Goal: Task Accomplishment & Management: Manage account settings

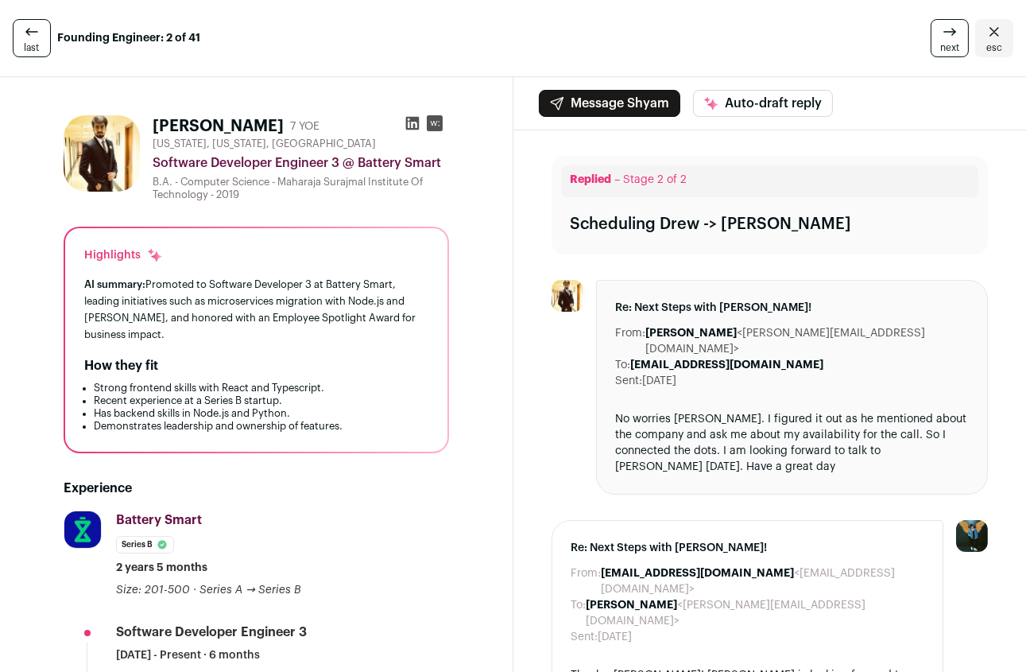
click at [26, 45] on span "last" at bounding box center [32, 47] width 15 height 13
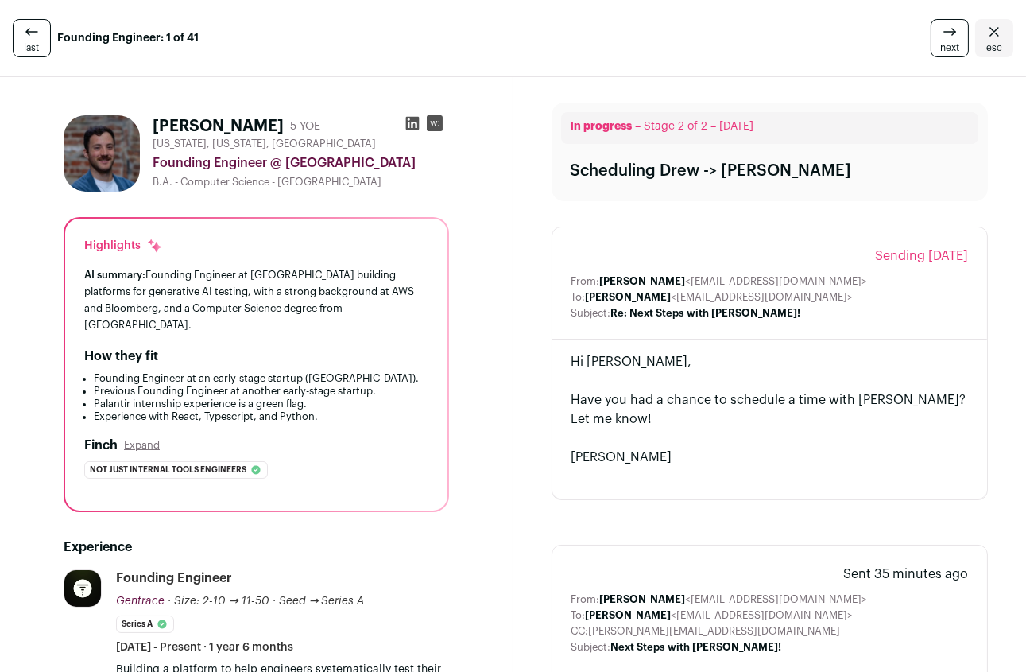
click at [1008, 25] on link "esc" at bounding box center [994, 38] width 38 height 38
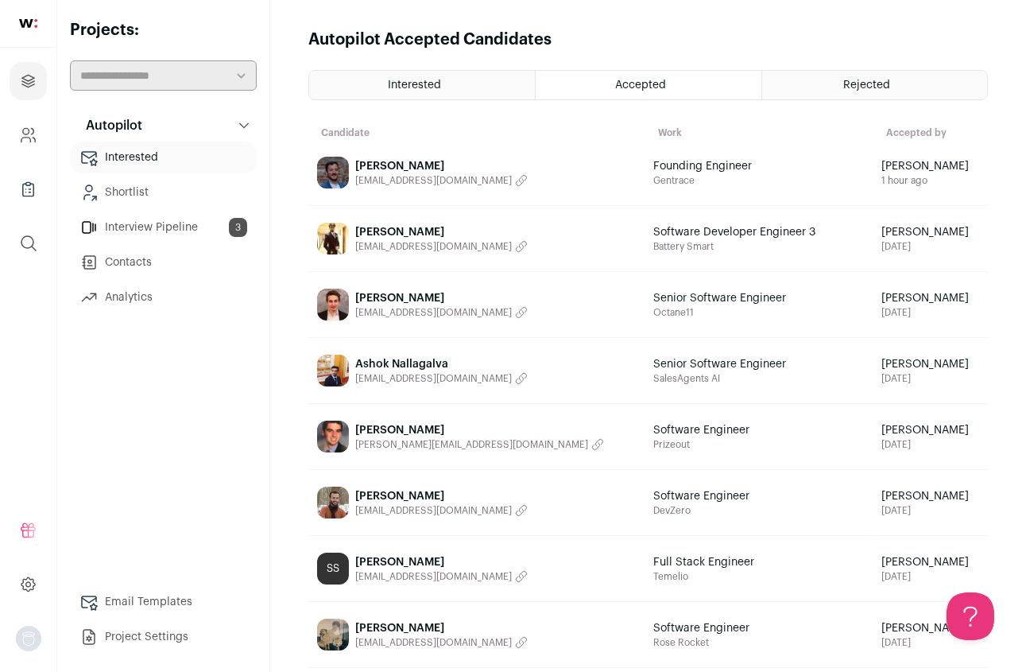
click at [134, 221] on link "Interview Pipeline 3" at bounding box center [163, 227] width 187 height 32
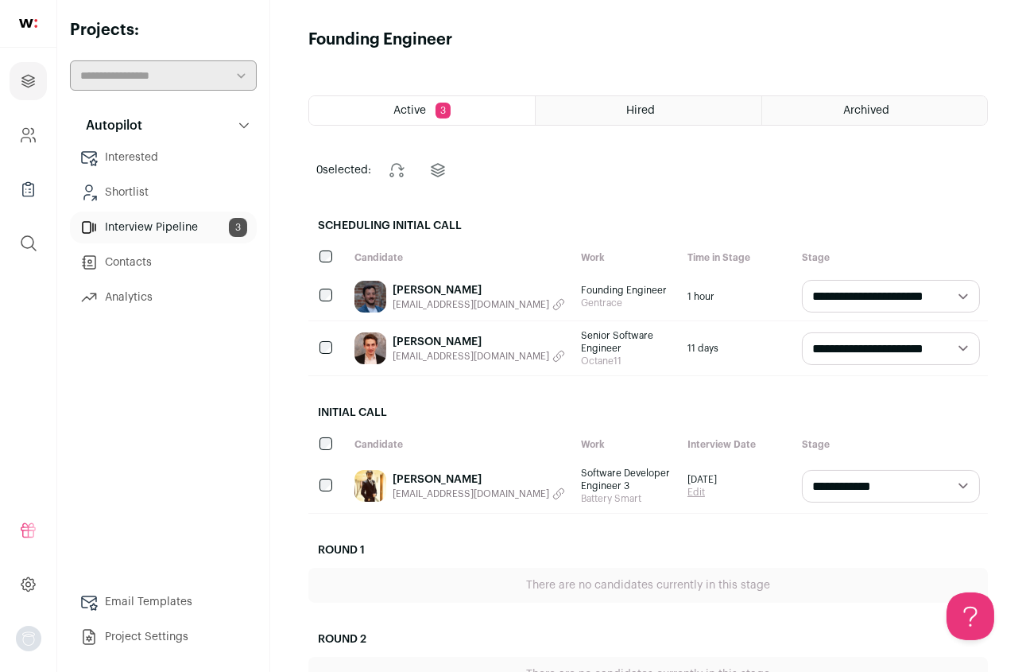
click at [141, 198] on link "Shortlist" at bounding box center [163, 192] width 187 height 32
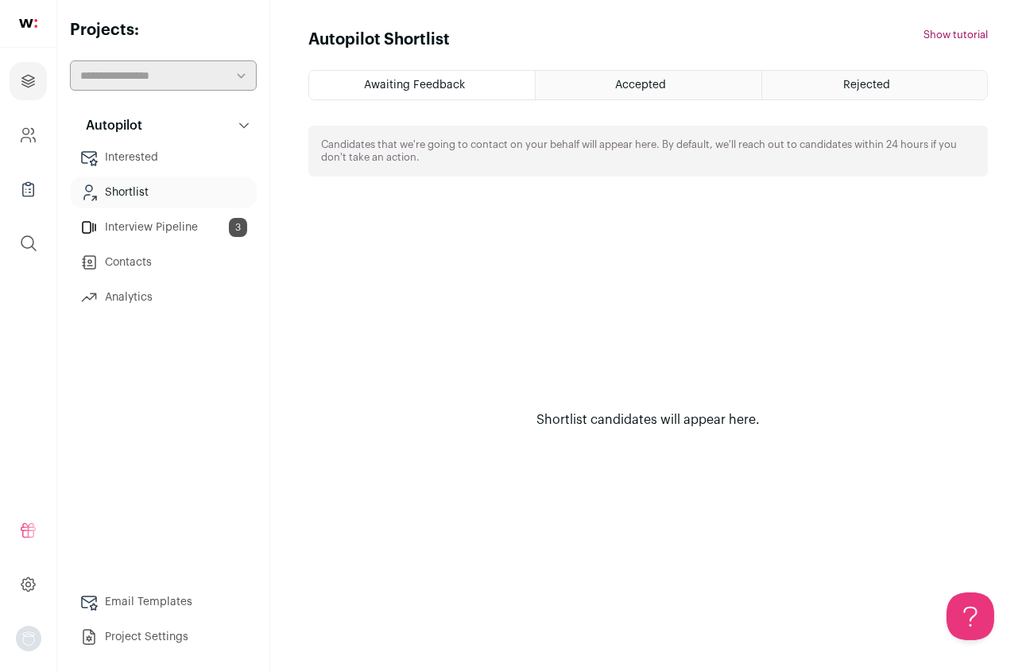
click at [659, 79] on span "Accepted" at bounding box center [640, 84] width 51 height 11
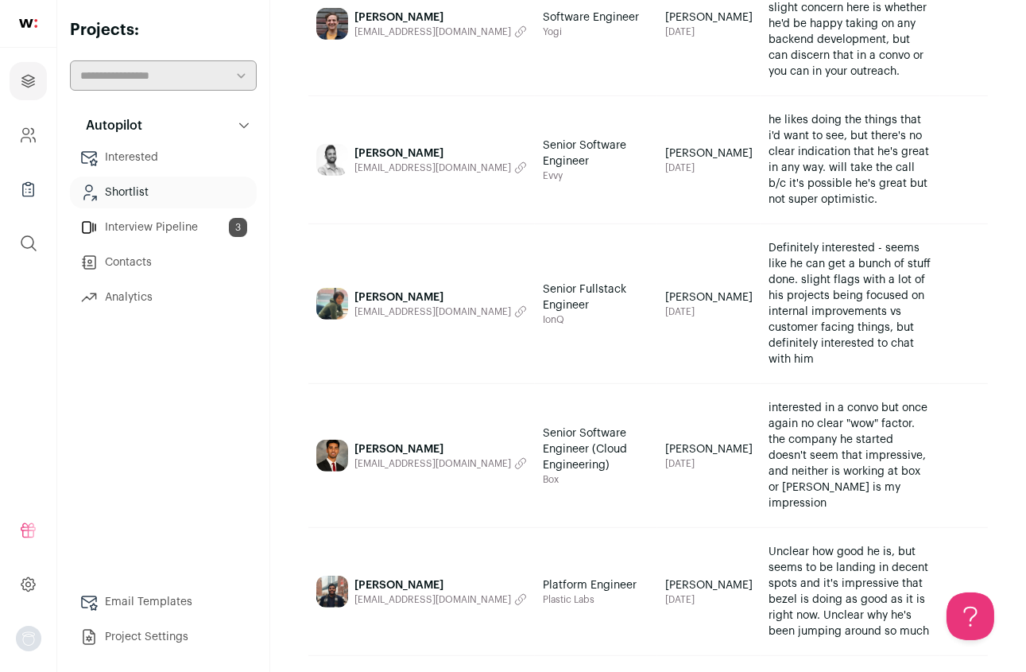
scroll to position [1929, 0]
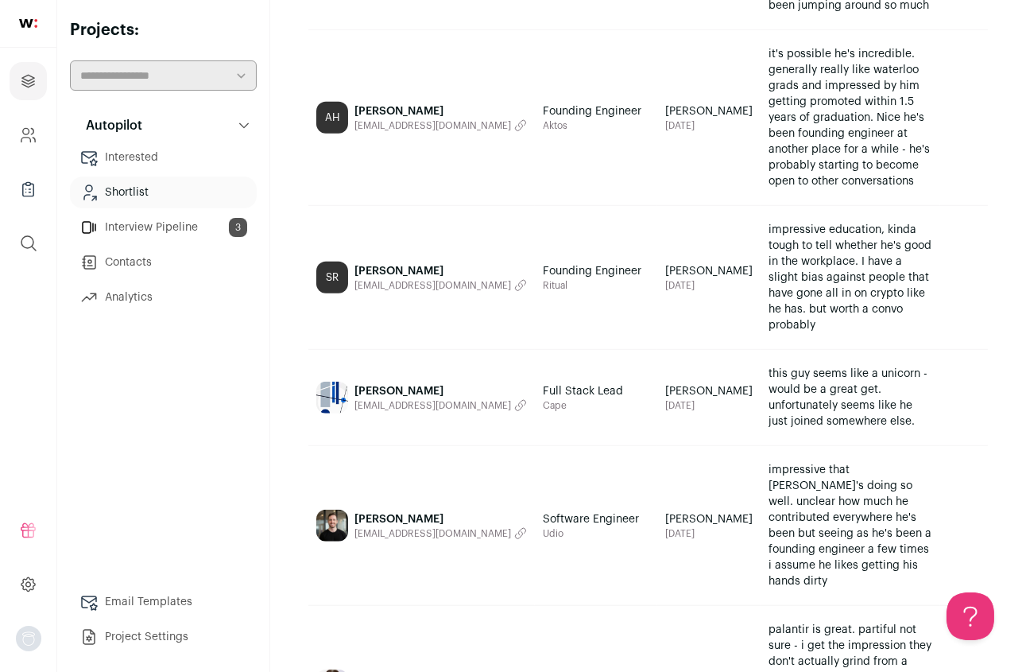
click at [143, 155] on link "Interested" at bounding box center [163, 157] width 187 height 32
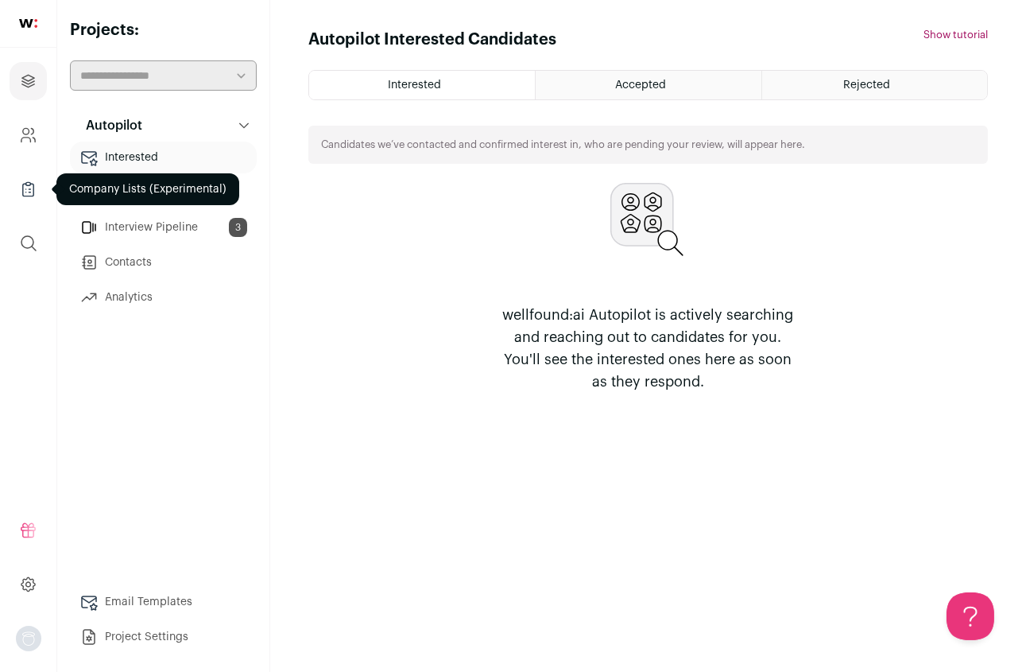
click at [28, 183] on icon "Company Lists" at bounding box center [28, 189] width 18 height 19
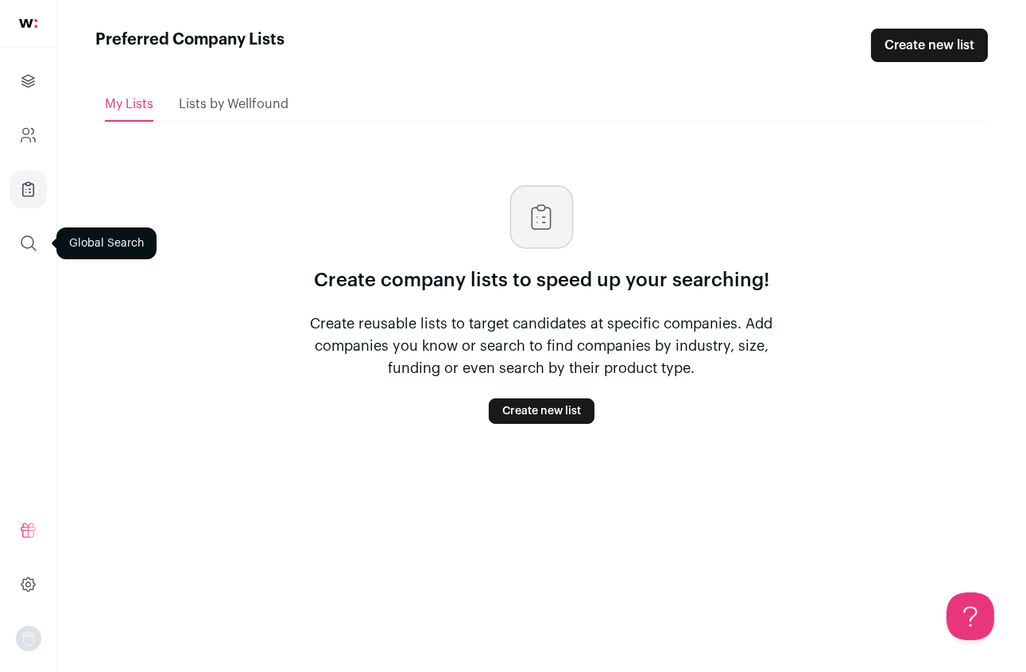
click at [26, 237] on icon "submit" at bounding box center [28, 243] width 19 height 19
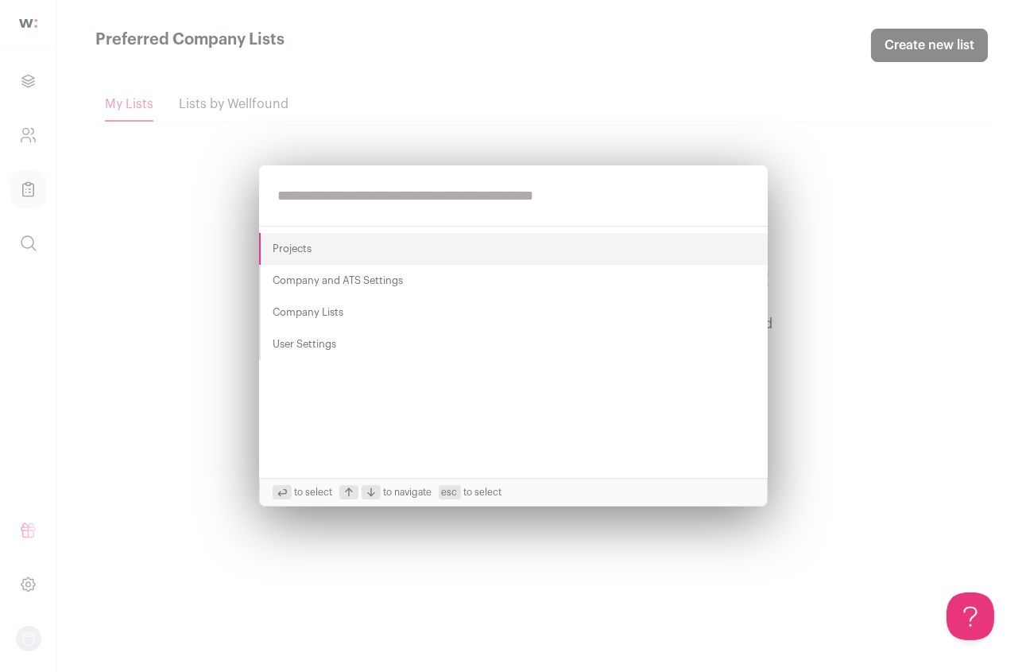
click at [24, 130] on div "Projects Company and ATS Settings Company Lists User Settings to select to navi…" at bounding box center [513, 336] width 1026 height 672
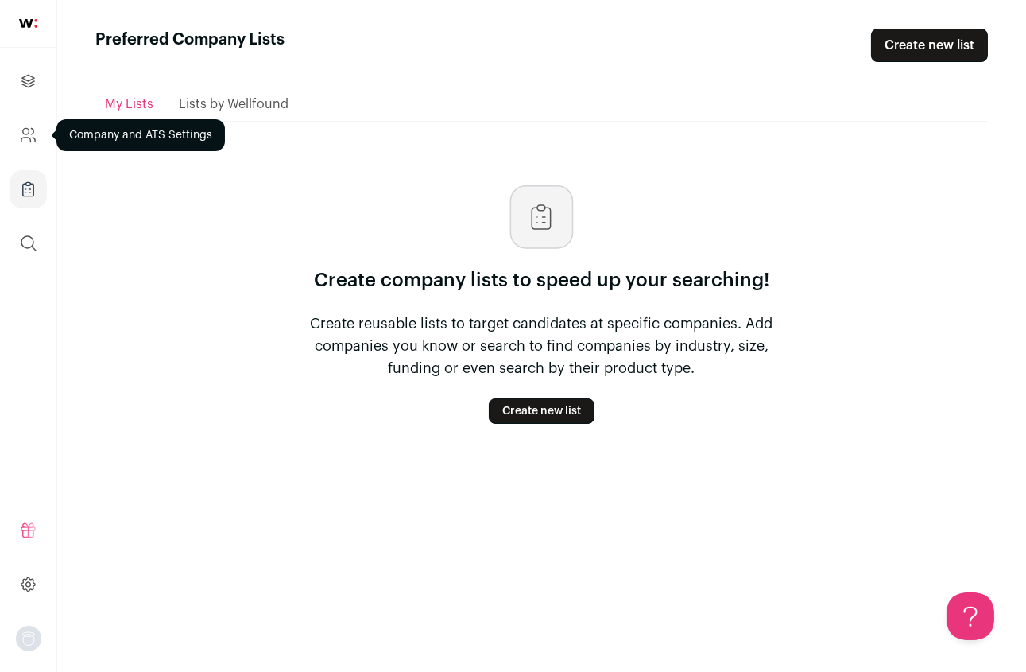
click at [25, 139] on icon "Company and ATS Settings" at bounding box center [28, 135] width 18 height 19
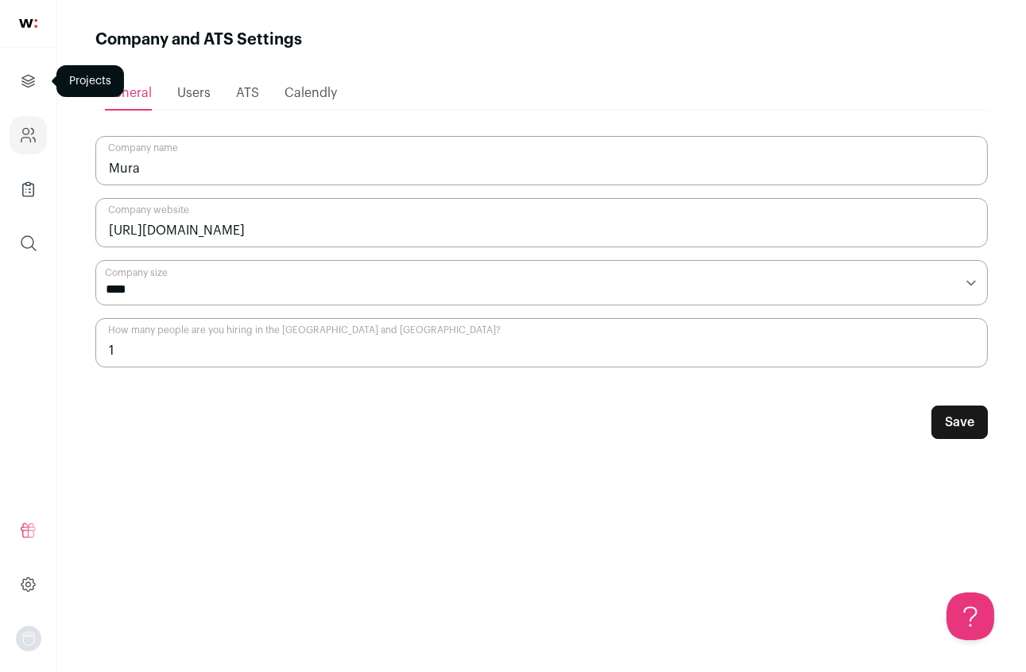
click at [24, 75] on icon "Projects" at bounding box center [28, 81] width 18 height 19
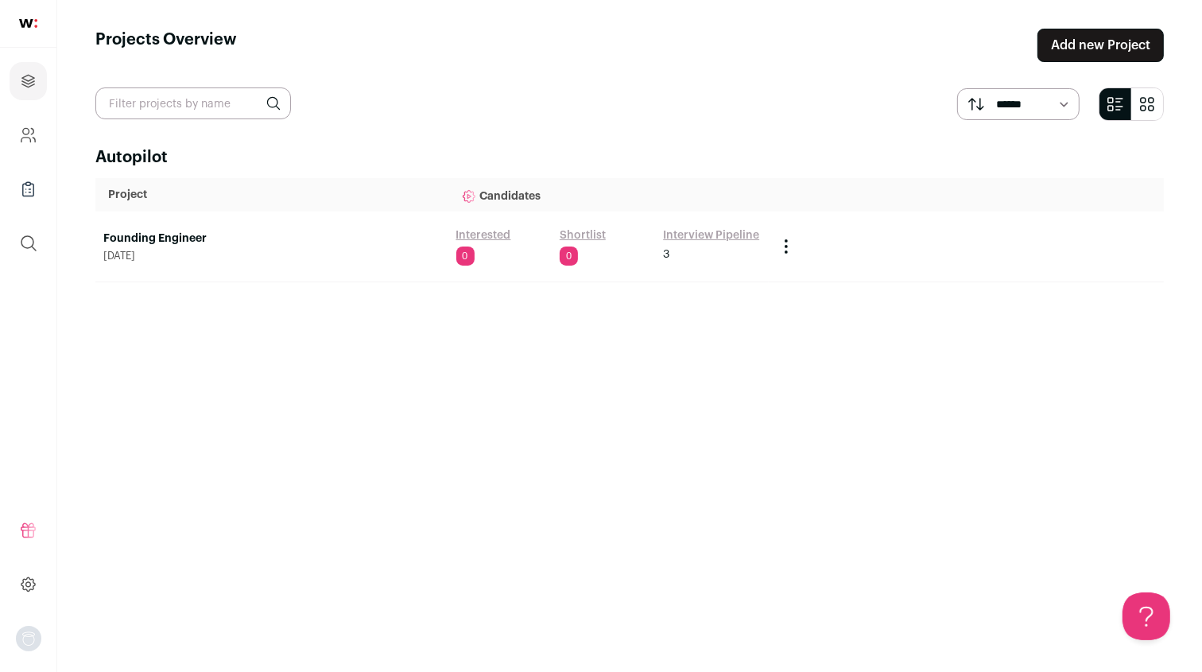
click at [683, 447] on div "Autopilot Project Candidates Founding Engineer March 8, 2025 Interested 0 Short…" at bounding box center [629, 394] width 1068 height 497
click at [168, 235] on link "Founding Engineer" at bounding box center [271, 238] width 337 height 16
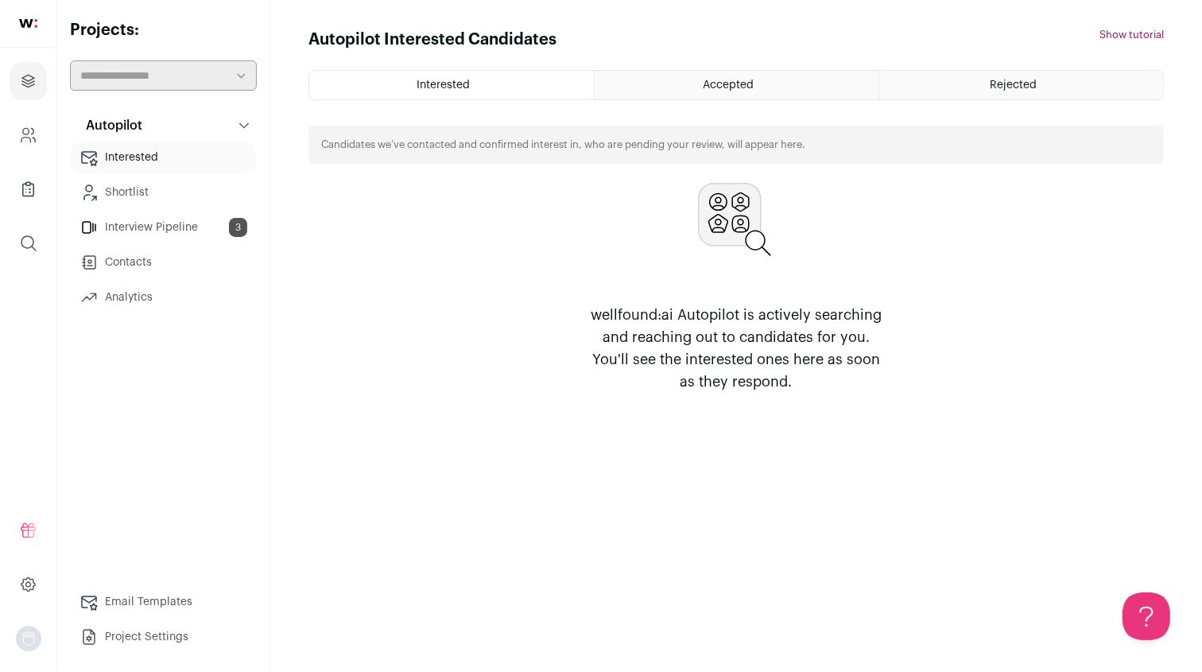
click at [189, 197] on link "Shortlist" at bounding box center [163, 192] width 187 height 32
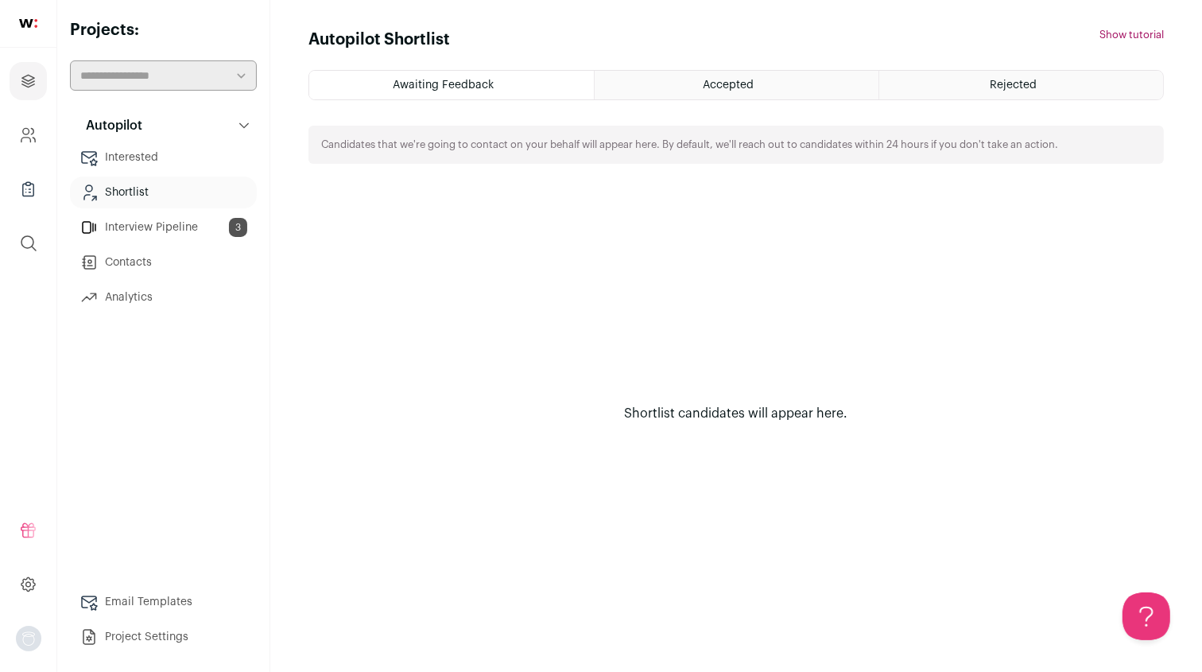
click at [720, 77] on div "Accepted" at bounding box center [736, 85] width 284 height 29
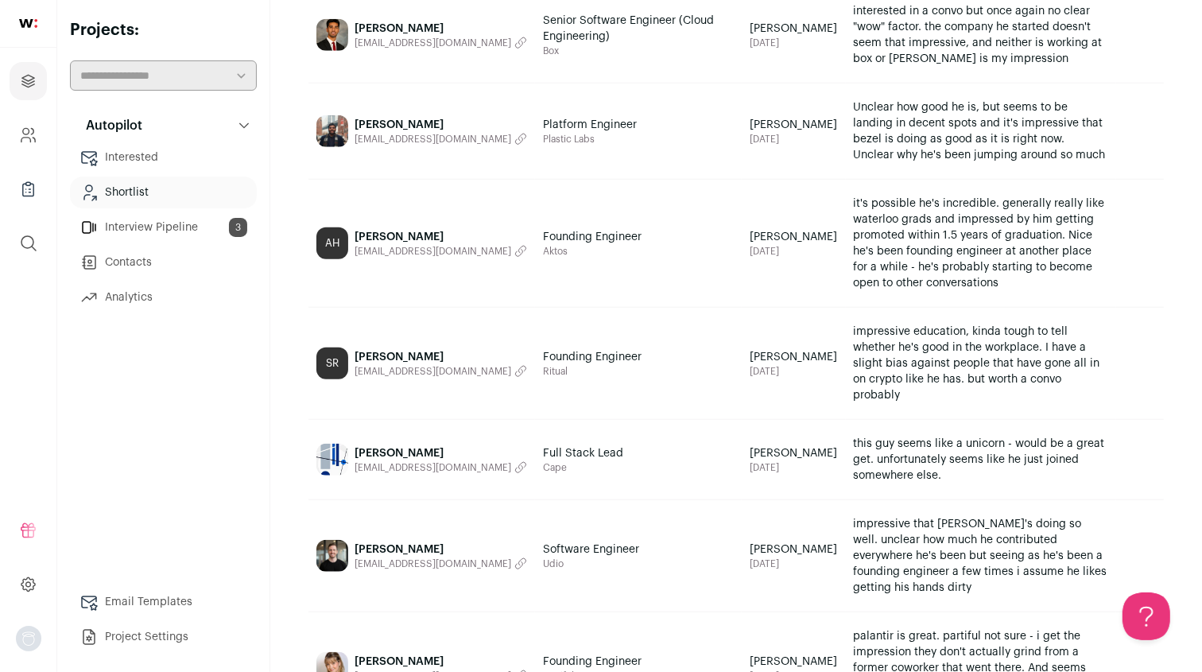
scroll to position [1347, 0]
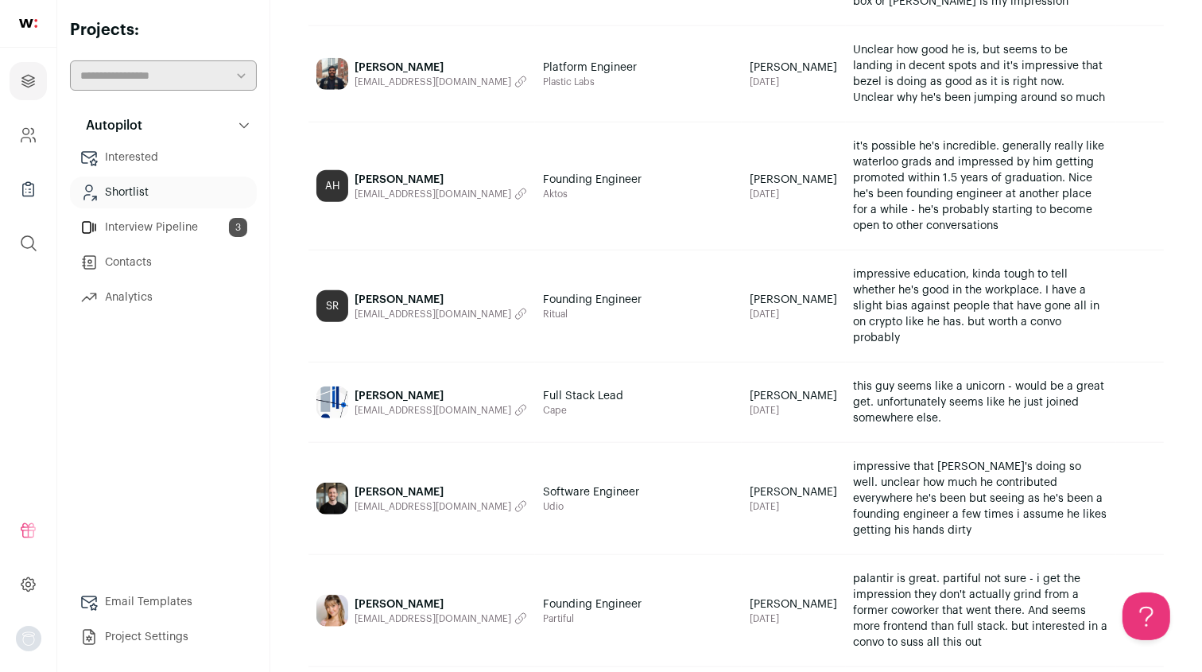
click at [163, 227] on link "Interview Pipeline 3" at bounding box center [163, 227] width 187 height 32
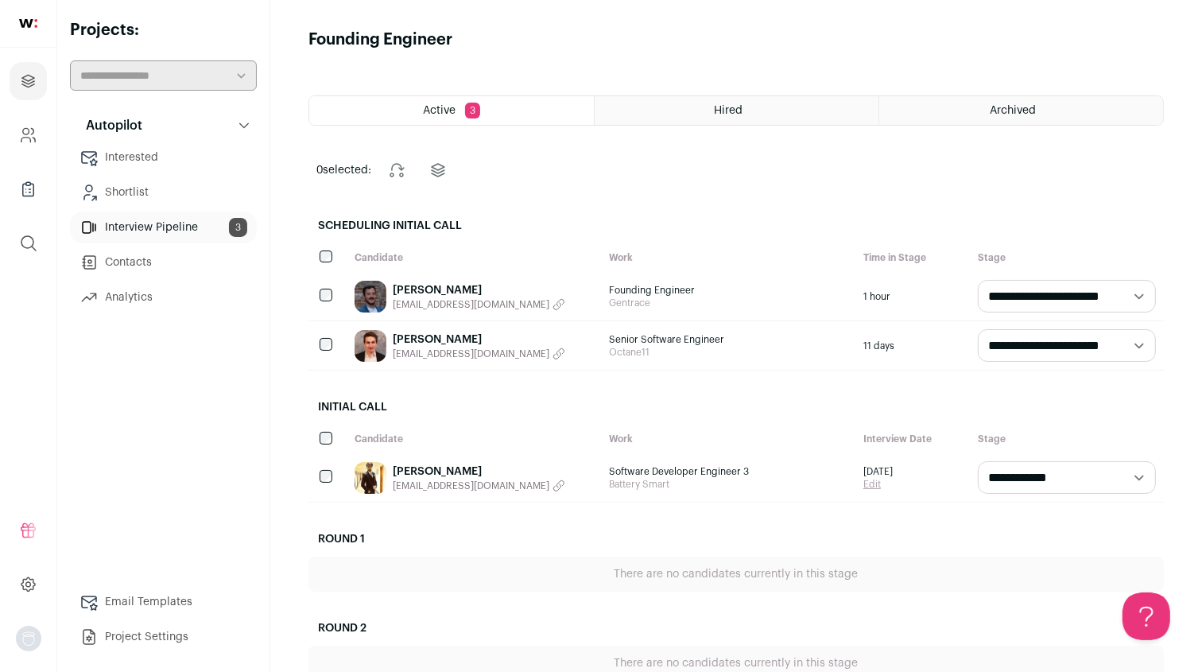
click at [700, 105] on div "Hired" at bounding box center [736, 110] width 284 height 29
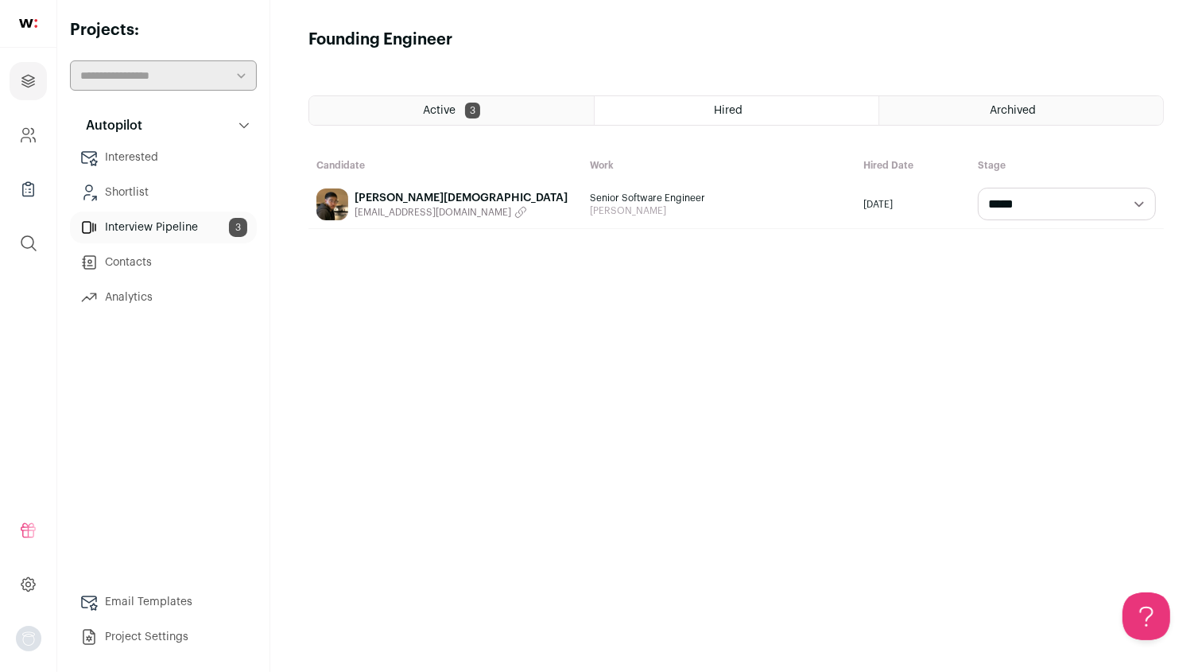
click at [995, 106] on span "Archived" at bounding box center [1013, 110] width 46 height 11
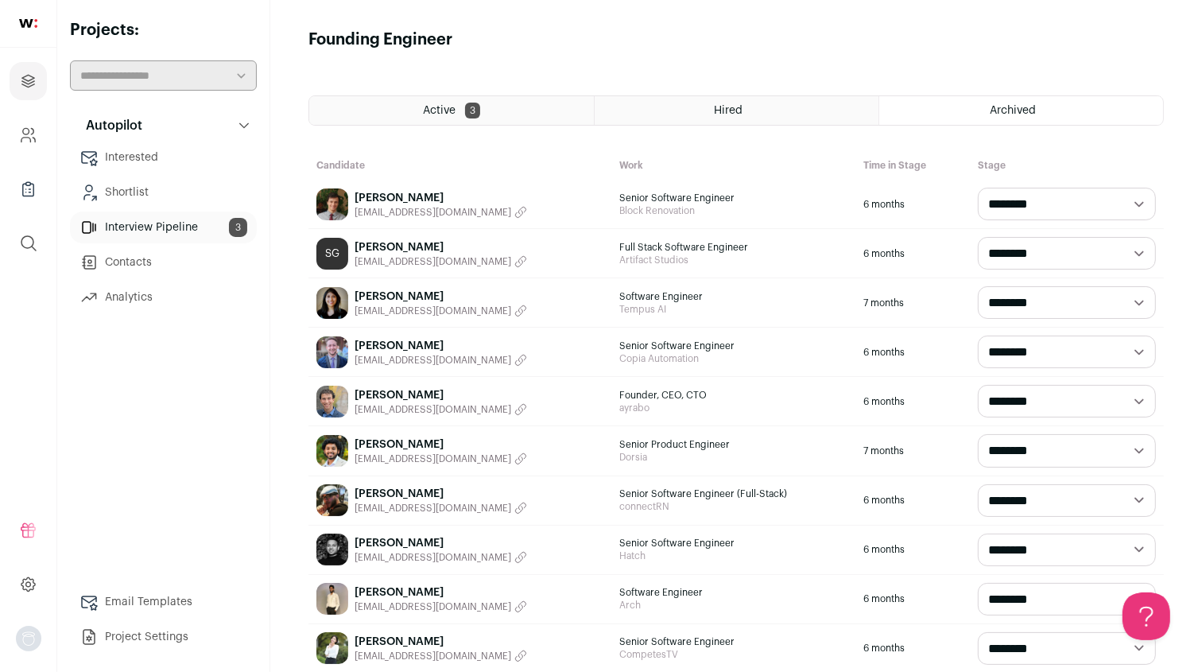
click at [123, 261] on link "Contacts" at bounding box center [163, 262] width 187 height 32
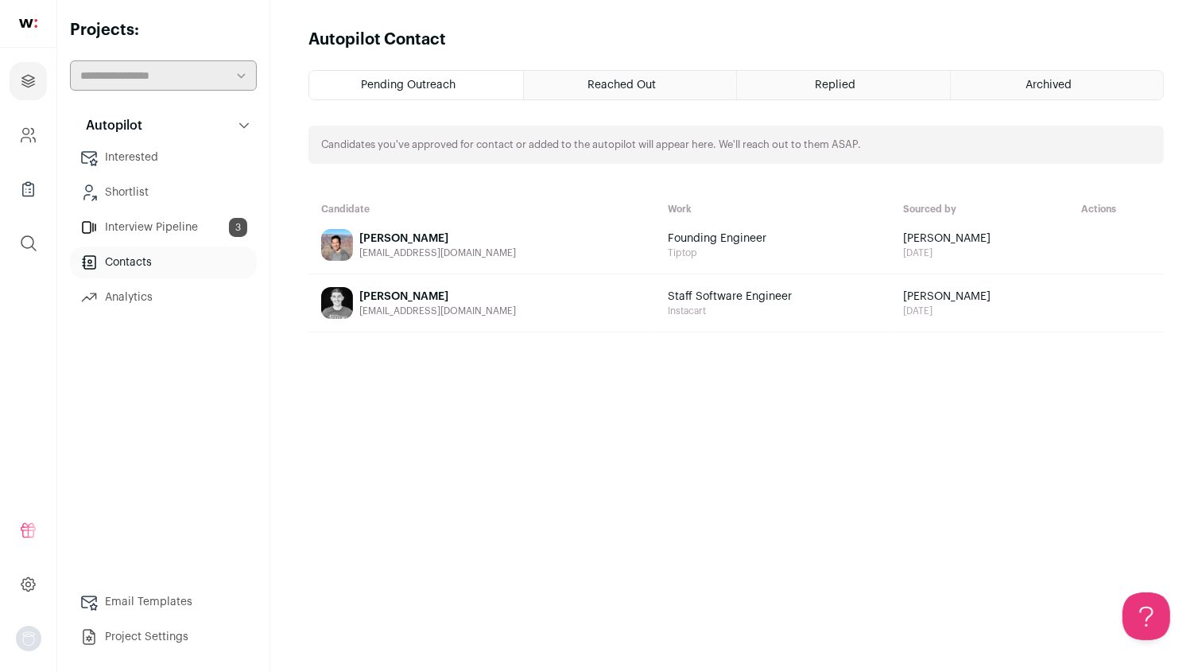
click at [683, 83] on div "Reached Out" at bounding box center [630, 85] width 213 height 29
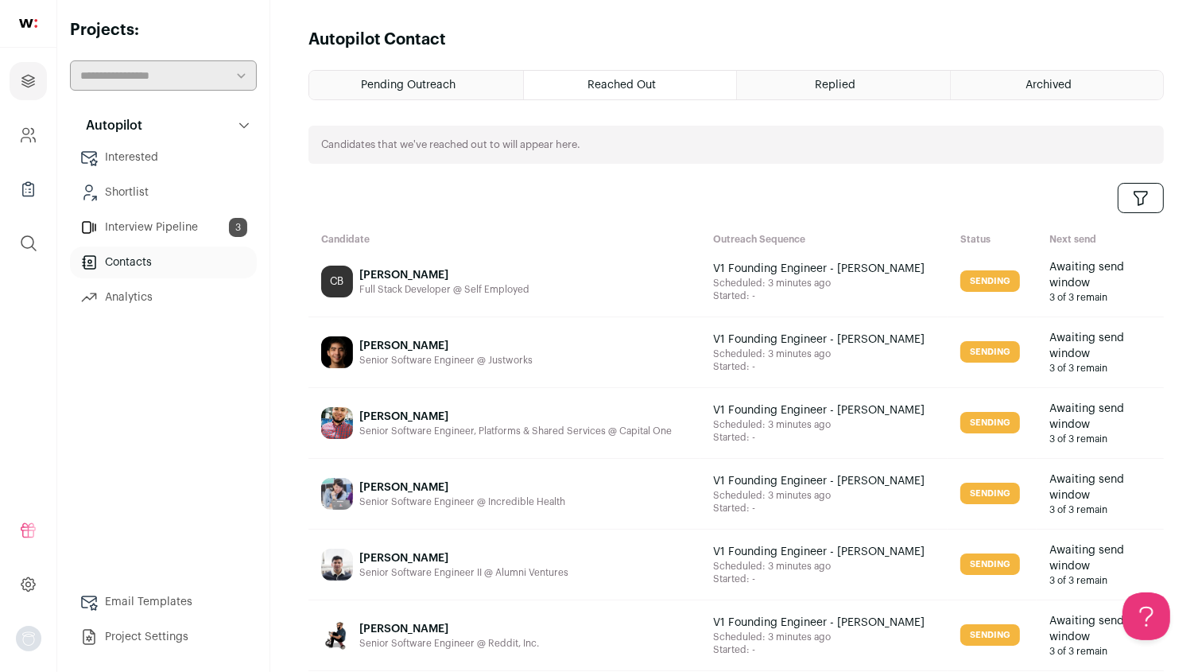
click at [835, 74] on div "Replied" at bounding box center [843, 85] width 213 height 29
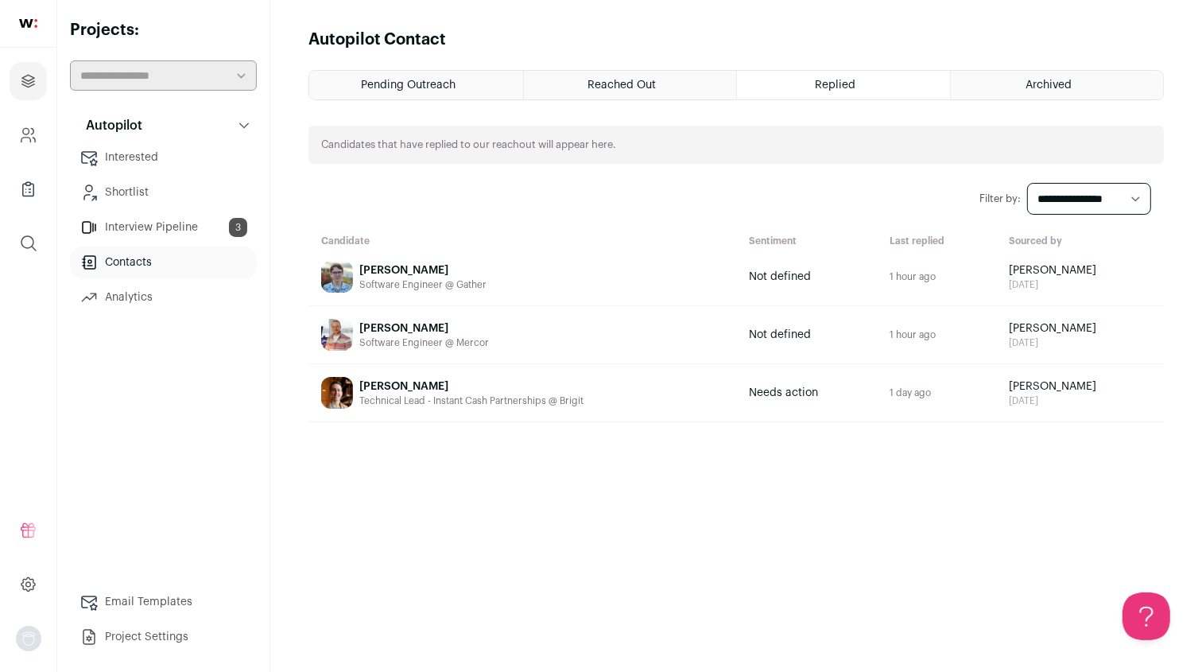
click at [394, 385] on span "Carter Klein" at bounding box center [471, 386] width 224 height 16
click at [398, 325] on span "Joshua Arnold" at bounding box center [424, 328] width 130 height 16
click at [381, 267] on span "[PERSON_NAME]" at bounding box center [422, 270] width 127 height 16
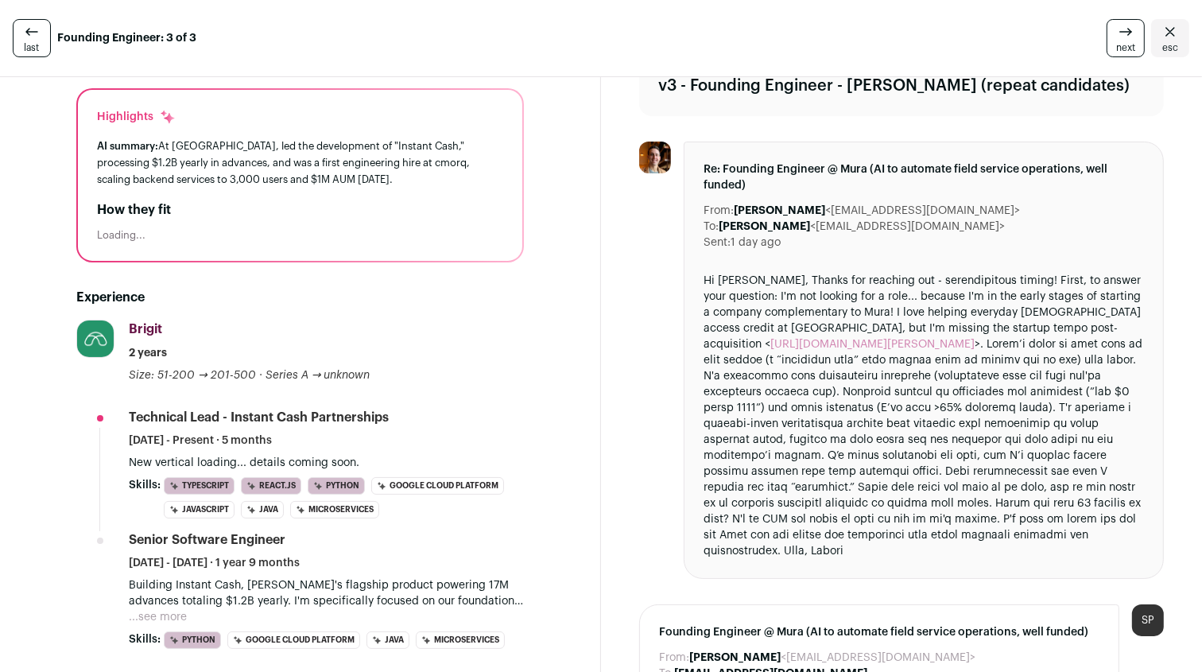
scroll to position [148, 0]
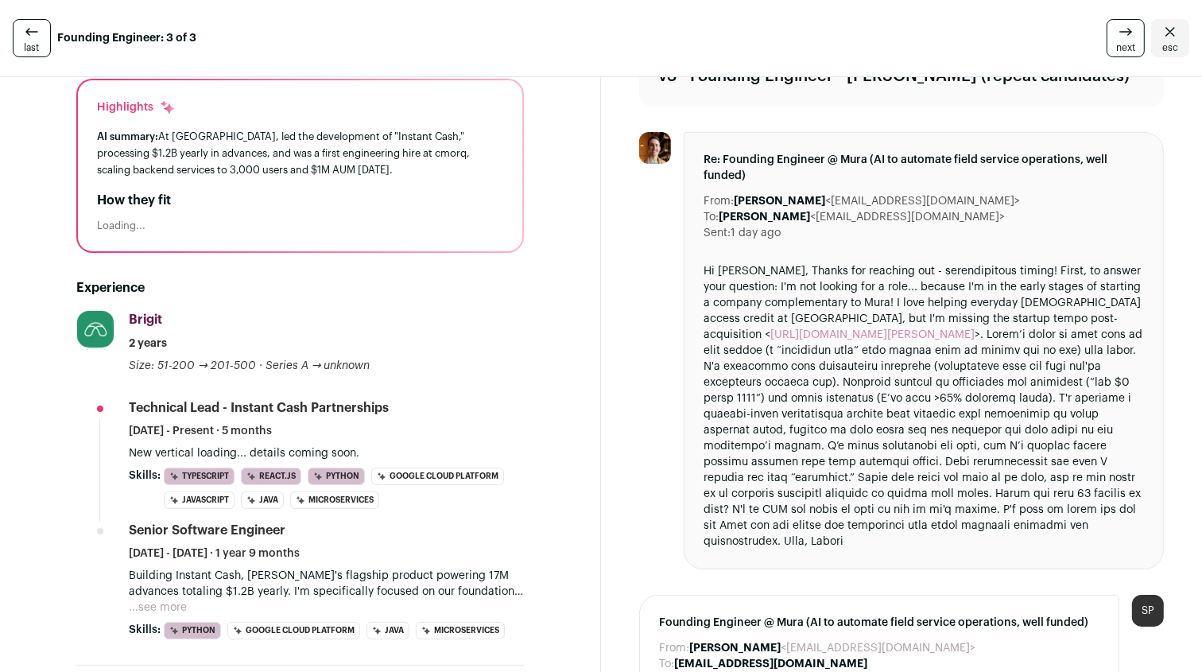
click at [917, 275] on div "Hi Ryan, Thanks for reaching out - serendipitous timing! First, to answer your …" at bounding box center [923, 406] width 440 height 286
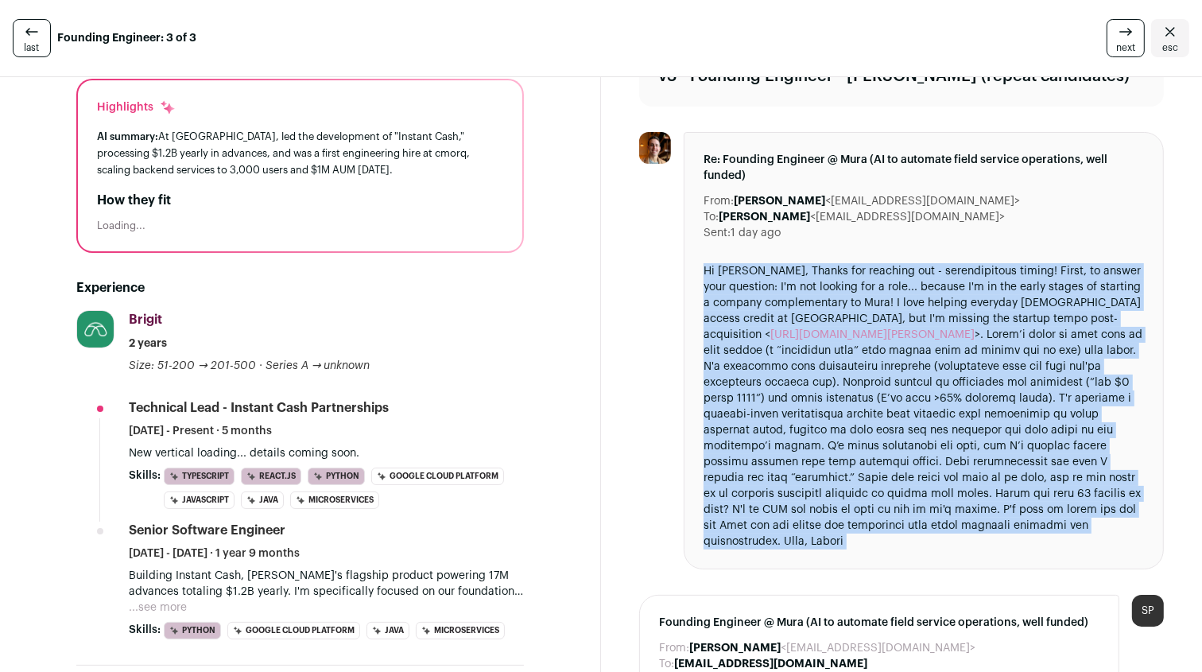
drag, startPoint x: 917, startPoint y: 275, endPoint x: 1032, endPoint y: 433, distance: 195.7
click at [1032, 433] on div "Hi Ryan, Thanks for reaching out - serendipitous timing! First, to answer your …" at bounding box center [923, 406] width 440 height 286
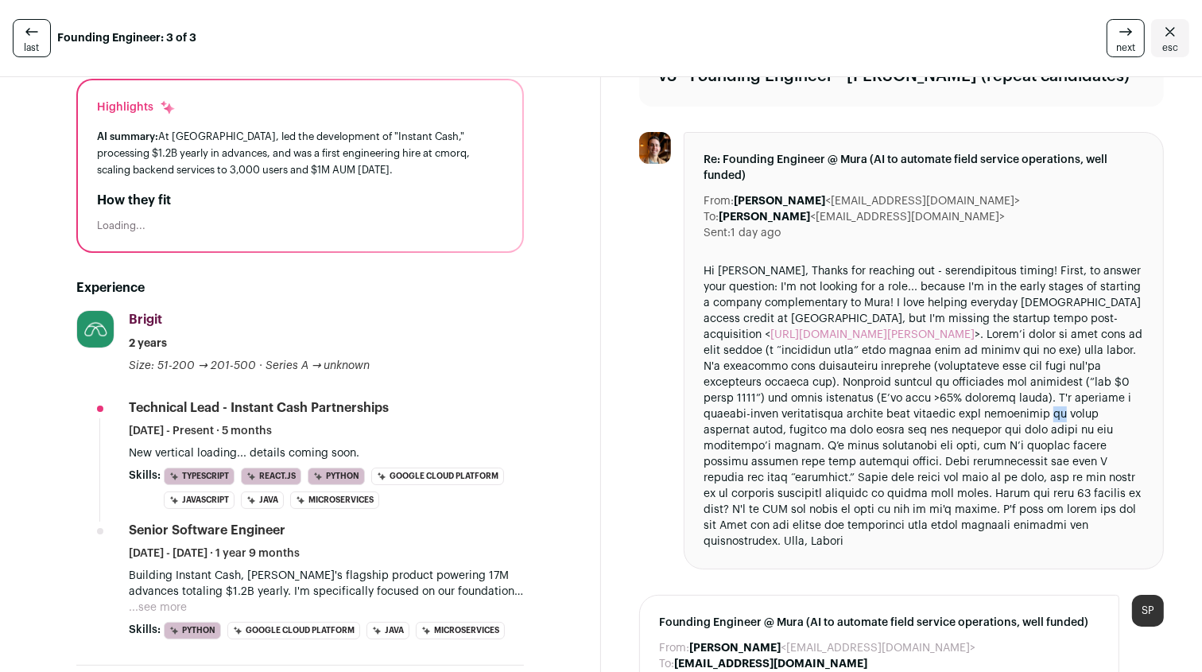
click at [1032, 433] on div "Hi Ryan, Thanks for reaching out - serendipitous timing! First, to answer your …" at bounding box center [923, 406] width 440 height 286
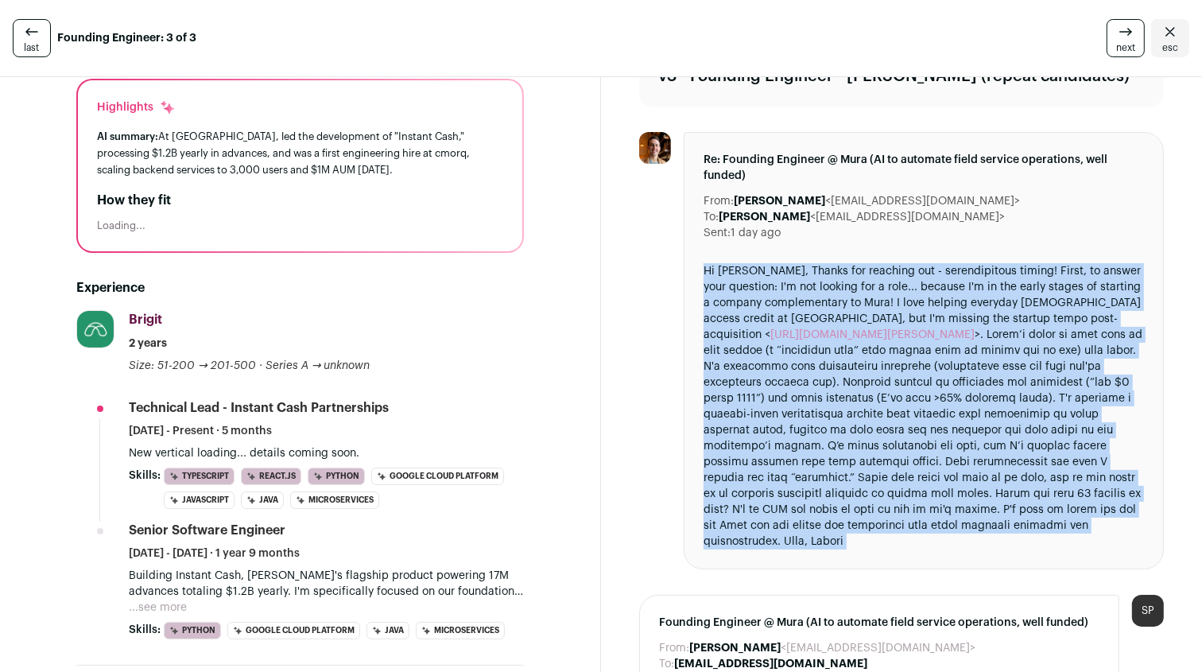
drag, startPoint x: 1032, startPoint y: 433, endPoint x: 1002, endPoint y: 419, distance: 33.4
click at [1002, 419] on div "Hi Ryan, Thanks for reaching out - serendipitous timing! First, to answer your …" at bounding box center [923, 406] width 440 height 286
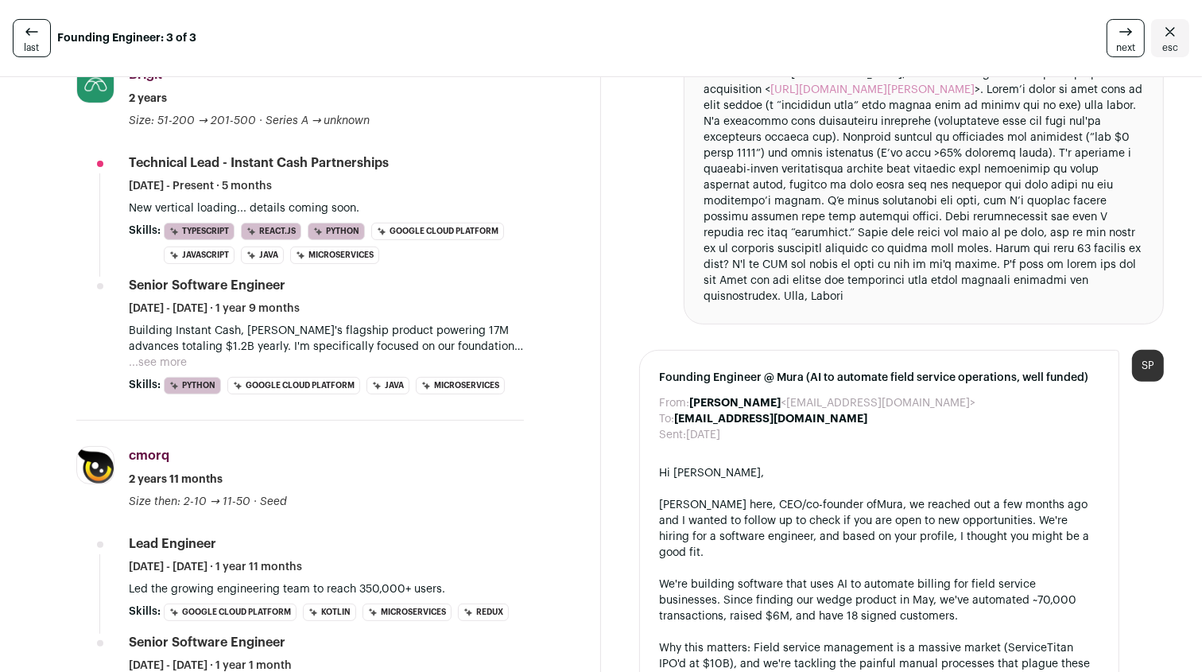
scroll to position [297, 0]
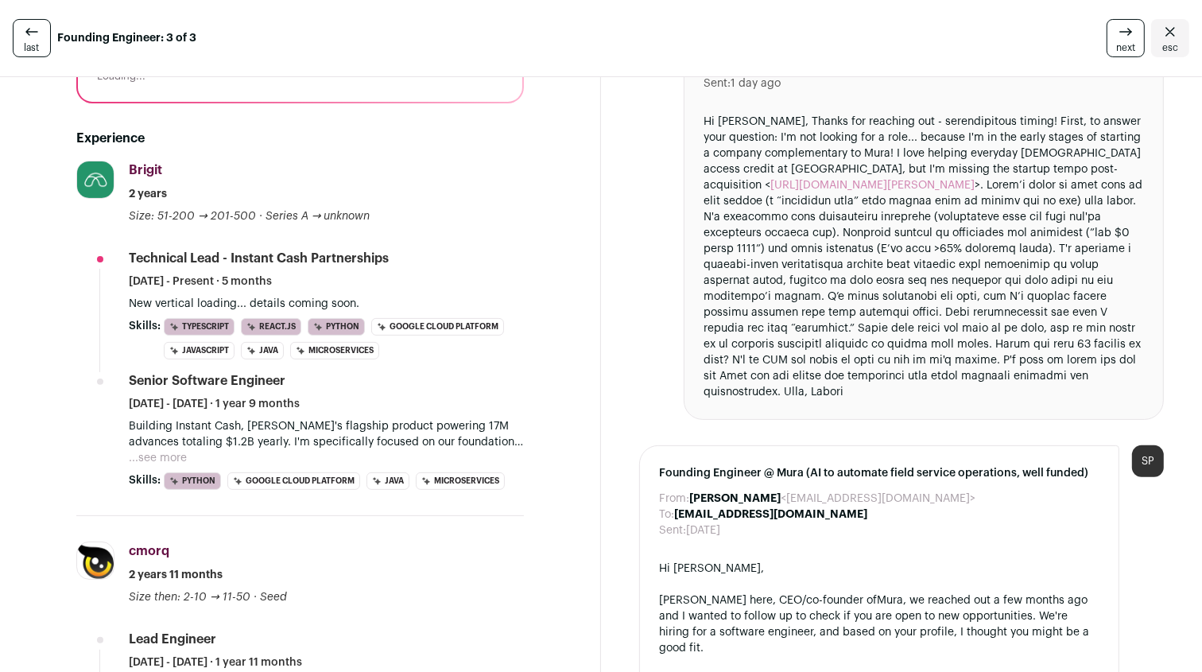
click at [1017, 361] on div "Hi Ryan, Thanks for reaching out - serendipitous timing! First, to answer your …" at bounding box center [923, 257] width 440 height 286
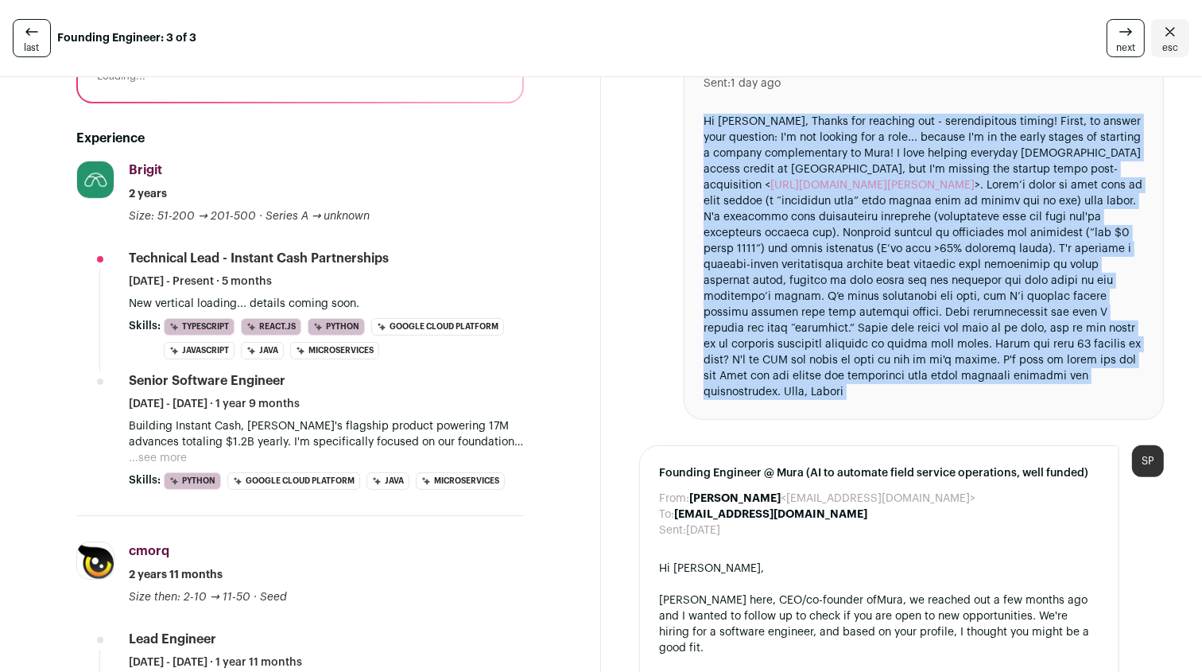
click at [1017, 361] on div "Hi Ryan, Thanks for reaching out - serendipitous timing! First, to answer your …" at bounding box center [923, 257] width 440 height 286
click at [1024, 357] on div "Hi Ryan, Thanks for reaching out - serendipitous timing! First, to answer your …" at bounding box center [923, 257] width 440 height 286
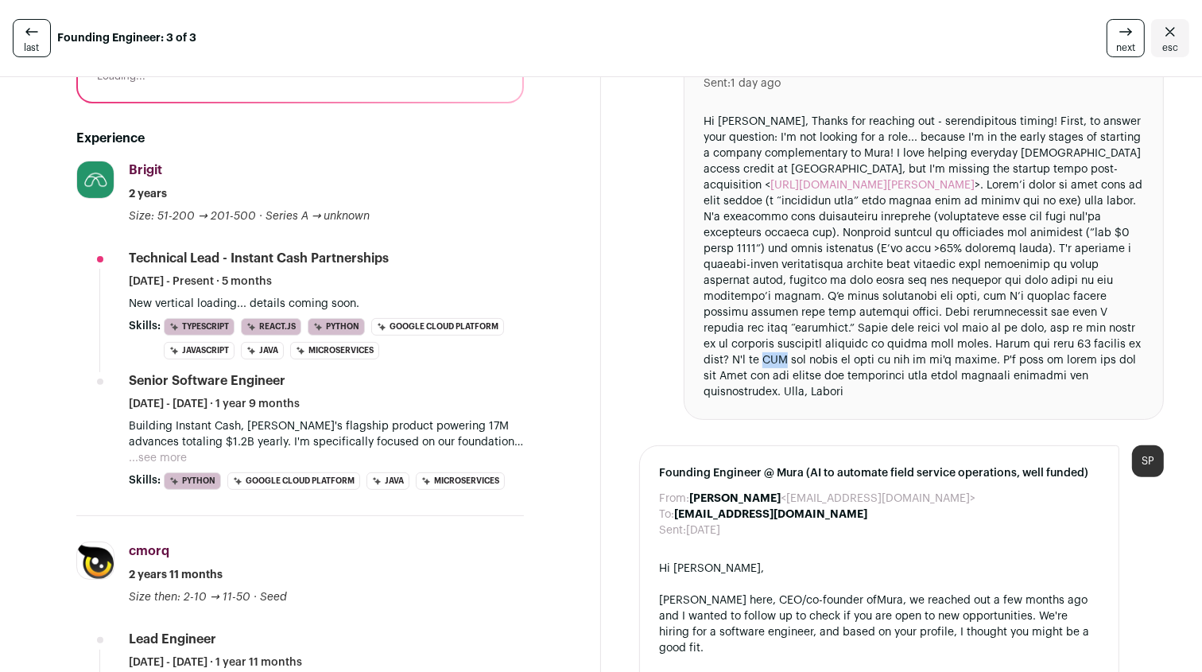
click at [1024, 357] on div "Hi Ryan, Thanks for reaching out - serendipitous timing! First, to answer your …" at bounding box center [923, 257] width 440 height 286
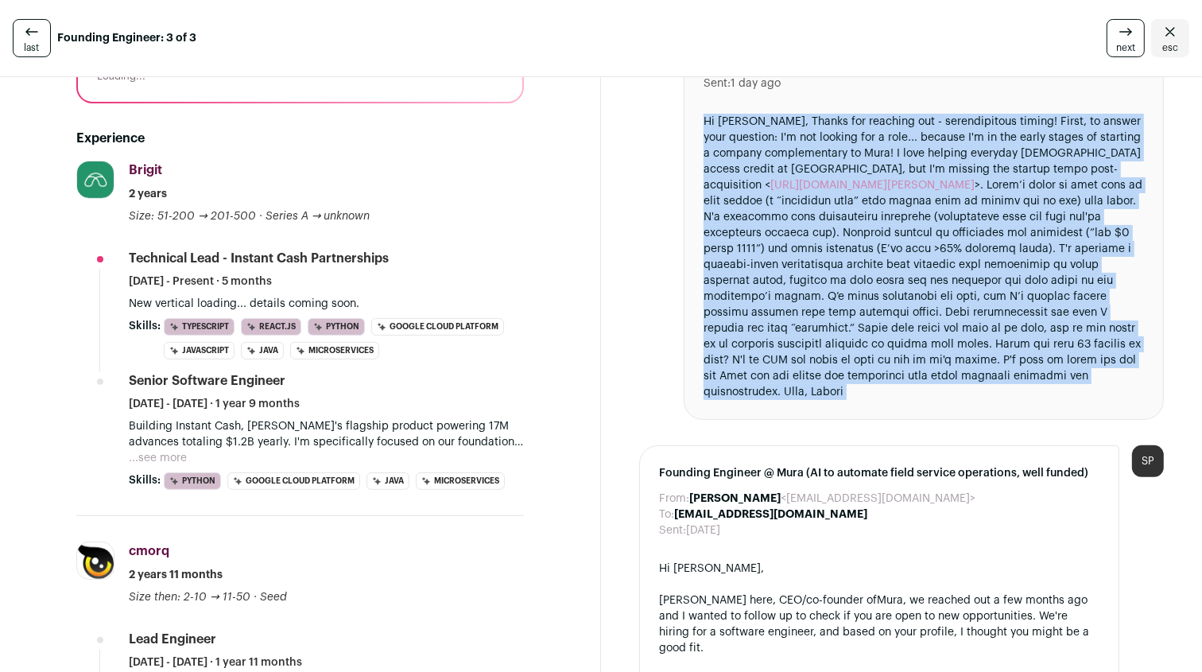
drag, startPoint x: 1024, startPoint y: 357, endPoint x: 1011, endPoint y: 365, distance: 15.7
click at [1011, 365] on div "Hi Ryan, Thanks for reaching out - serendipitous timing! First, to answer your …" at bounding box center [923, 257] width 440 height 286
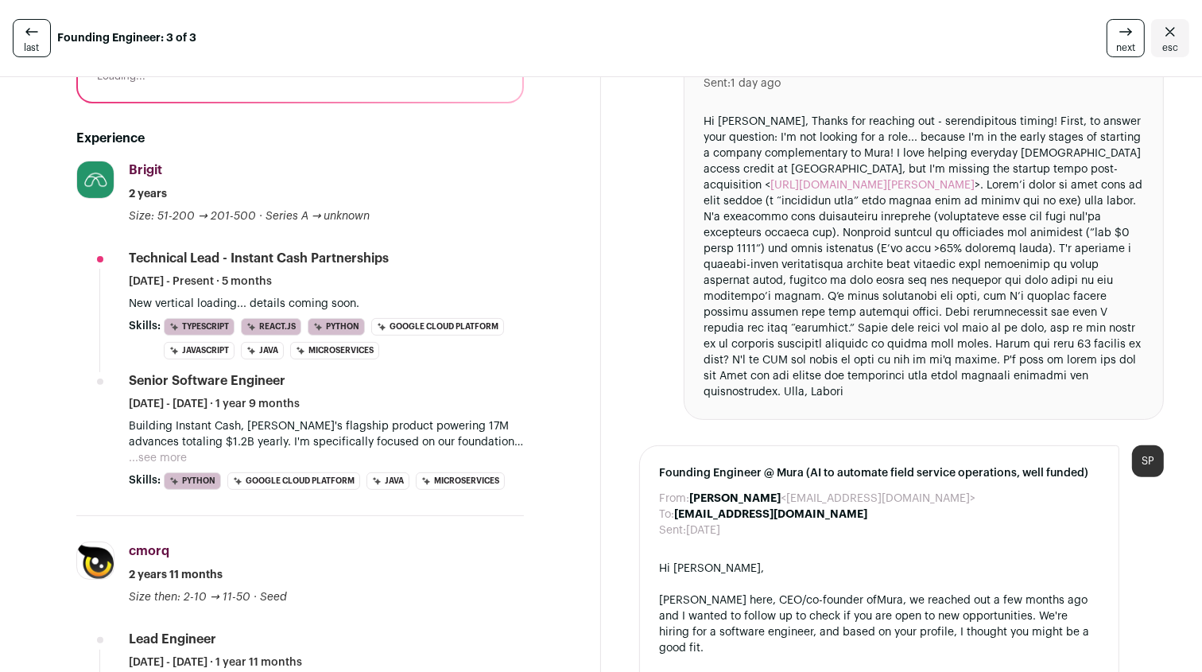
scroll to position [324, 0]
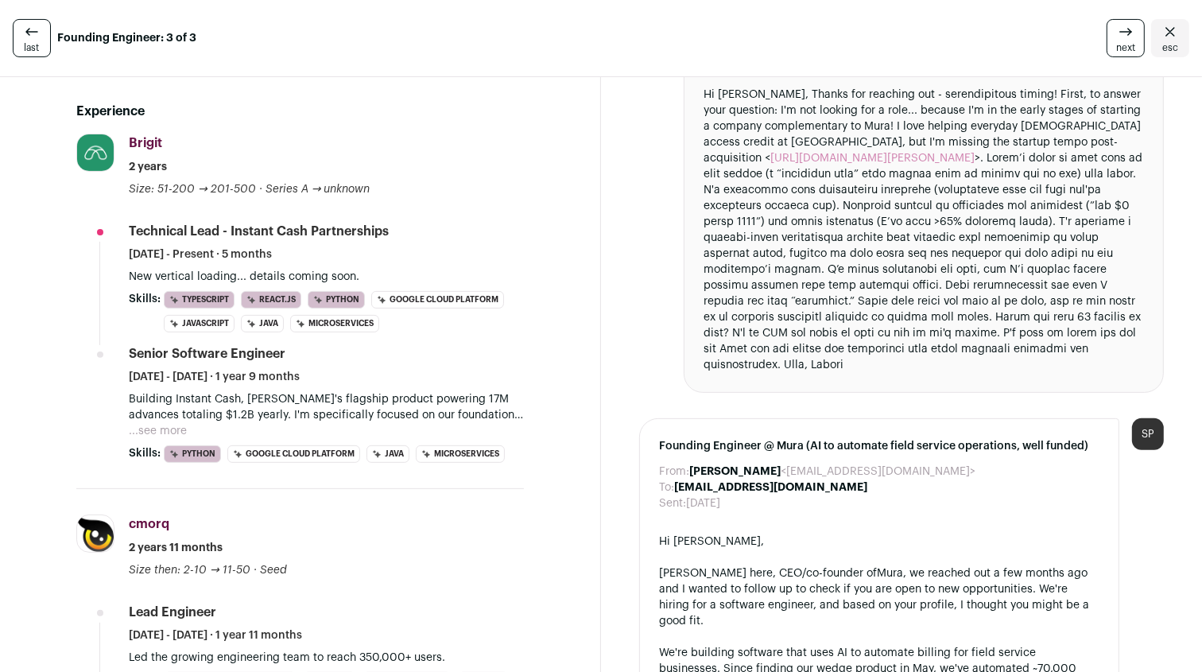
click at [1017, 343] on div "Hi Ryan, Thanks for reaching out - serendipitous timing! First, to answer your …" at bounding box center [923, 230] width 440 height 286
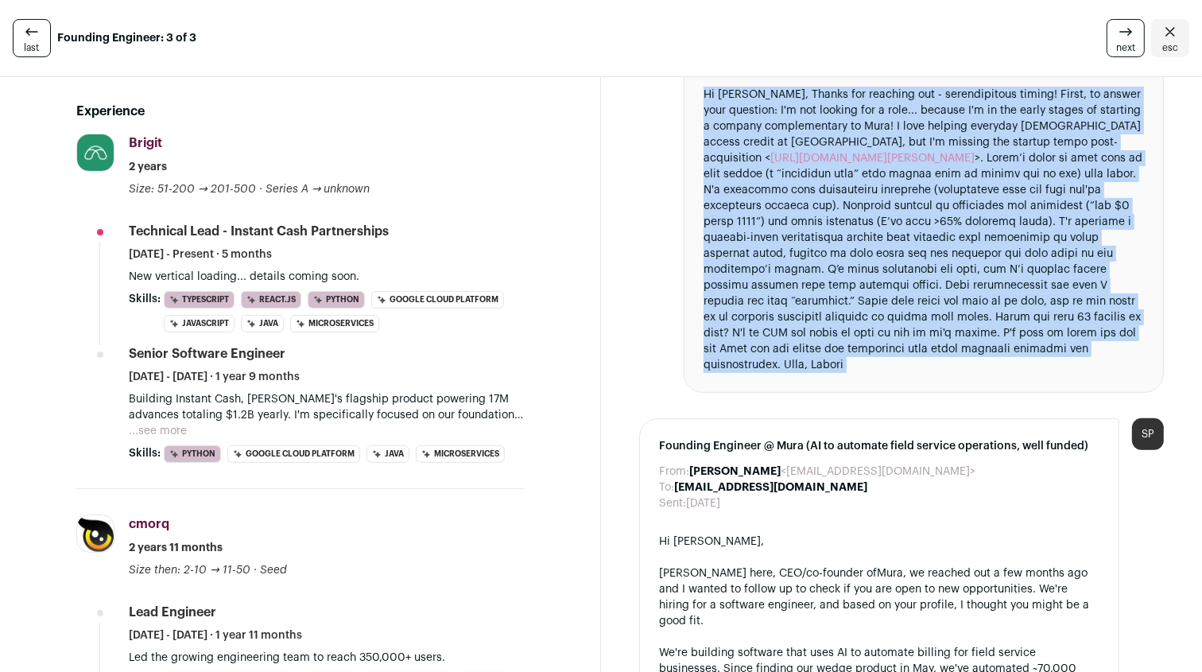
drag, startPoint x: 1017, startPoint y: 343, endPoint x: 1024, endPoint y: 337, distance: 9.0
click at [1024, 337] on div "Hi Ryan, Thanks for reaching out - serendipitous timing! First, to answer your …" at bounding box center [923, 230] width 440 height 286
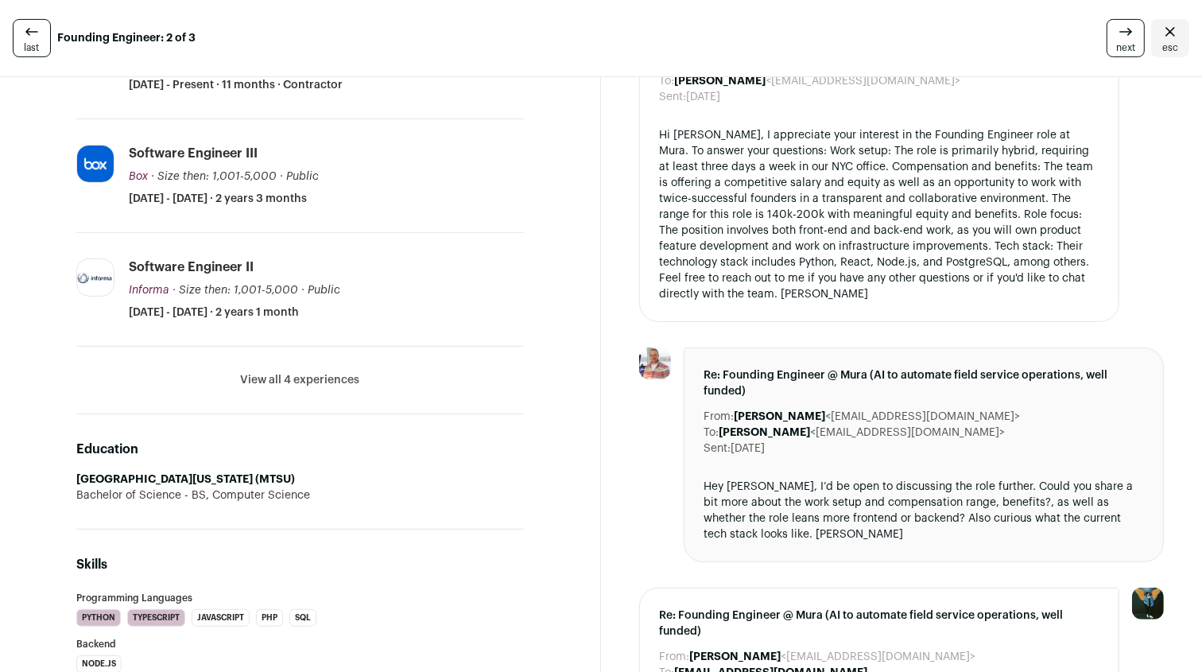
scroll to position [496, 0]
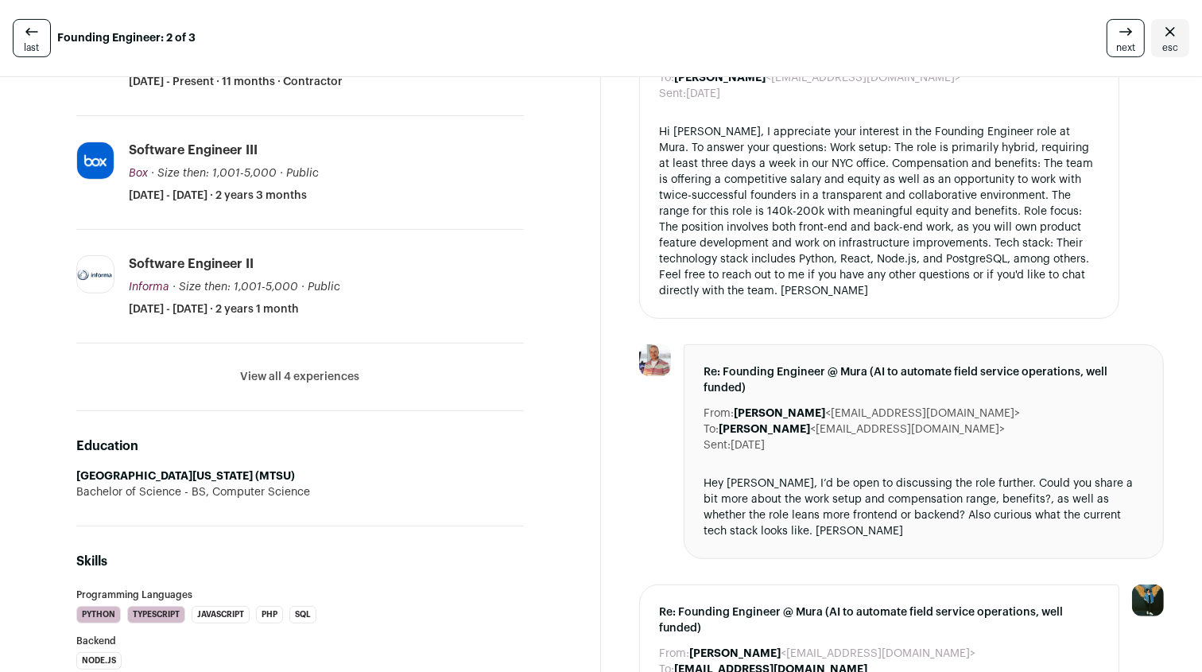
click at [936, 514] on div "Hey Drew, I’d be open to discussing the role further. Could you share a bit mor…" at bounding box center [923, 507] width 440 height 64
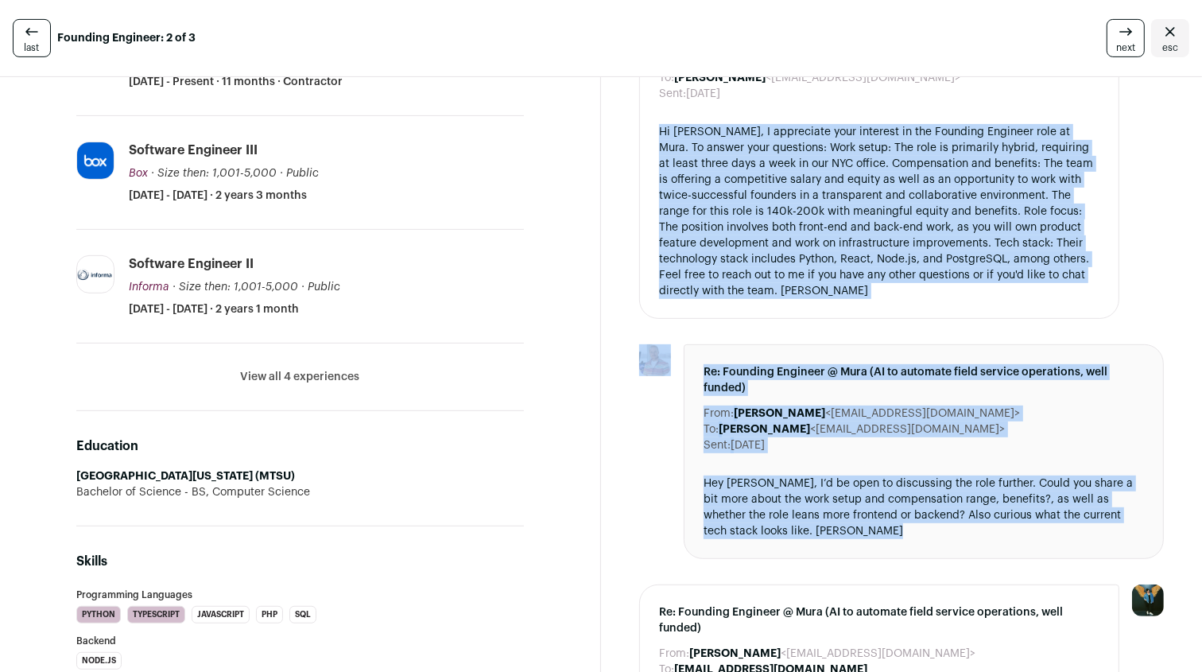
drag, startPoint x: 936, startPoint y: 514, endPoint x: 974, endPoint y: 206, distance: 310.7
click at [974, 206] on div "Hi Josh, I appreciate your interest in the Founding Engineer role at Mura. To a…" at bounding box center [879, 211] width 440 height 175
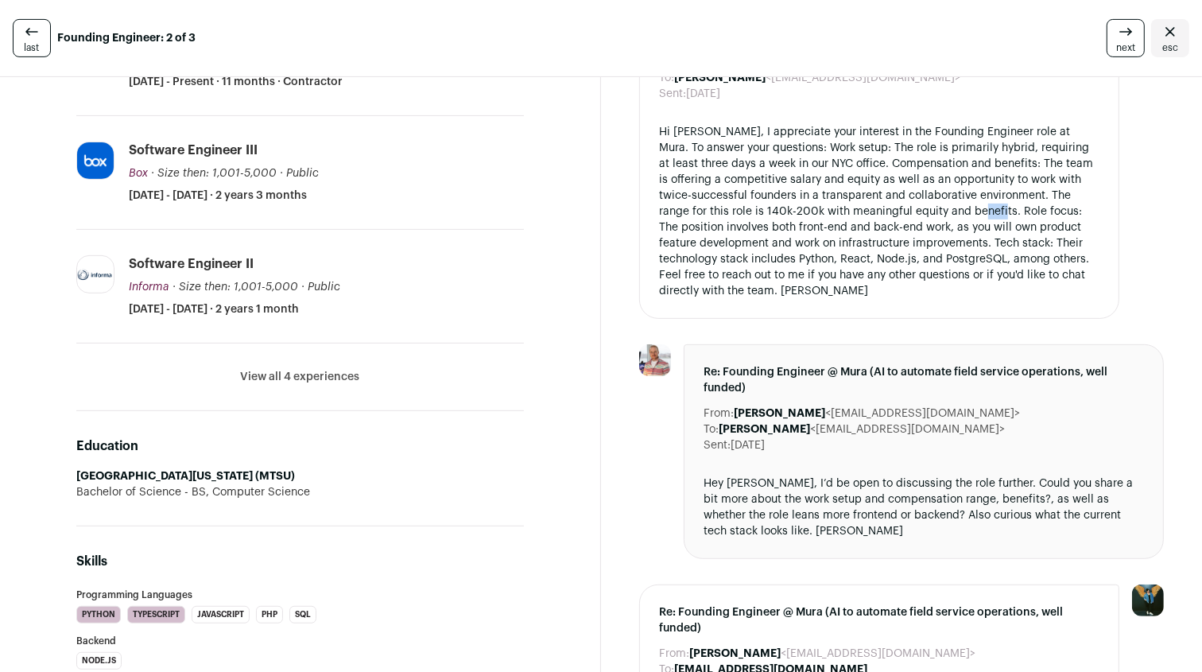
click at [974, 206] on div "Hi Josh, I appreciate your interest in the Founding Engineer role at Mura. To a…" at bounding box center [879, 211] width 440 height 175
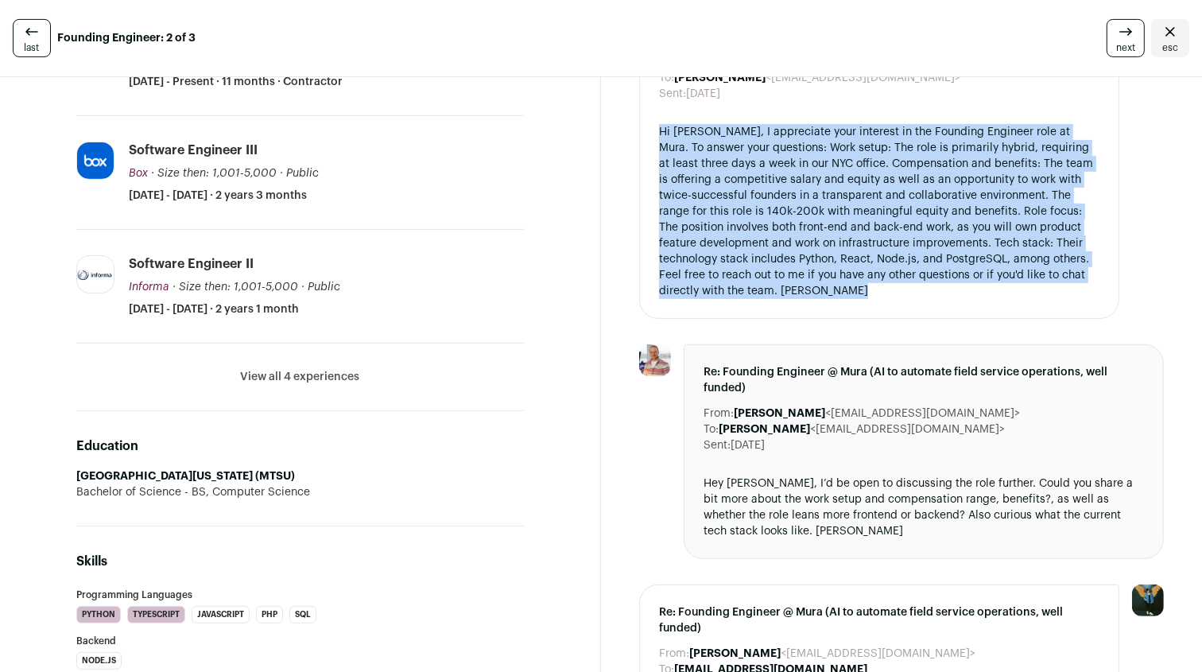
drag, startPoint x: 974, startPoint y: 206, endPoint x: 1017, endPoint y: 211, distance: 43.3
click at [1017, 211] on div "Hi Josh, I appreciate your interest in the Founding Engineer role at Mura. To a…" at bounding box center [879, 211] width 440 height 175
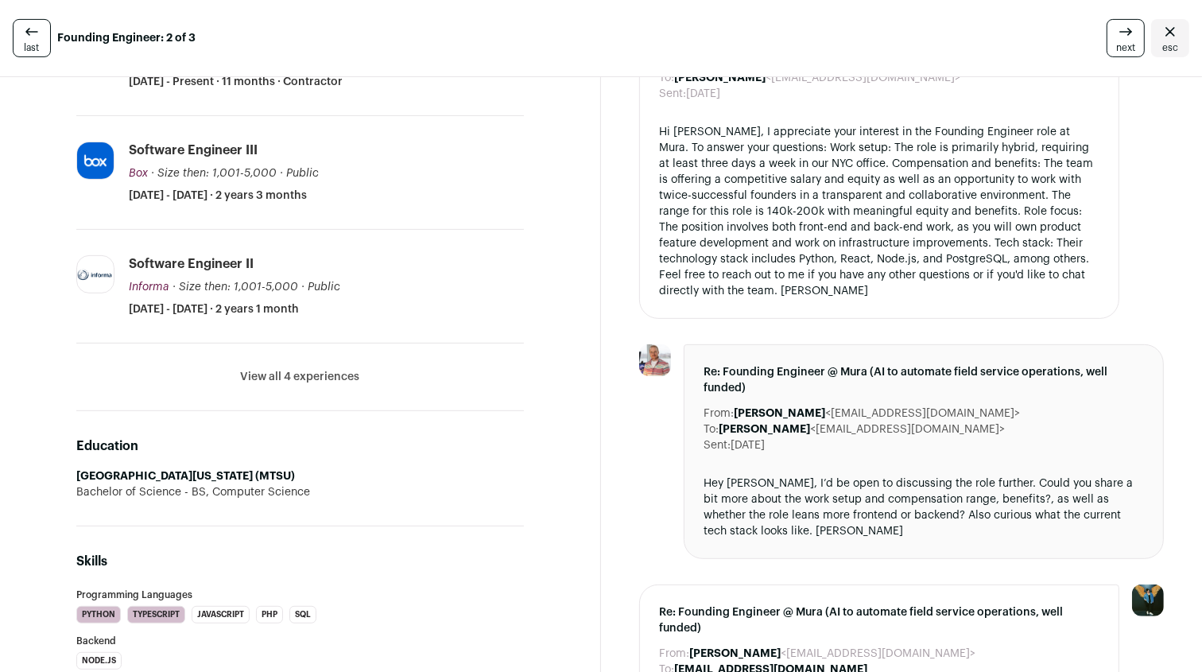
click at [783, 247] on div "Hi Josh, I appreciate your interest in the Founding Engineer role at Mura. To a…" at bounding box center [879, 211] width 440 height 175
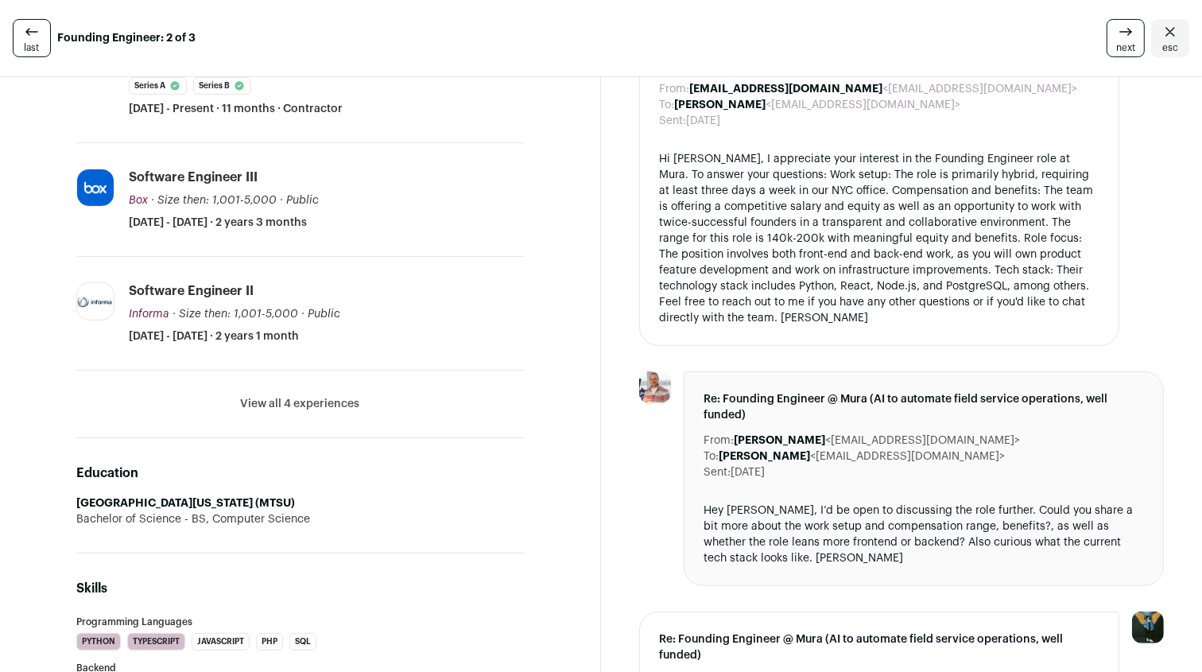
scroll to position [466, 0]
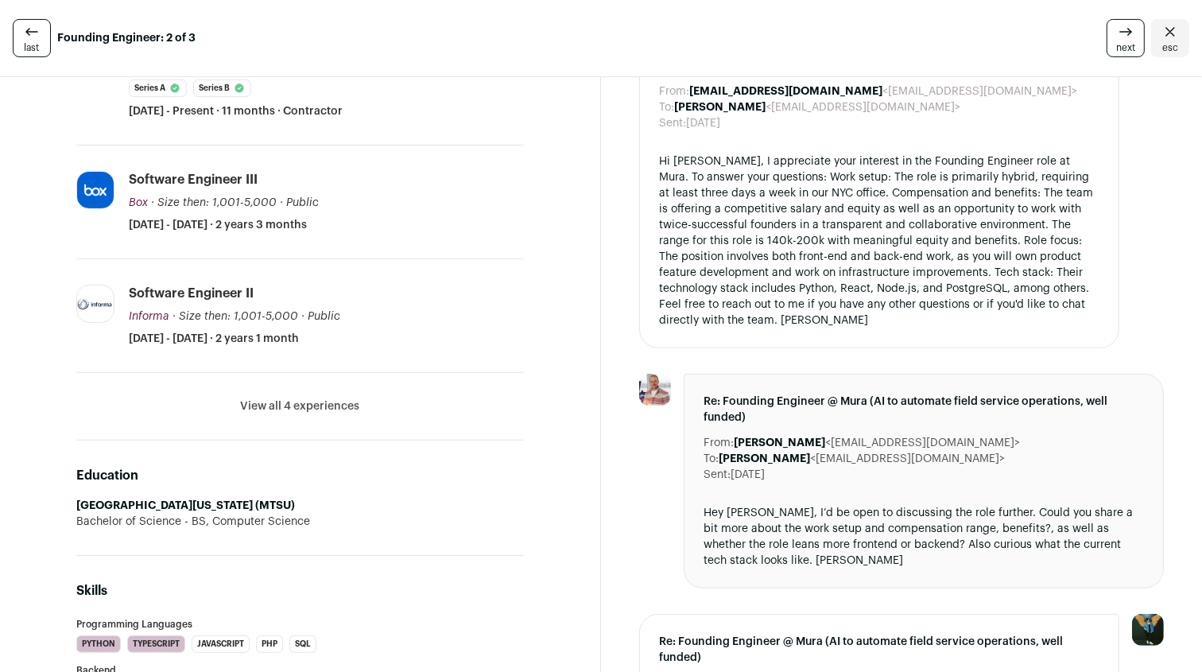
click at [783, 247] on div "Hi Josh, I appreciate your interest in the Founding Engineer role at Mura. To a…" at bounding box center [879, 240] width 440 height 175
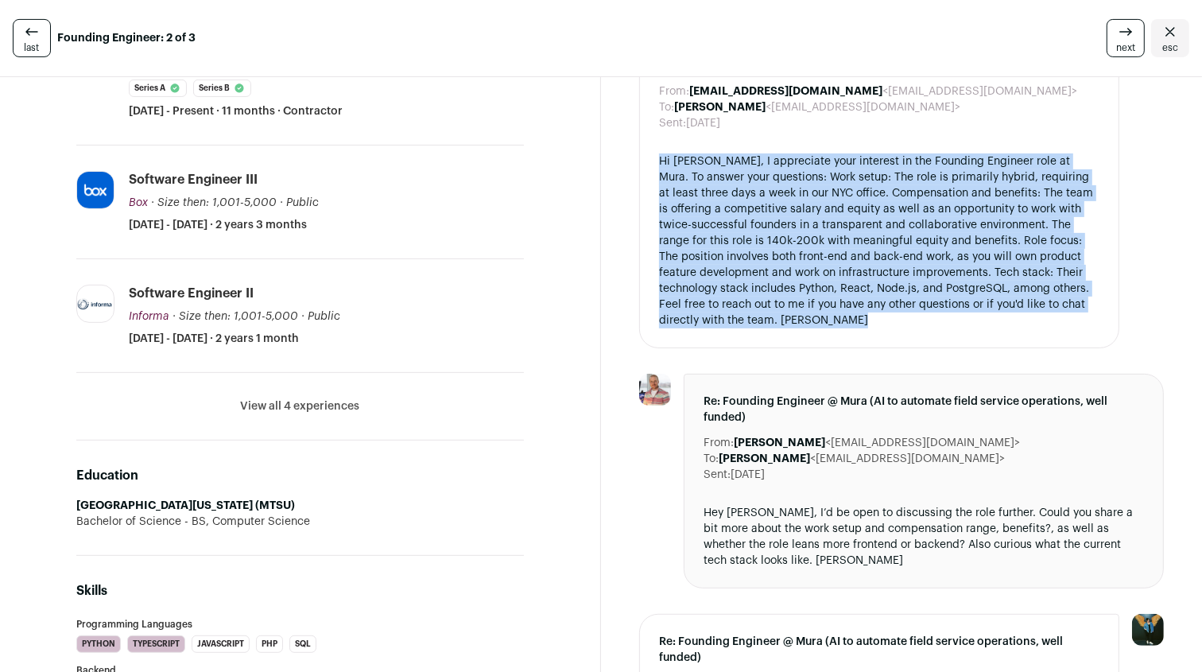
drag, startPoint x: 783, startPoint y: 247, endPoint x: 894, endPoint y: 223, distance: 114.0
click at [894, 223] on div "Hi Josh, I appreciate your interest in the Founding Engineer role at Mura. To a…" at bounding box center [879, 240] width 440 height 175
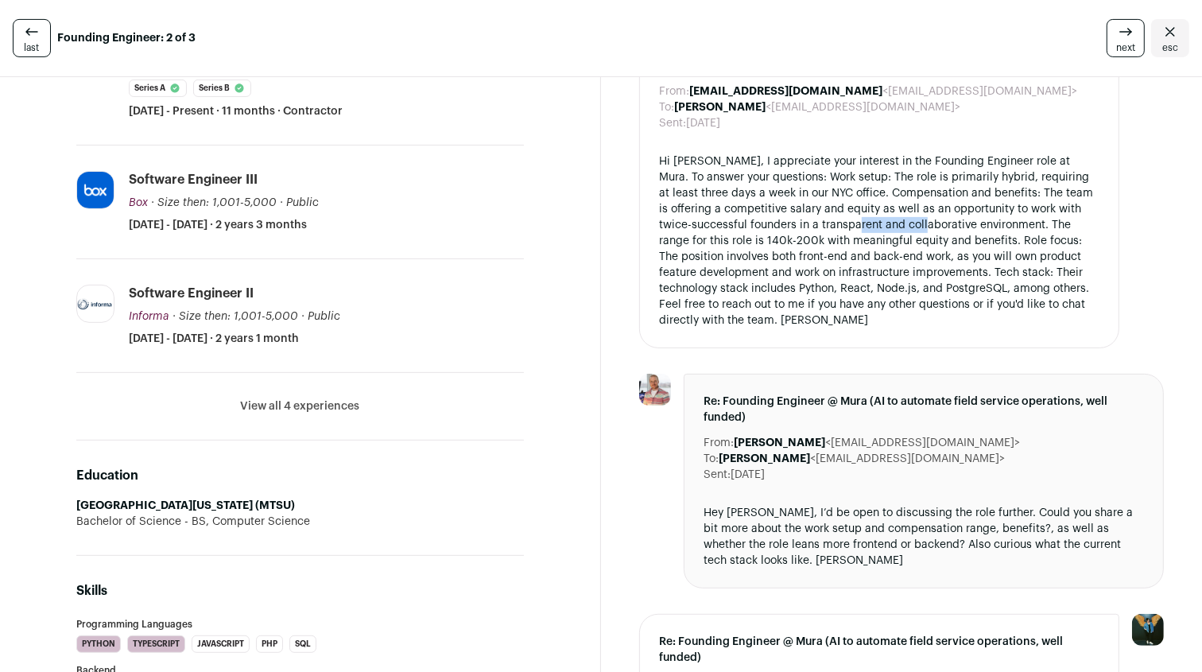
click at [894, 223] on div "Hi Josh, I appreciate your interest in the Founding Engineer role at Mura. To a…" at bounding box center [879, 240] width 440 height 175
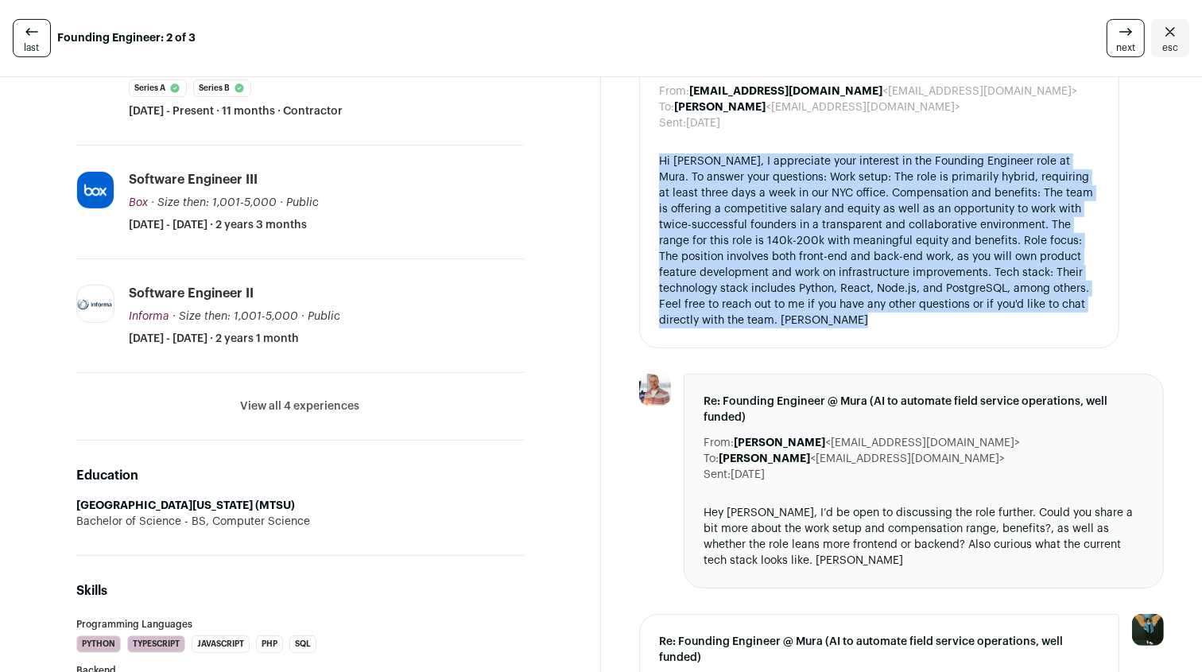
drag, startPoint x: 894, startPoint y: 223, endPoint x: 946, endPoint y: 222, distance: 51.7
click at [946, 222] on div "Hi Josh, I appreciate your interest in the Founding Engineer role at Mura. To a…" at bounding box center [879, 240] width 440 height 175
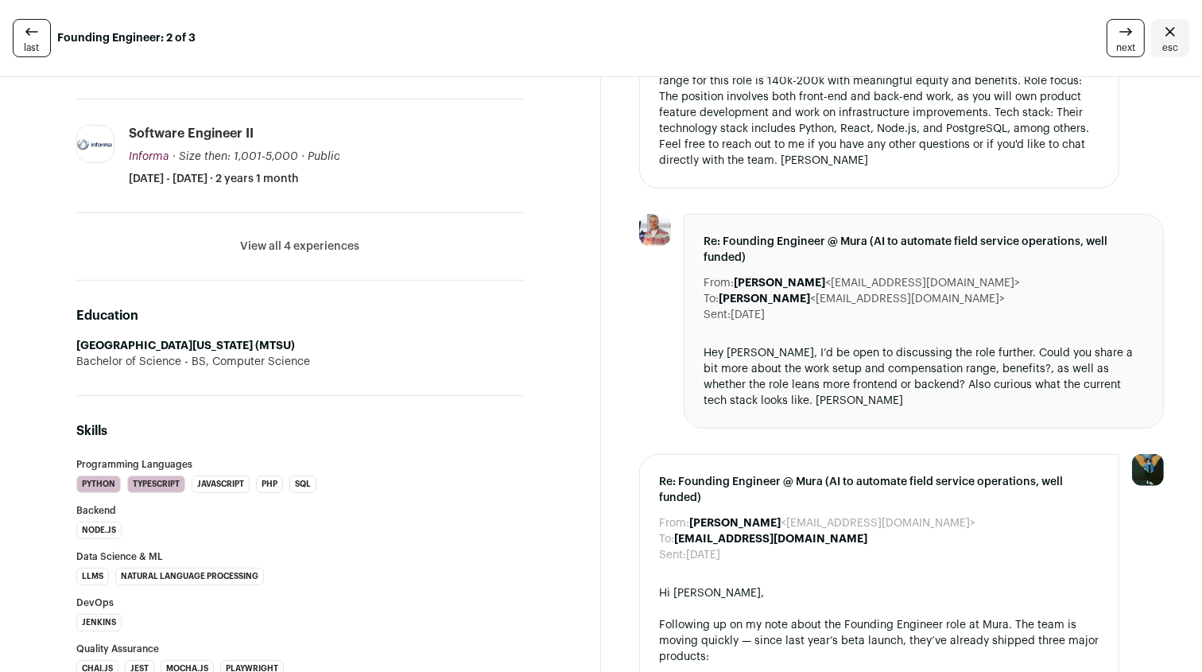
scroll to position [653, 0]
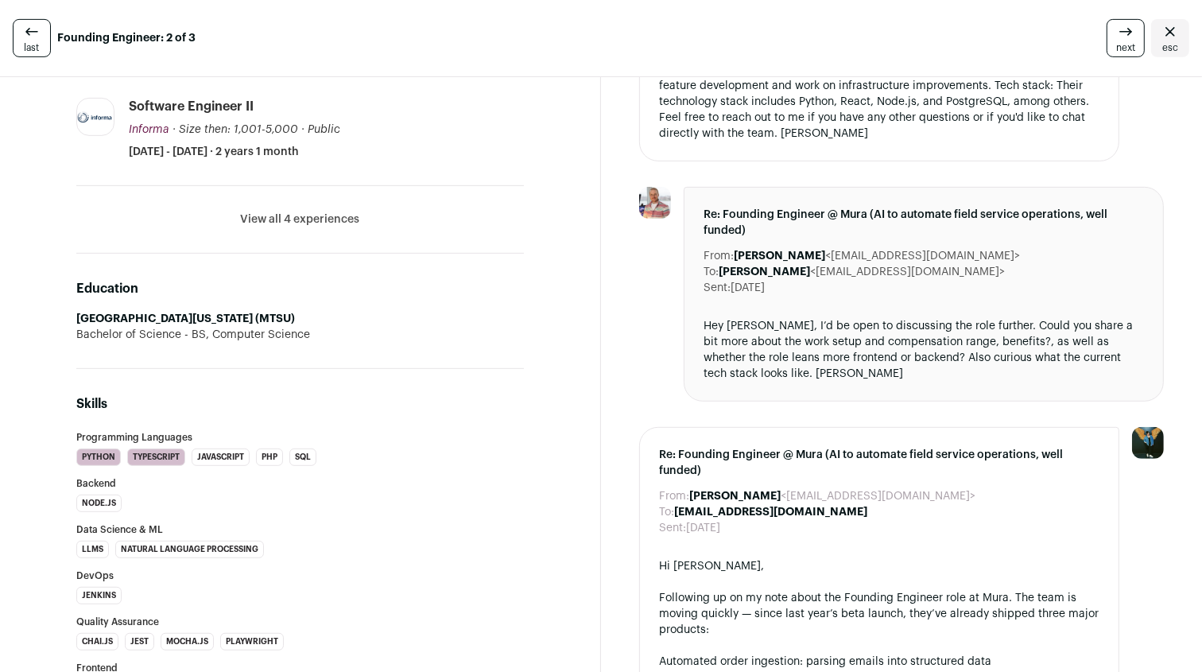
click at [655, 194] on img at bounding box center [655, 203] width 32 height 32
click at [780, 254] on dd "Josh <jarnld2@gmail.com>" at bounding box center [877, 256] width 286 height 16
drag, startPoint x: 780, startPoint y: 254, endPoint x: 854, endPoint y: 250, distance: 74.0
click at [854, 250] on dd "Josh <jarnld2@gmail.com>" at bounding box center [877, 256] width 286 height 16
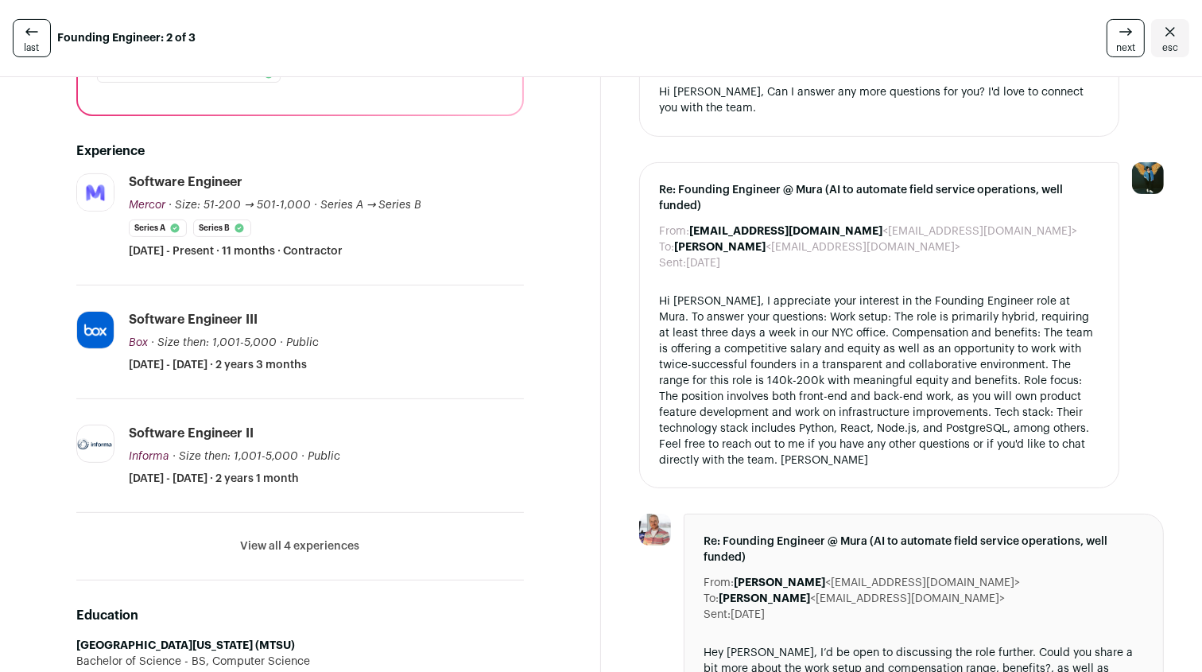
scroll to position [343, 0]
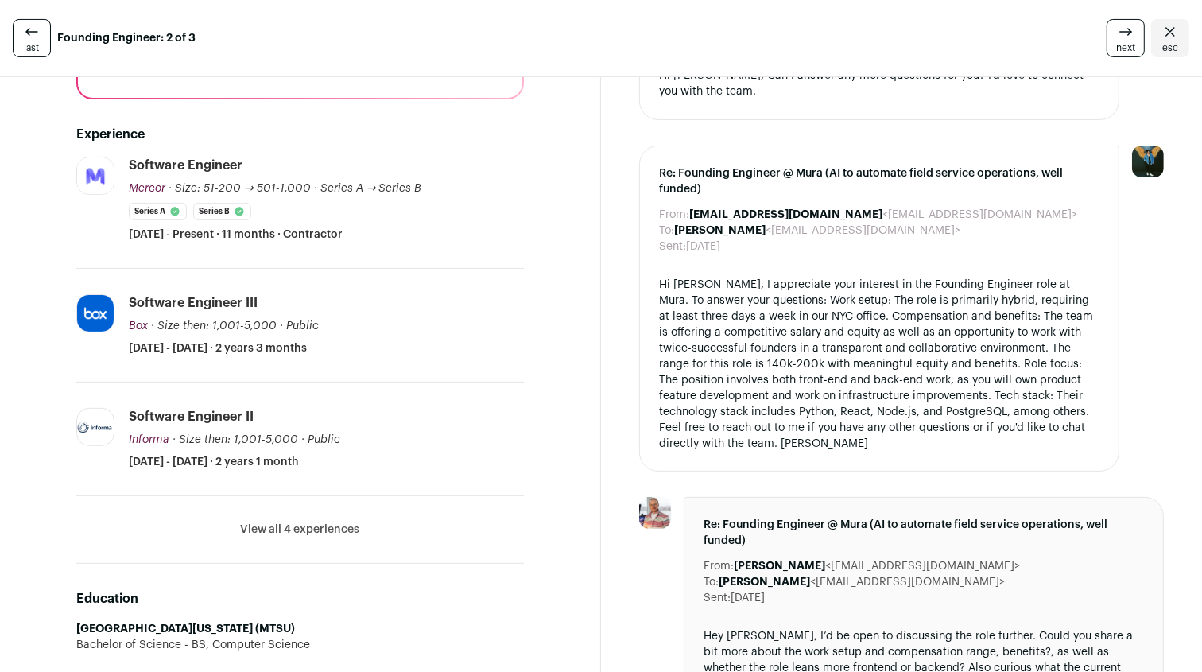
click at [788, 357] on div "Hi Josh, I appreciate your interest in the Founding Engineer role at Mura. To a…" at bounding box center [879, 364] width 440 height 175
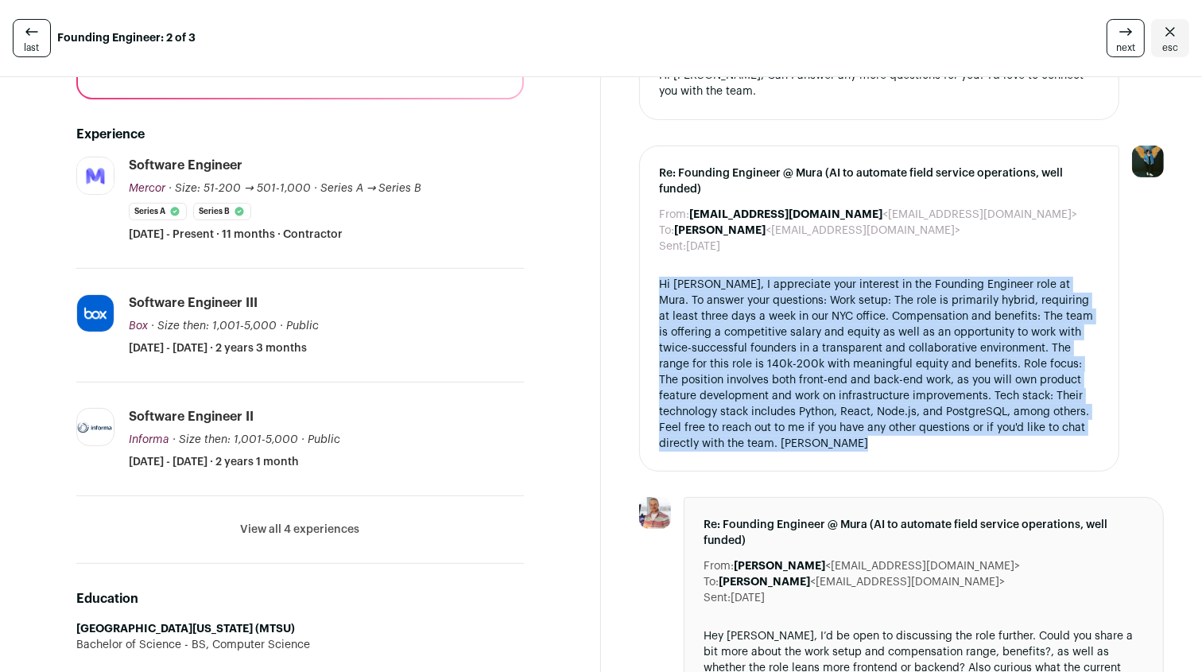
click at [788, 357] on div "Hi Josh, I appreciate your interest in the Founding Engineer role at Mura. To a…" at bounding box center [879, 364] width 440 height 175
click at [836, 357] on div "Hi Josh, I appreciate your interest in the Founding Engineer role at Mura. To a…" at bounding box center [879, 364] width 440 height 175
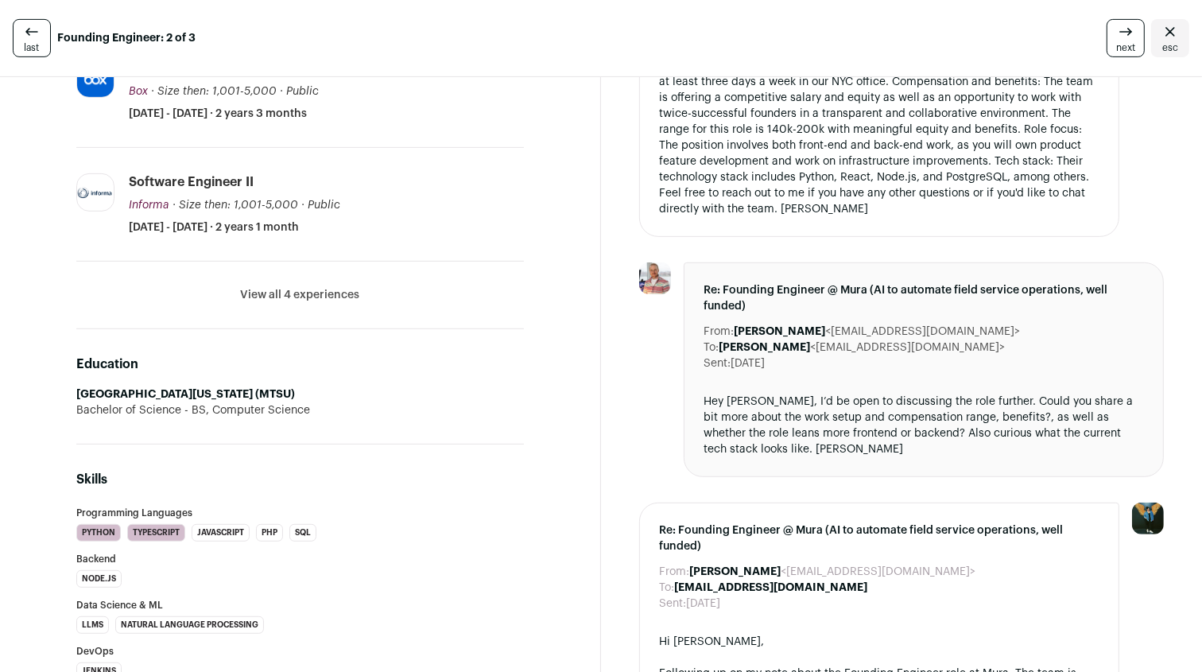
scroll to position [602, 0]
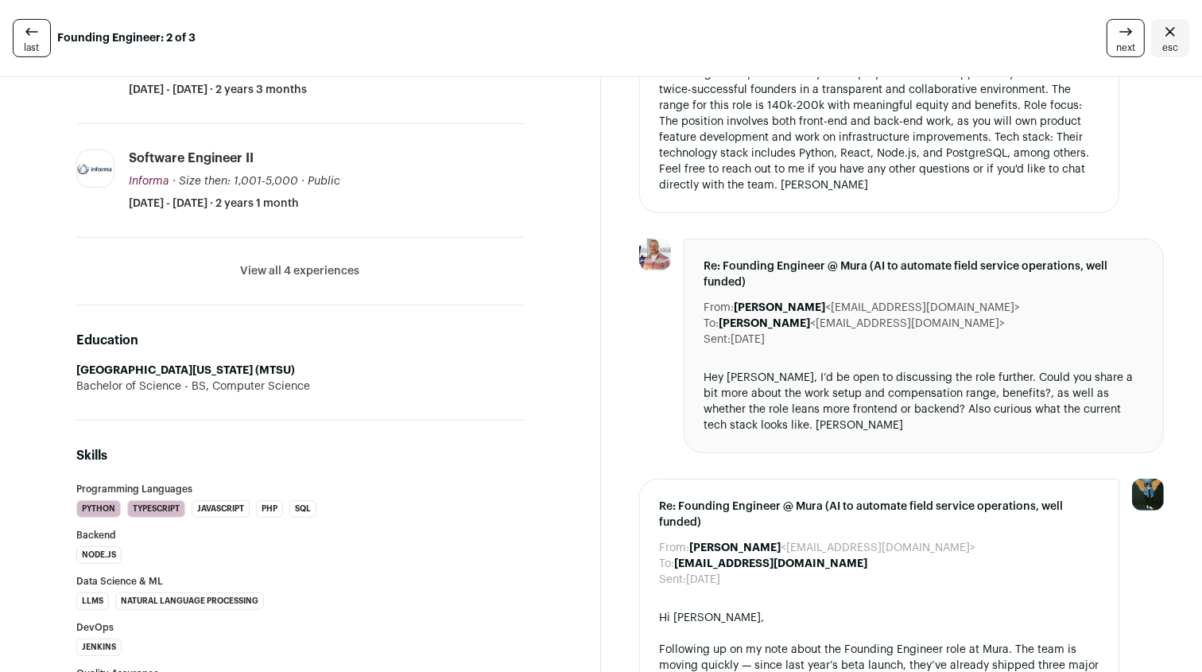
click at [898, 397] on div "Hey Drew, I’d be open to discussing the role further. Could you share a bit mor…" at bounding box center [923, 402] width 440 height 64
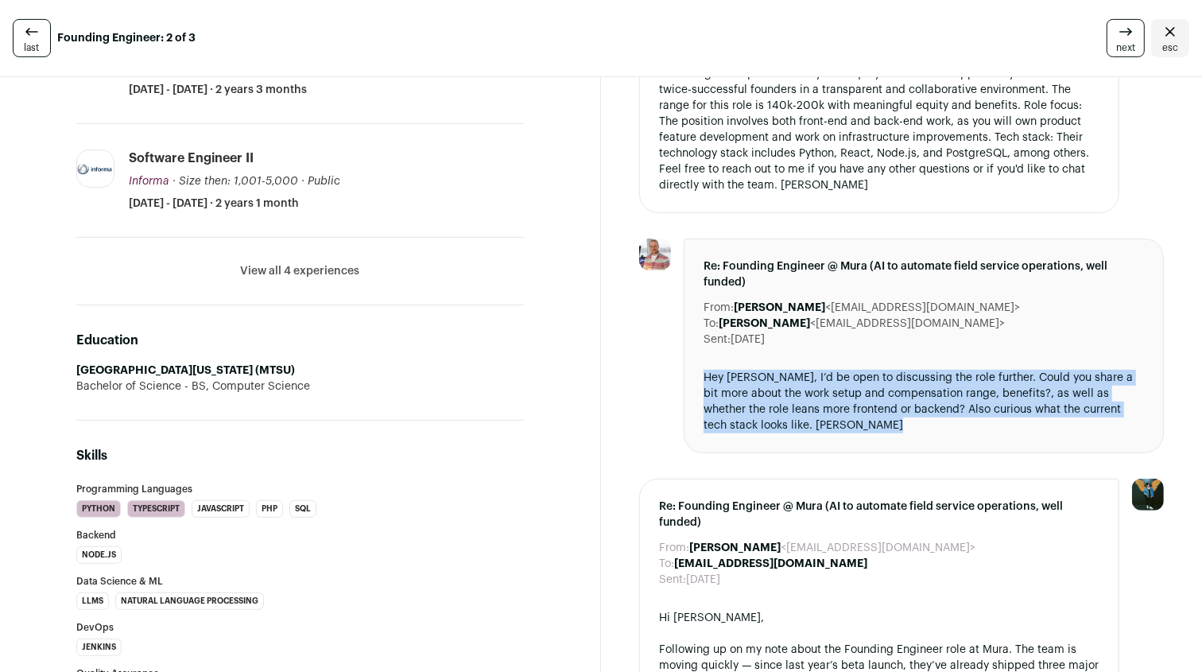
drag, startPoint x: 898, startPoint y: 397, endPoint x: 981, endPoint y: 387, distance: 83.2
click at [981, 387] on div "Hey Drew, I’d be open to discussing the role further. Could you share a bit mor…" at bounding box center [923, 402] width 440 height 64
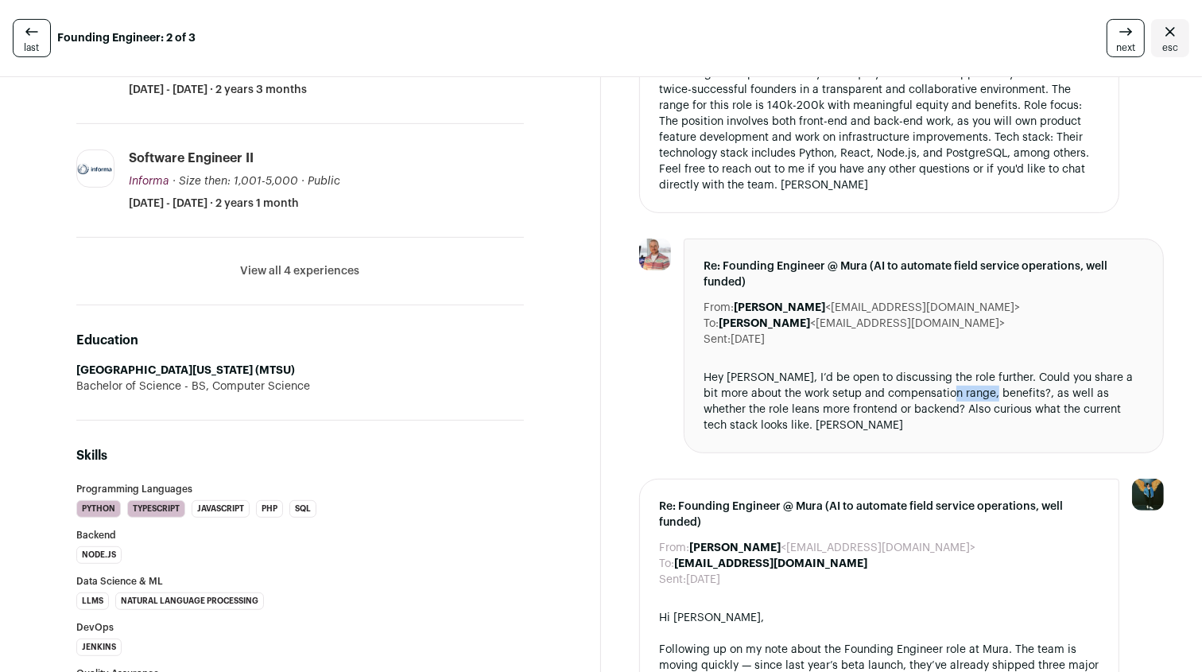
click at [981, 387] on div "Hey Drew, I’d be open to discussing the role further. Could you share a bit mor…" at bounding box center [923, 402] width 440 height 64
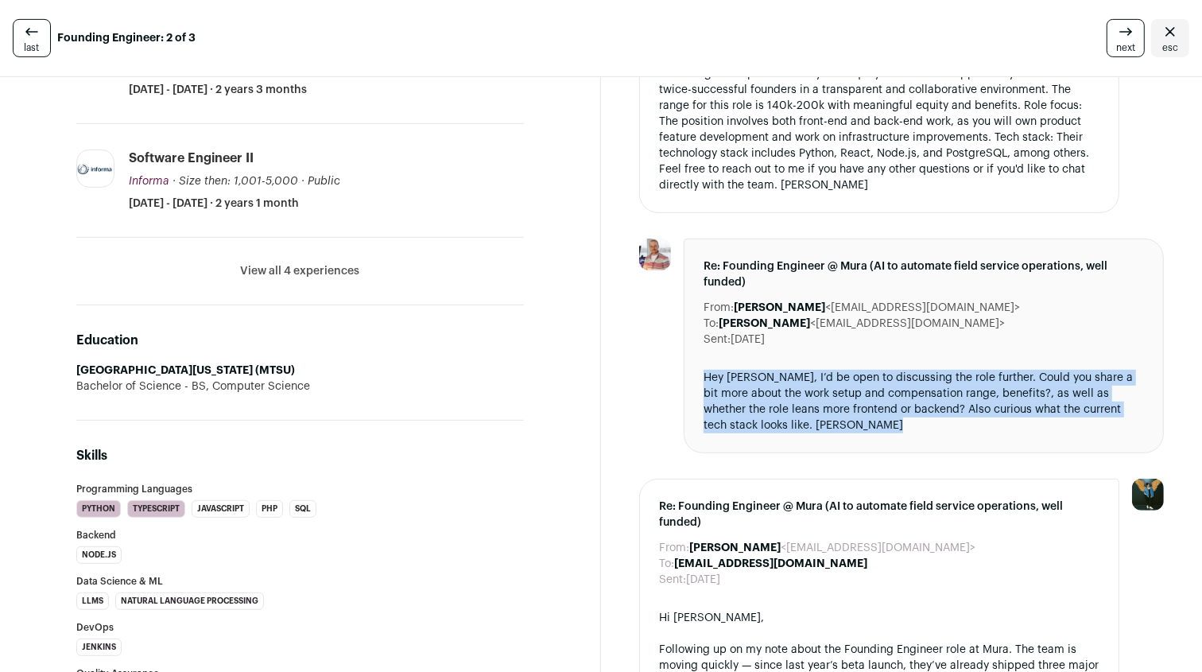
drag, startPoint x: 981, startPoint y: 387, endPoint x: 1064, endPoint y: 381, distance: 83.6
click at [1064, 381] on div "Hey Drew, I’d be open to discussing the role further. Could you share a bit mor…" at bounding box center [923, 402] width 440 height 64
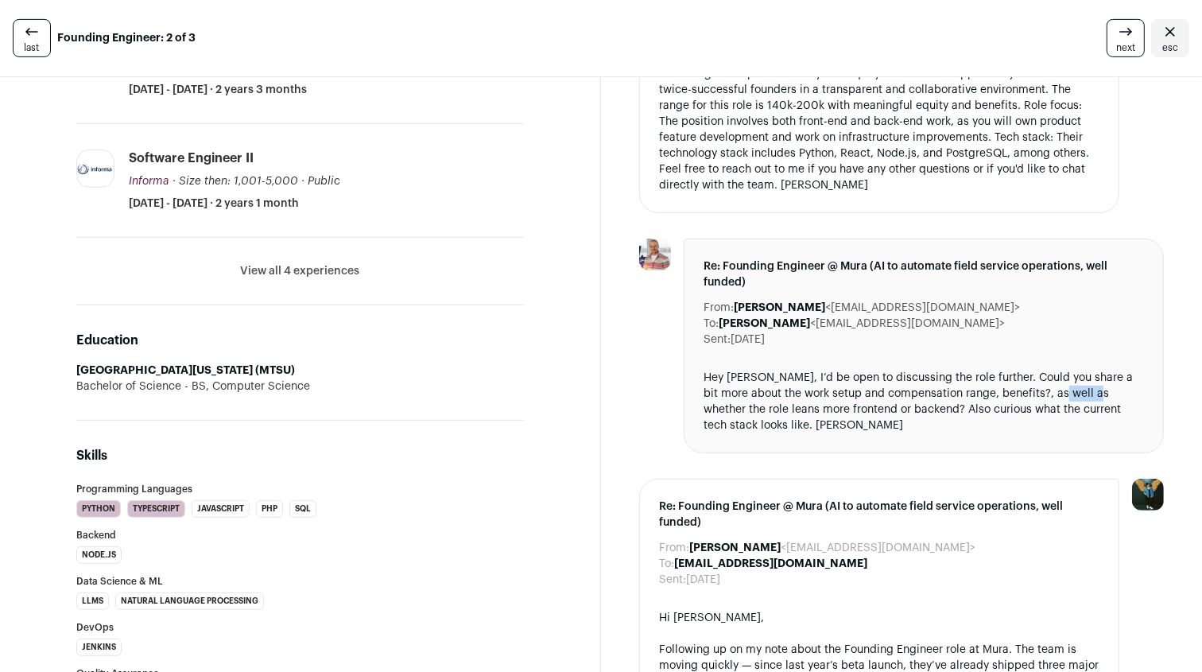
click at [1064, 381] on div "Hey Drew, I’d be open to discussing the role further. Could you share a bit mor…" at bounding box center [923, 402] width 440 height 64
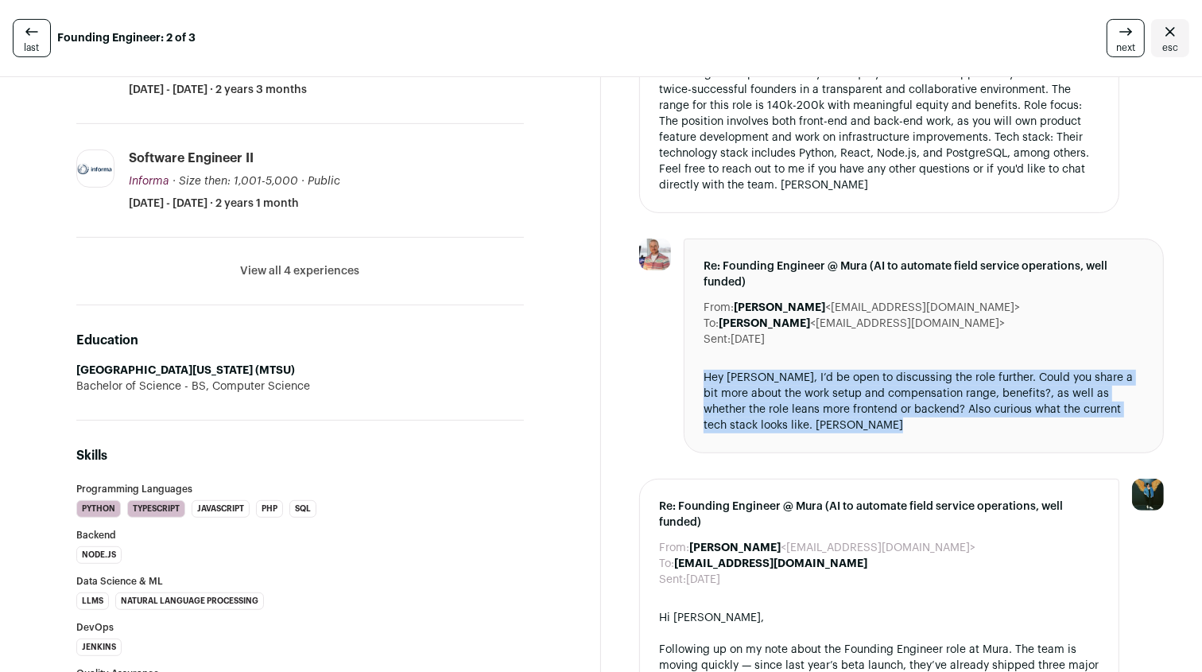
drag, startPoint x: 1064, startPoint y: 381, endPoint x: 1094, endPoint y: 356, distance: 39.5
click at [1094, 356] on div "Re: Founding Engineer @ Mura (AI to automate field service operations, well fun…" at bounding box center [923, 345] width 480 height 215
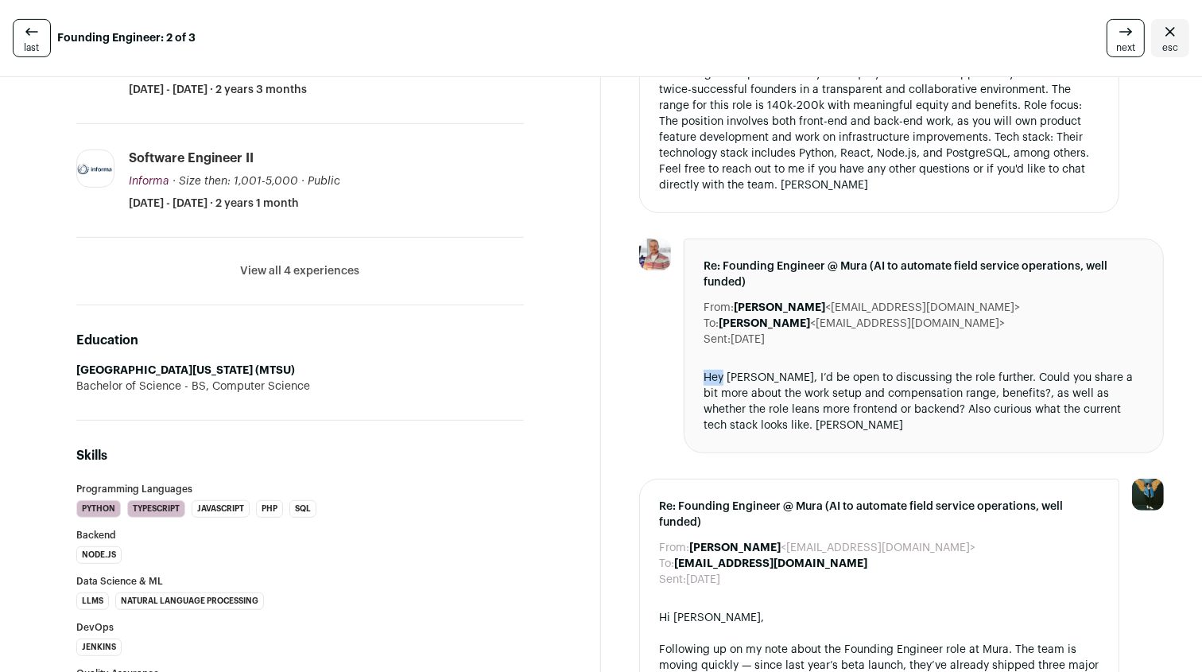
click at [1094, 356] on div "Re: Founding Engineer @ Mura (AI to automate field service operations, well fun…" at bounding box center [923, 345] width 480 height 215
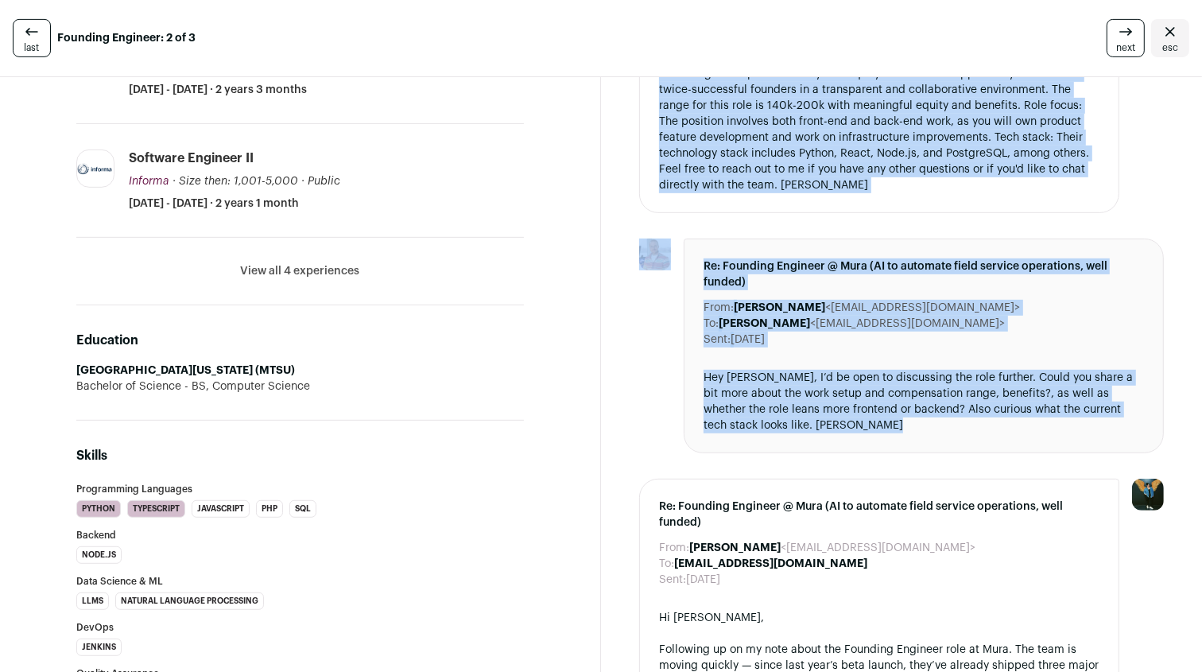
drag, startPoint x: 1094, startPoint y: 356, endPoint x: 1047, endPoint y: 115, distance: 245.5
click at [1047, 115] on div "Hi Josh, I appreciate your interest in the Founding Engineer role at Mura. To a…" at bounding box center [879, 105] width 440 height 175
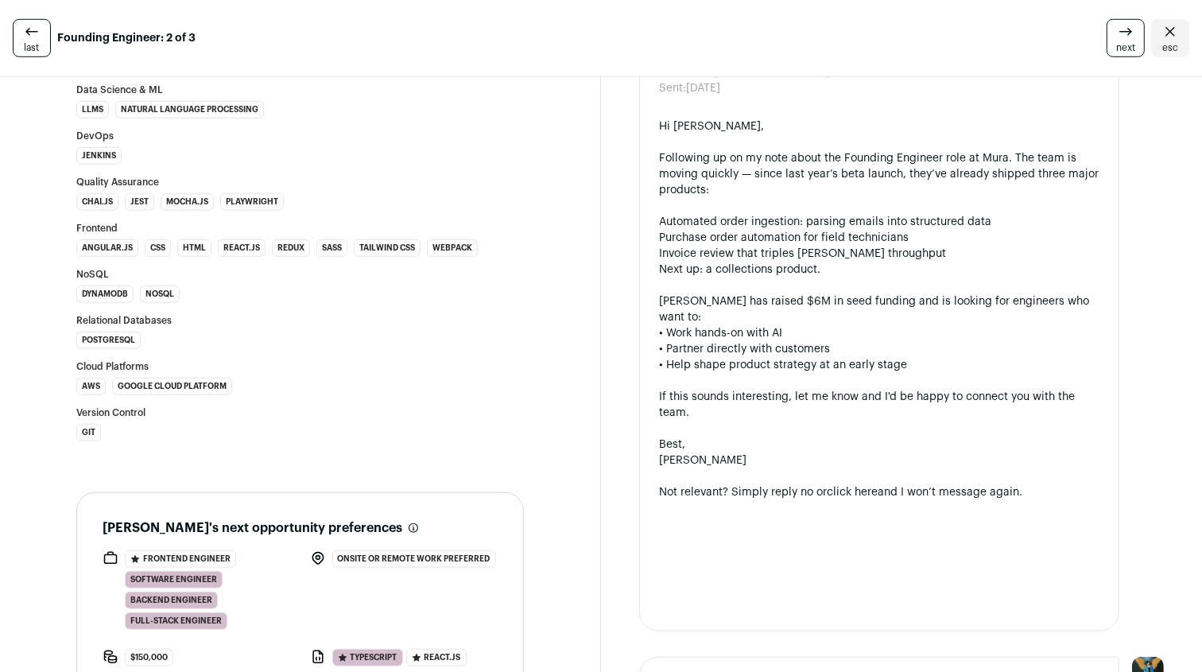
scroll to position [1094, 0]
click at [969, 166] on div "Following up on my note about the Founding Engineer role at Mura. The team is m…" at bounding box center [879, 173] width 440 height 48
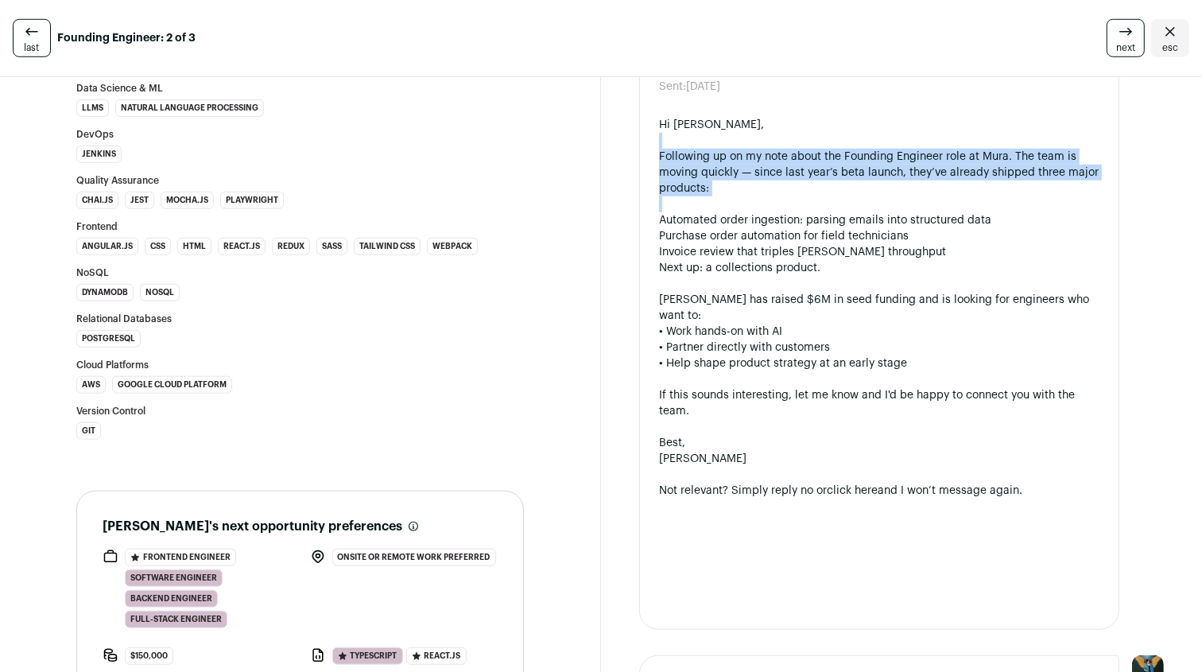
drag, startPoint x: 969, startPoint y: 166, endPoint x: 1013, endPoint y: 137, distance: 52.9
click at [1013, 137] on div "Hi Joshua, Following up on my note about the Founding Engineer role at Mura. Th…" at bounding box center [879, 363] width 440 height 493
click at [1013, 137] on div at bounding box center [879, 141] width 440 height 16
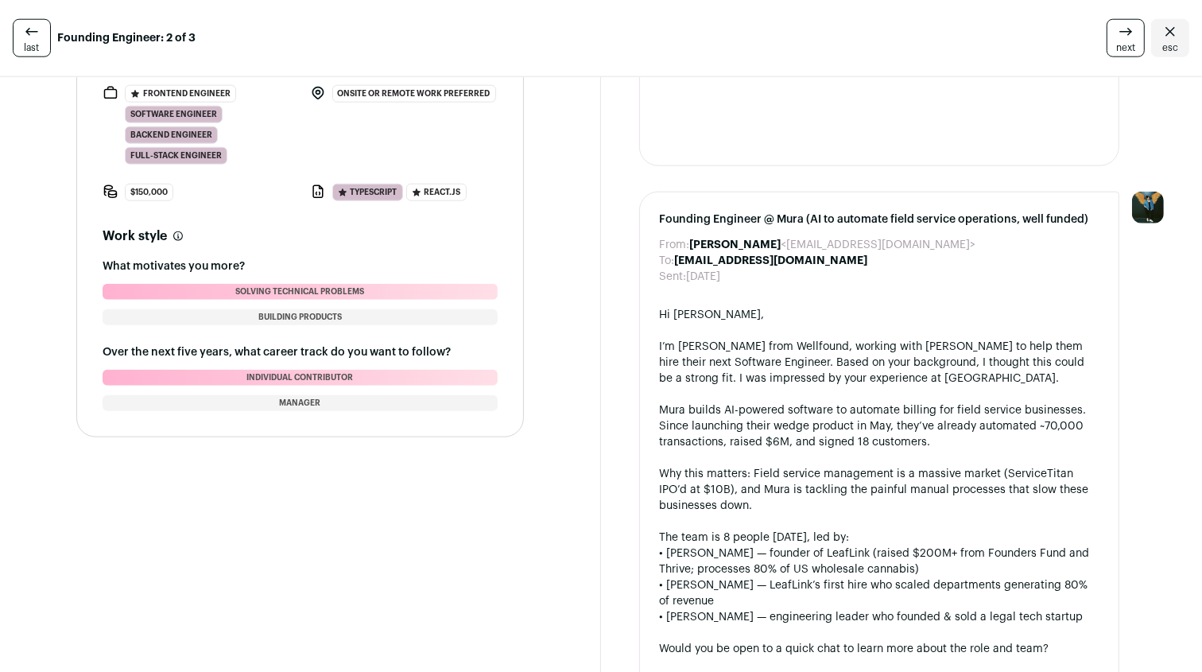
scroll to position [1563, 0]
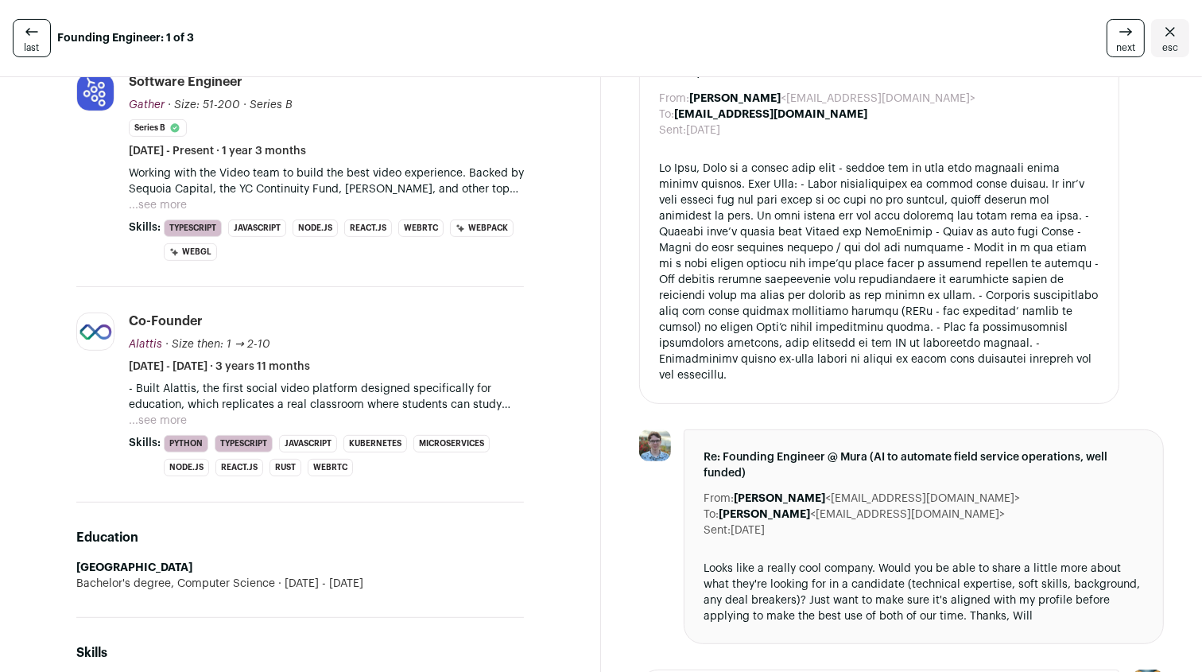
scroll to position [463, 0]
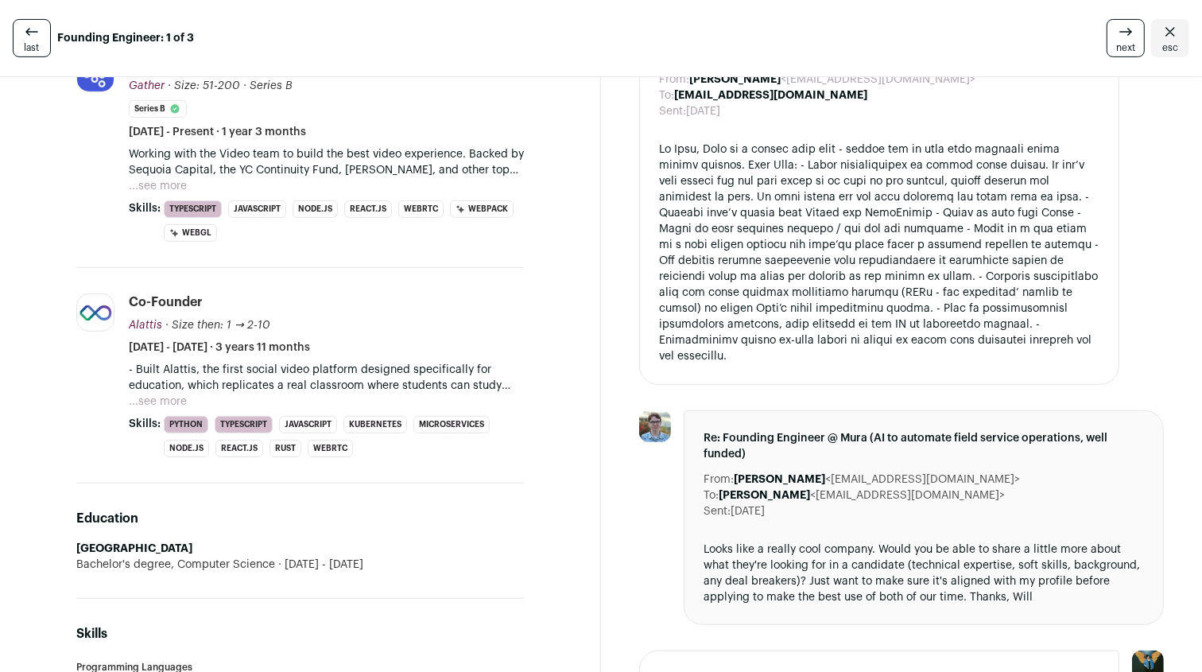
click at [805, 203] on div at bounding box center [879, 252] width 440 height 223
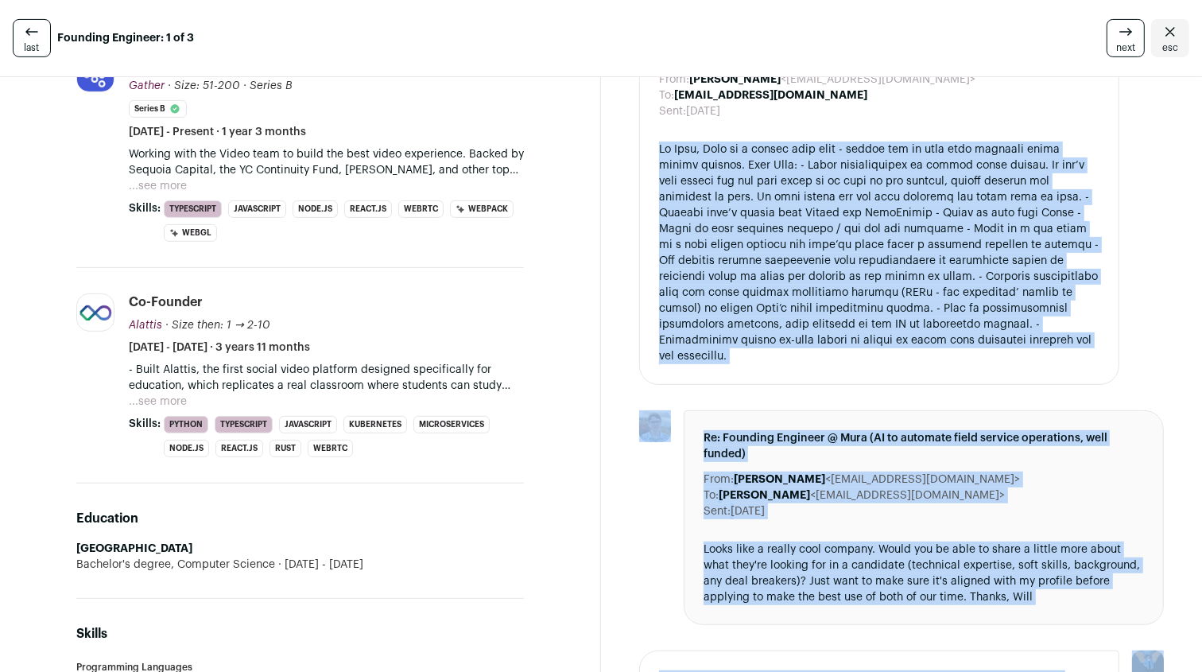
scroll to position [590, 0]
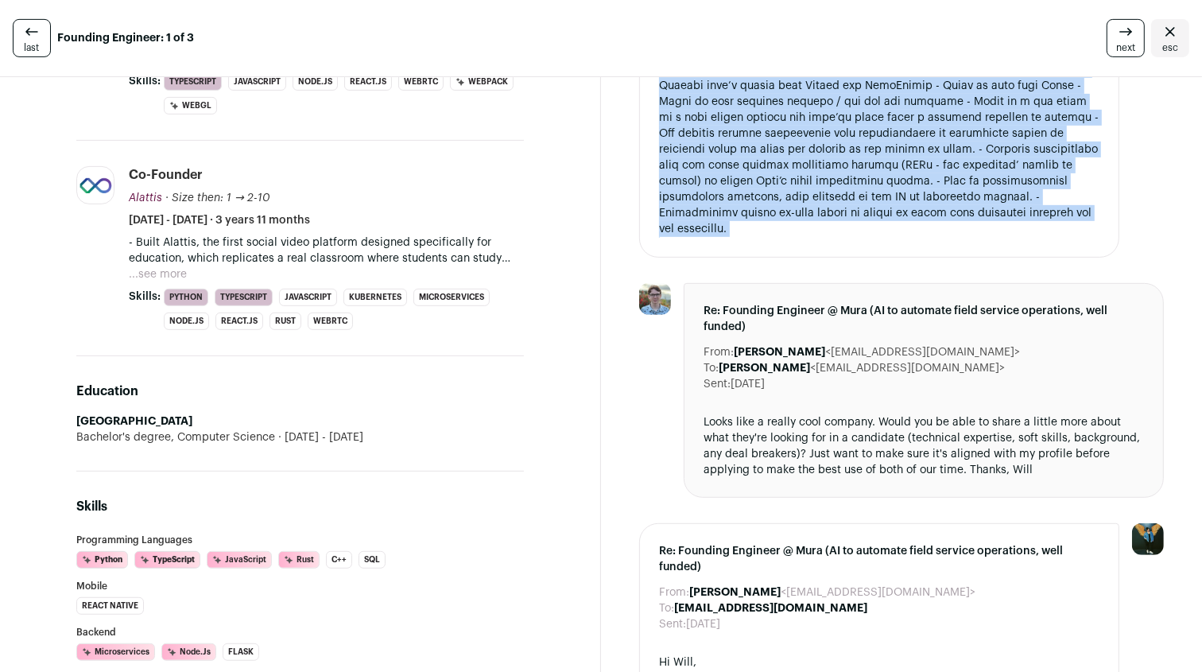
drag, startPoint x: 805, startPoint y: 203, endPoint x: 946, endPoint y: 150, distance: 150.1
click at [946, 150] on div at bounding box center [879, 125] width 440 height 223
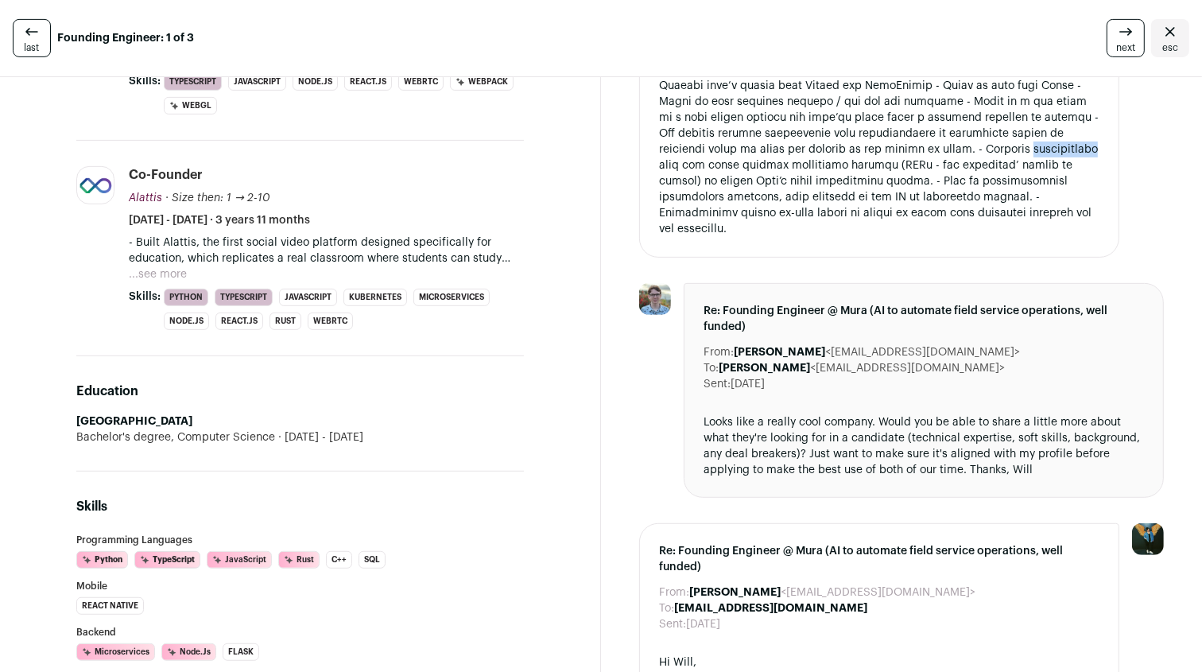
click at [946, 150] on div at bounding box center [879, 125] width 440 height 223
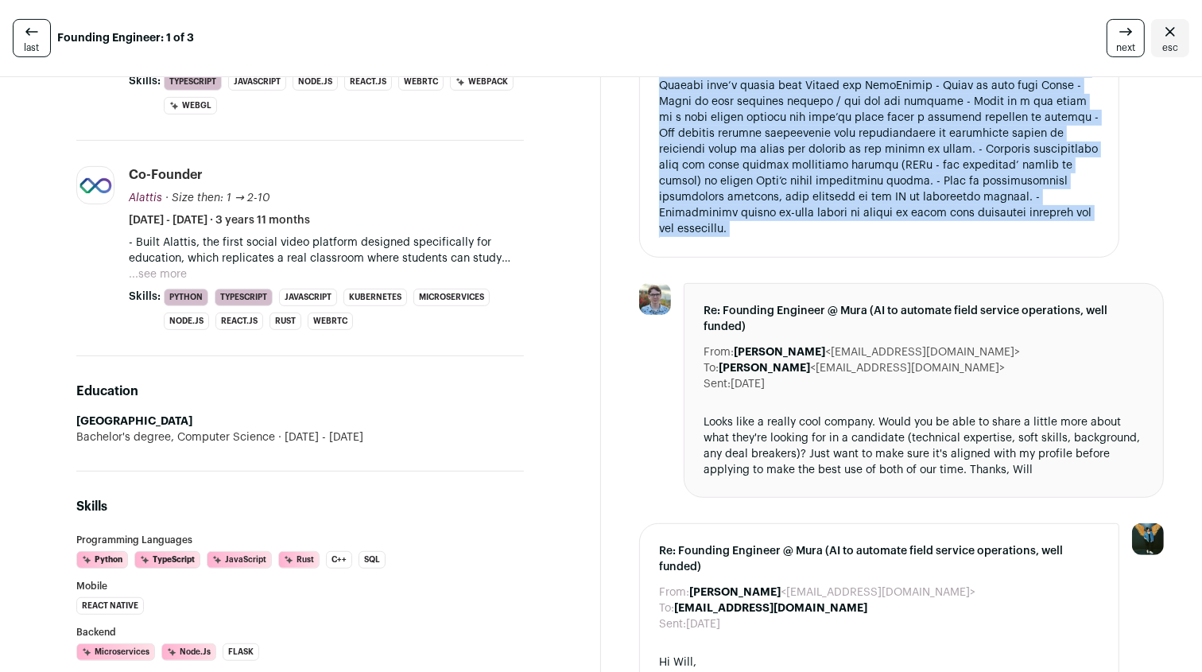
drag, startPoint x: 946, startPoint y: 150, endPoint x: 1005, endPoint y: 156, distance: 59.1
click at [1005, 156] on div at bounding box center [879, 125] width 440 height 223
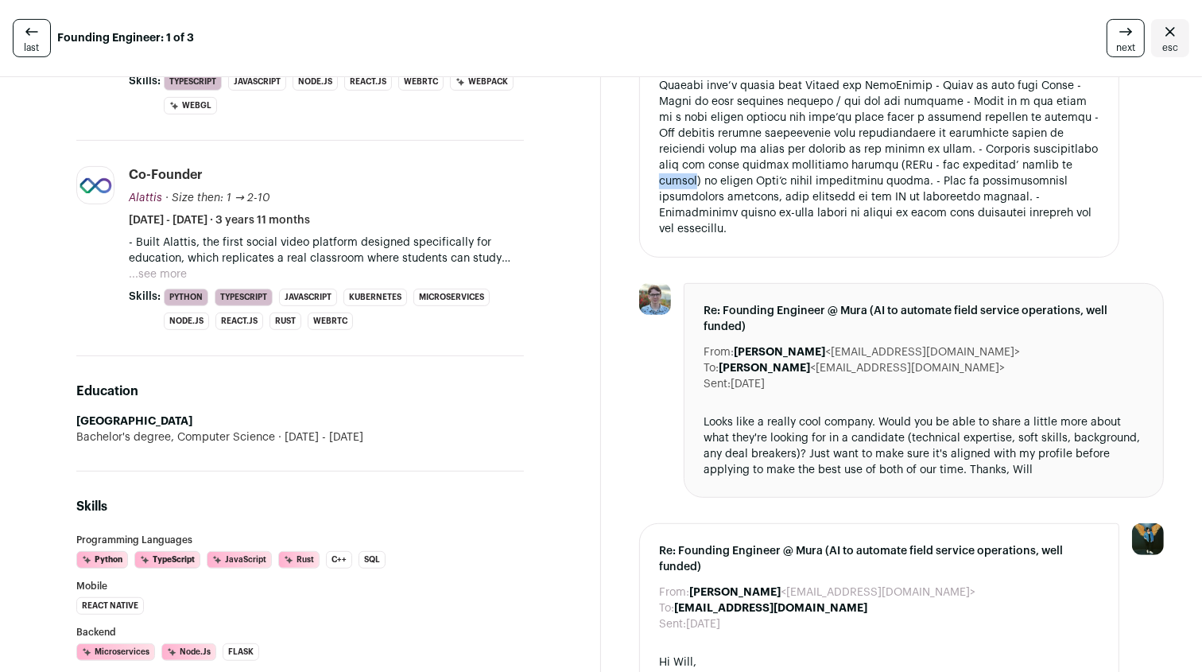
click at [1005, 156] on div at bounding box center [879, 125] width 440 height 223
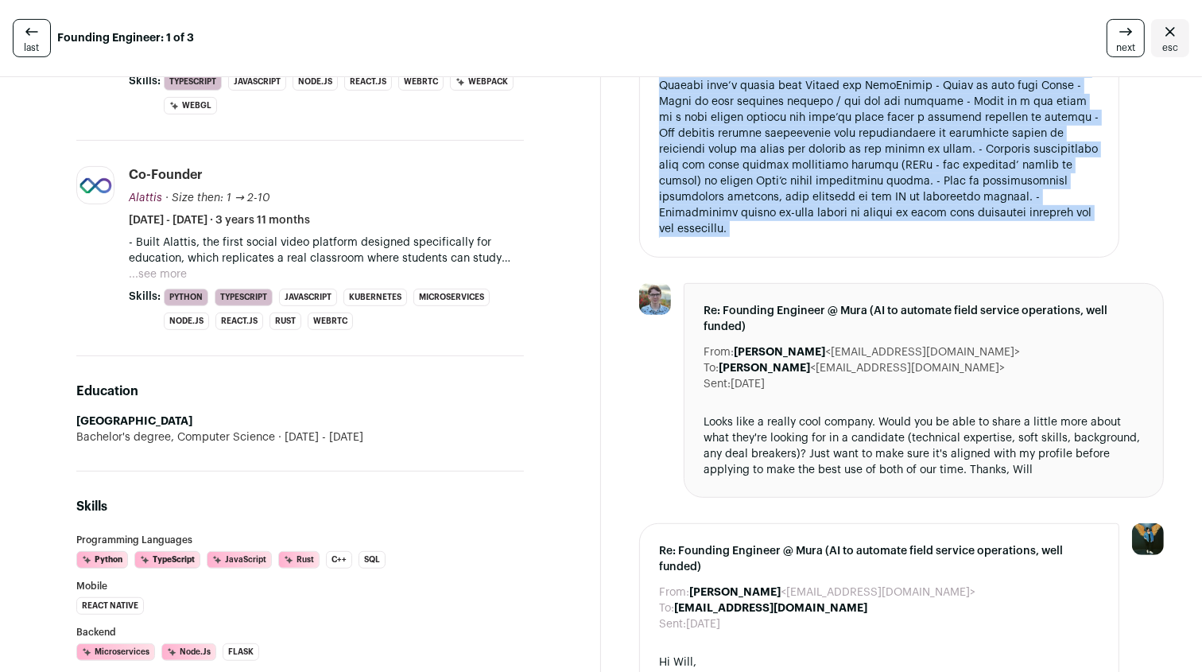
drag, startPoint x: 1005, startPoint y: 156, endPoint x: 937, endPoint y: 126, distance: 74.0
click at [937, 126] on div at bounding box center [879, 125] width 440 height 223
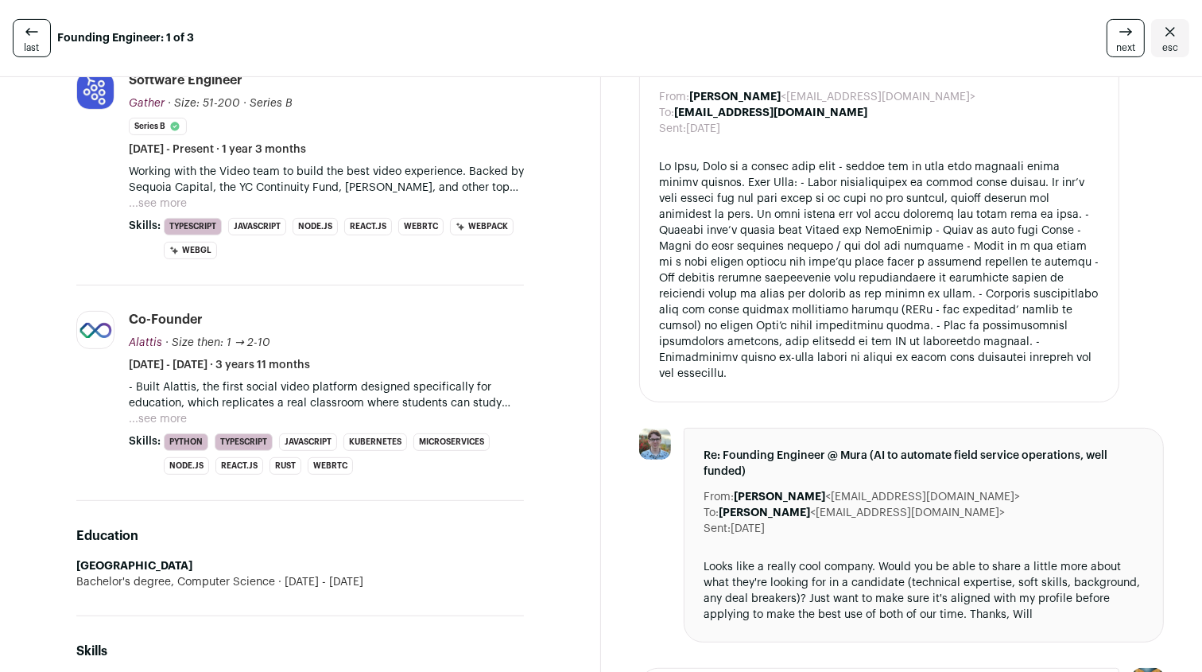
scroll to position [401, 0]
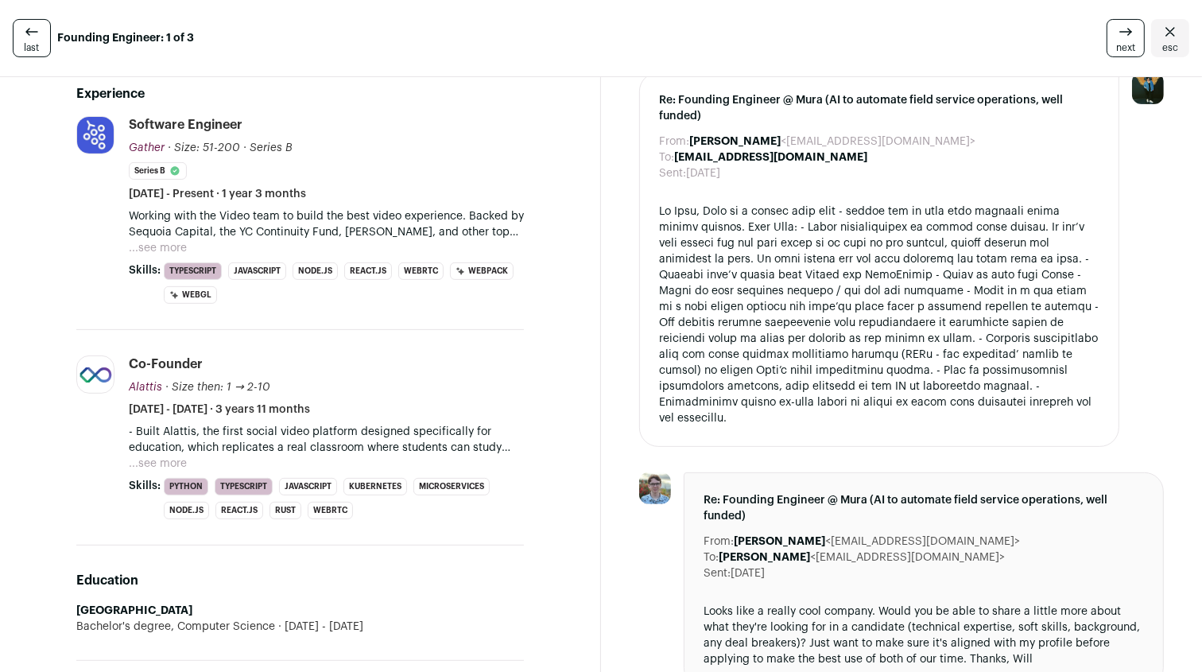
click at [441, 233] on p "Working with the Video team to build the best video experience. Backed by Sequo…" at bounding box center [326, 224] width 395 height 32
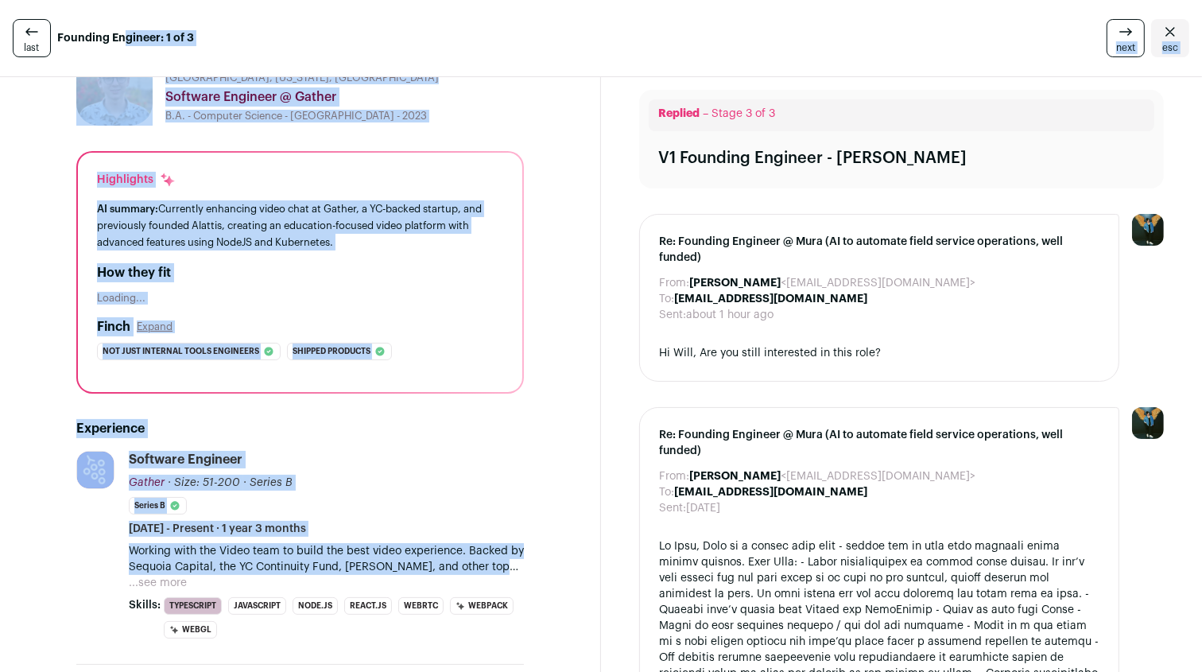
scroll to position [0, 0]
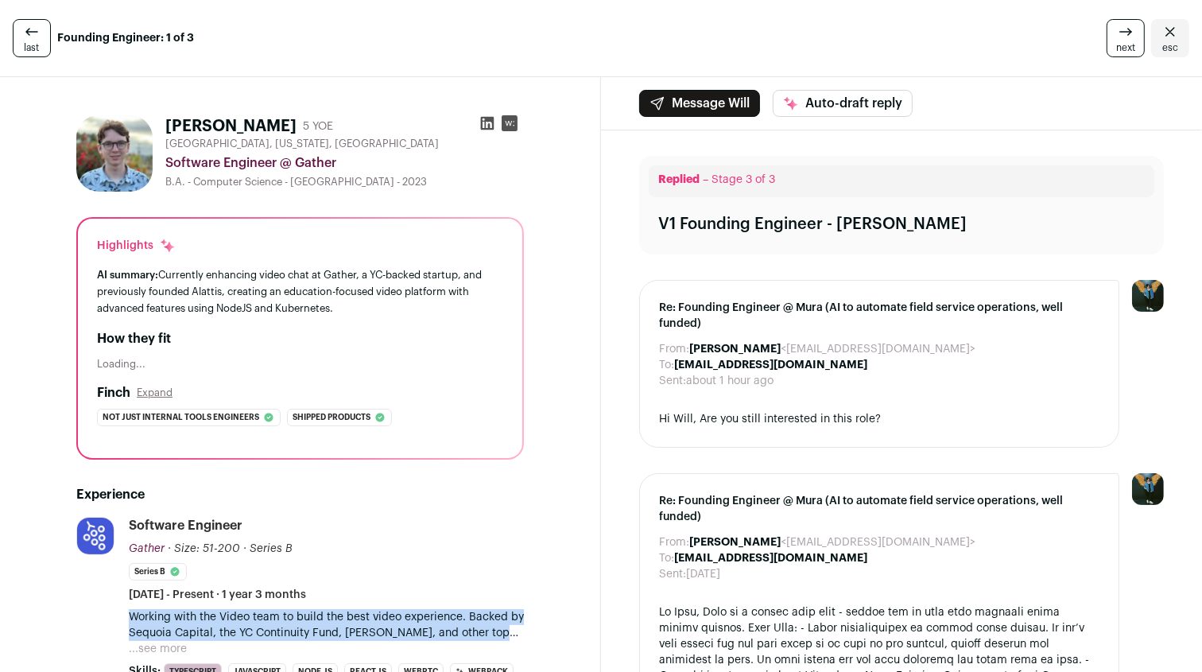
drag, startPoint x: 441, startPoint y: 233, endPoint x: 398, endPoint y: 616, distance: 385.4
click at [398, 616] on p "Working with the Video team to build the best video experience. Backed by Sequo…" at bounding box center [326, 625] width 395 height 32
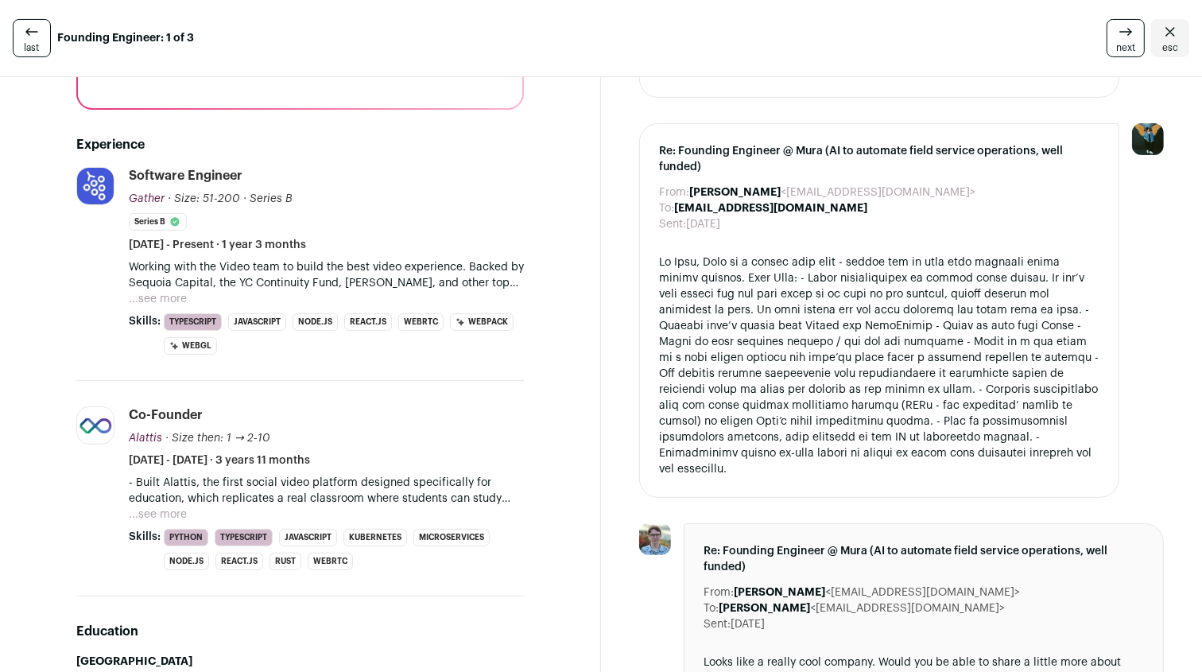
scroll to position [446, 0]
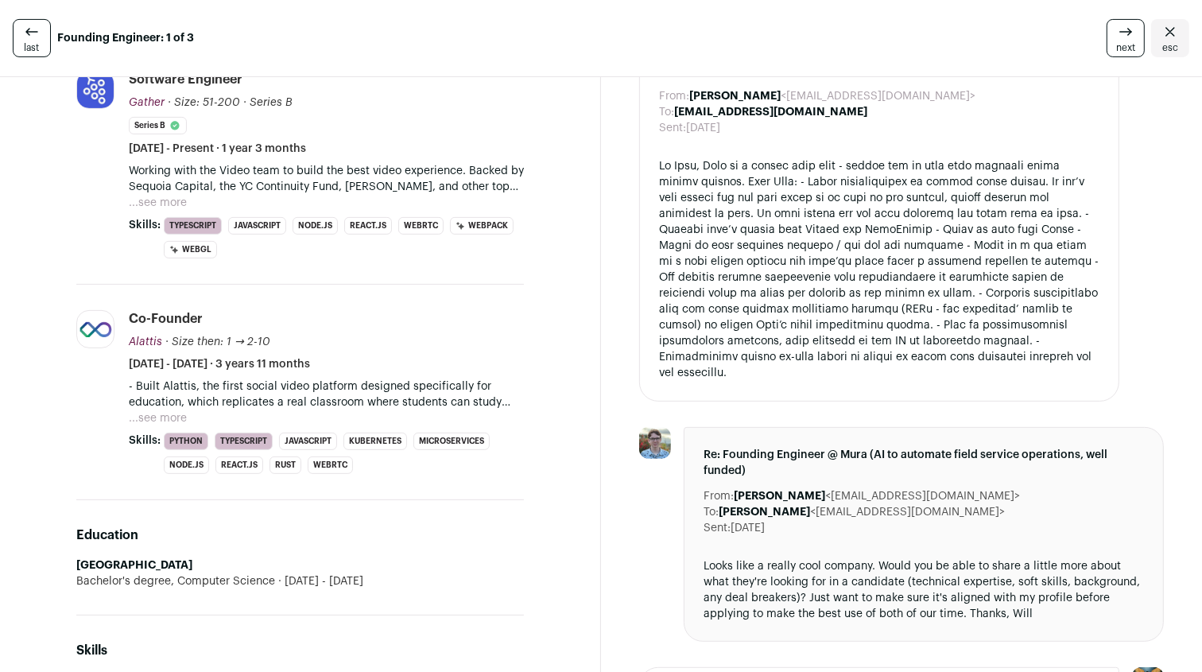
click at [168, 413] on button "...see more" at bounding box center [158, 418] width 58 height 16
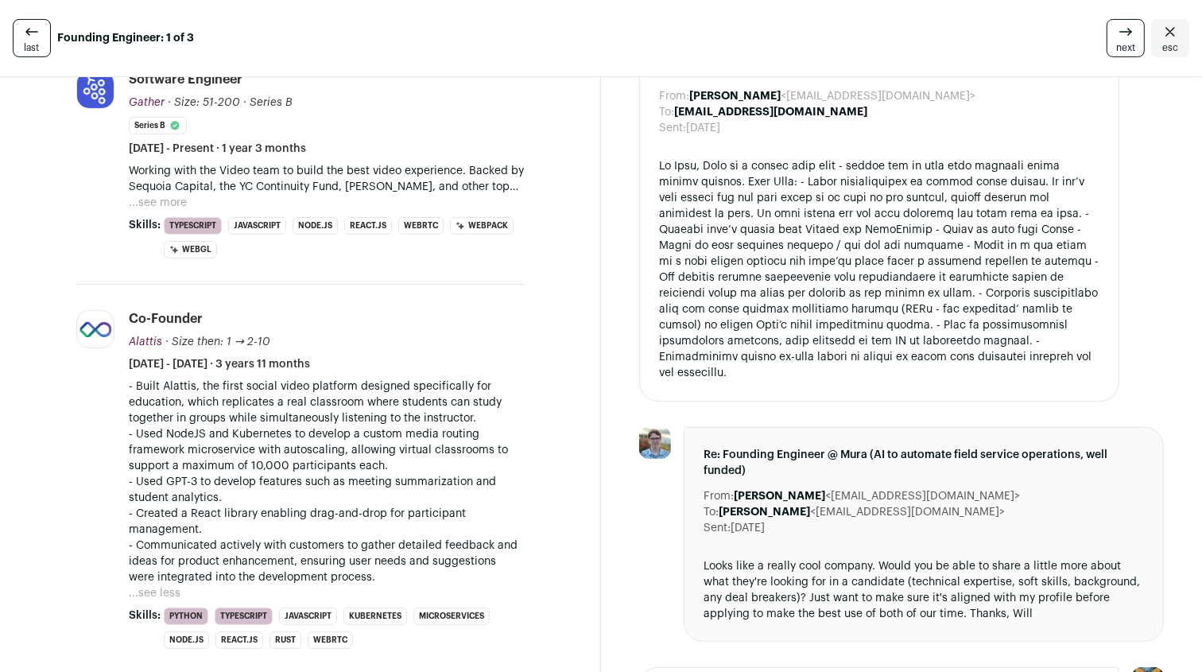
click at [288, 384] on p "- Built Alattis, the first social video platform designed specifically for educ…" at bounding box center [326, 402] width 395 height 48
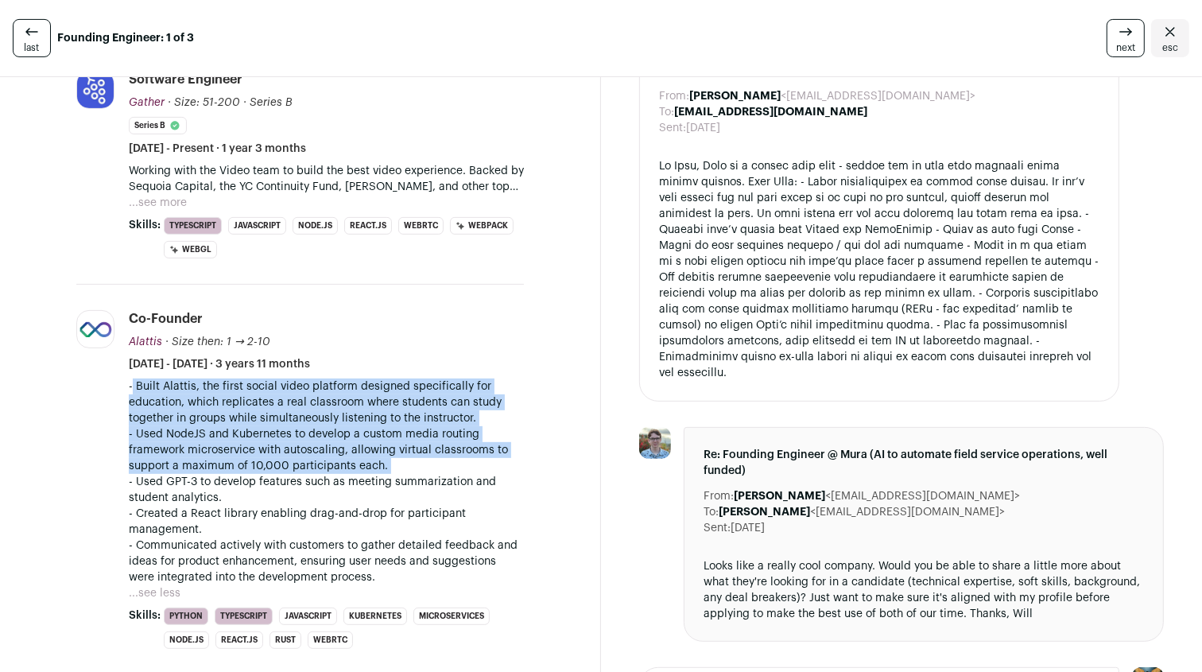
drag, startPoint x: 288, startPoint y: 384, endPoint x: 388, endPoint y: 536, distance: 181.4
click at [387, 485] on div "- Built Alattis, the first social video platform designed specifically for educ…" at bounding box center [326, 481] width 395 height 207
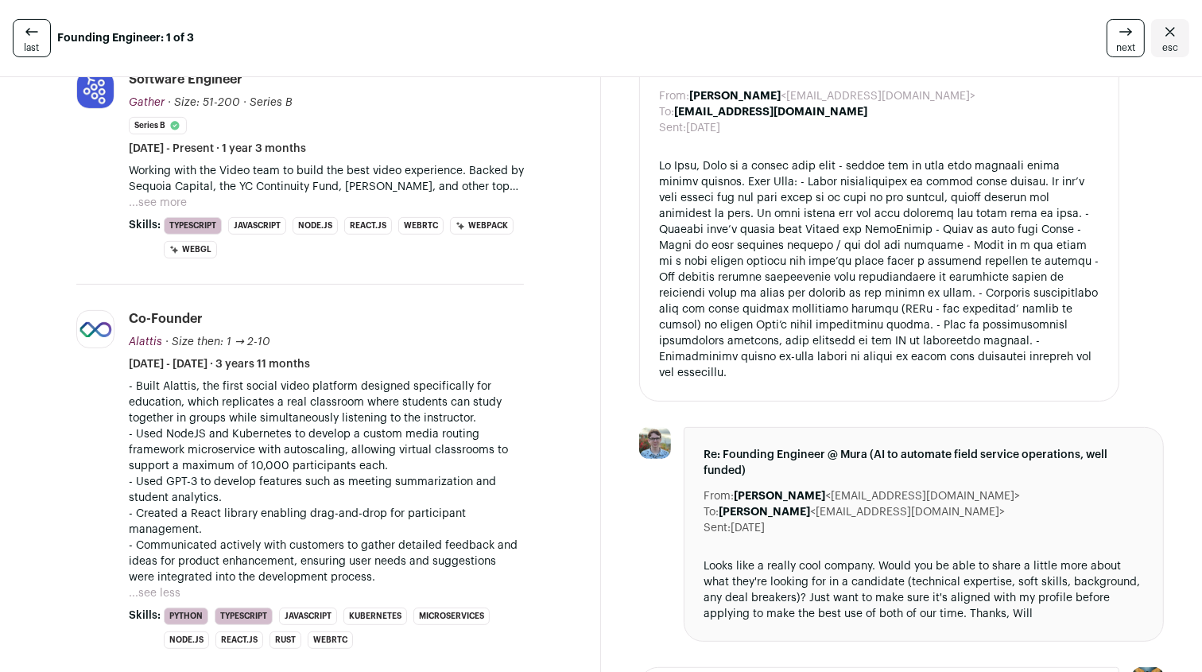
click at [388, 528] on p "- Created a React library enabling drag-and-drop for participant management." at bounding box center [326, 521] width 395 height 32
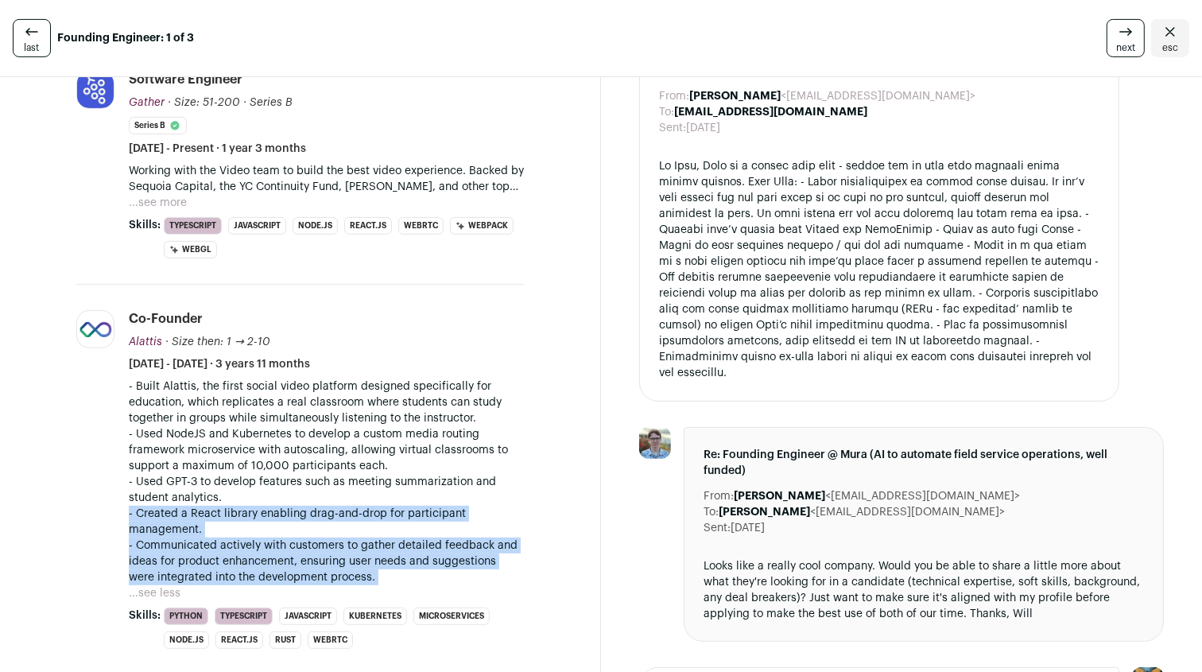
drag, startPoint x: 388, startPoint y: 528, endPoint x: 379, endPoint y: 598, distance: 70.5
click at [379, 598] on li "Co-Founder Alattis Alattis [DOMAIN_NAME] Add to company list Public / Private P…" at bounding box center [326, 479] width 395 height 339
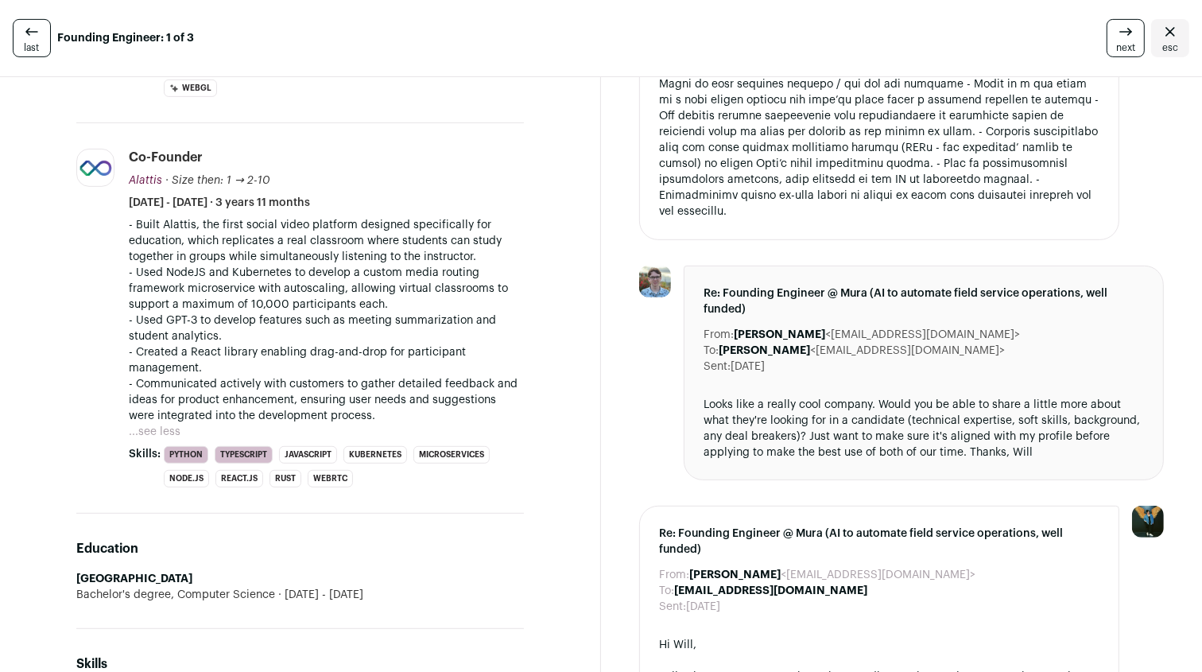
scroll to position [602, 0]
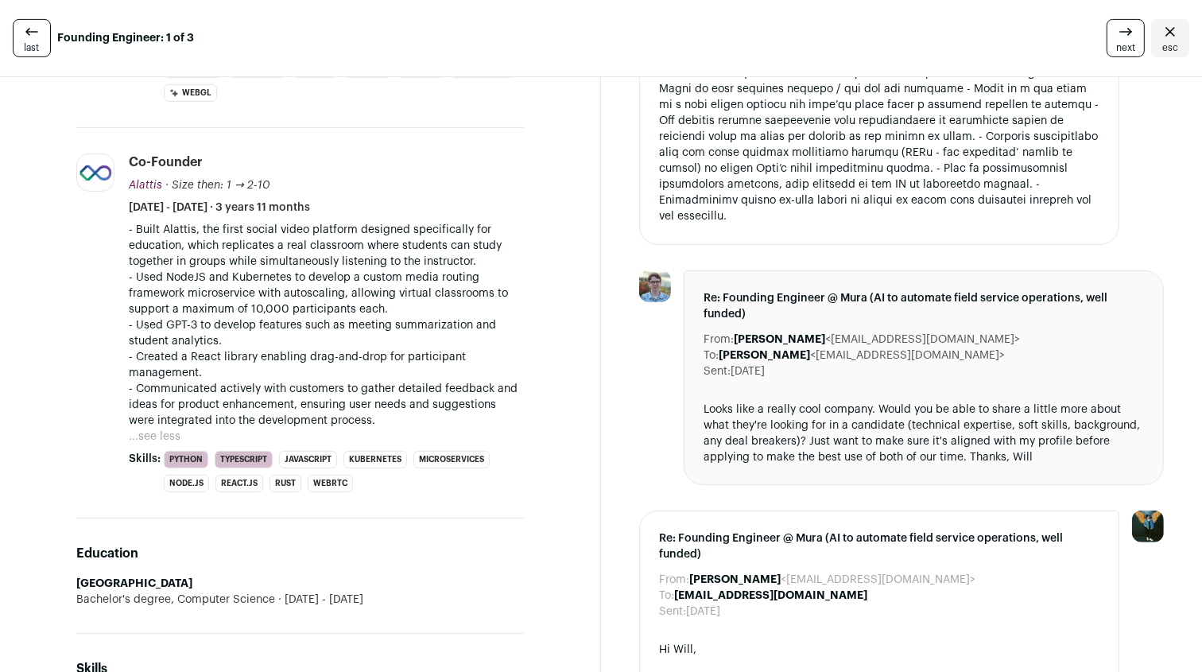
click at [416, 351] on p "- Created a React library enabling drag-and-drop for participant management." at bounding box center [326, 365] width 395 height 32
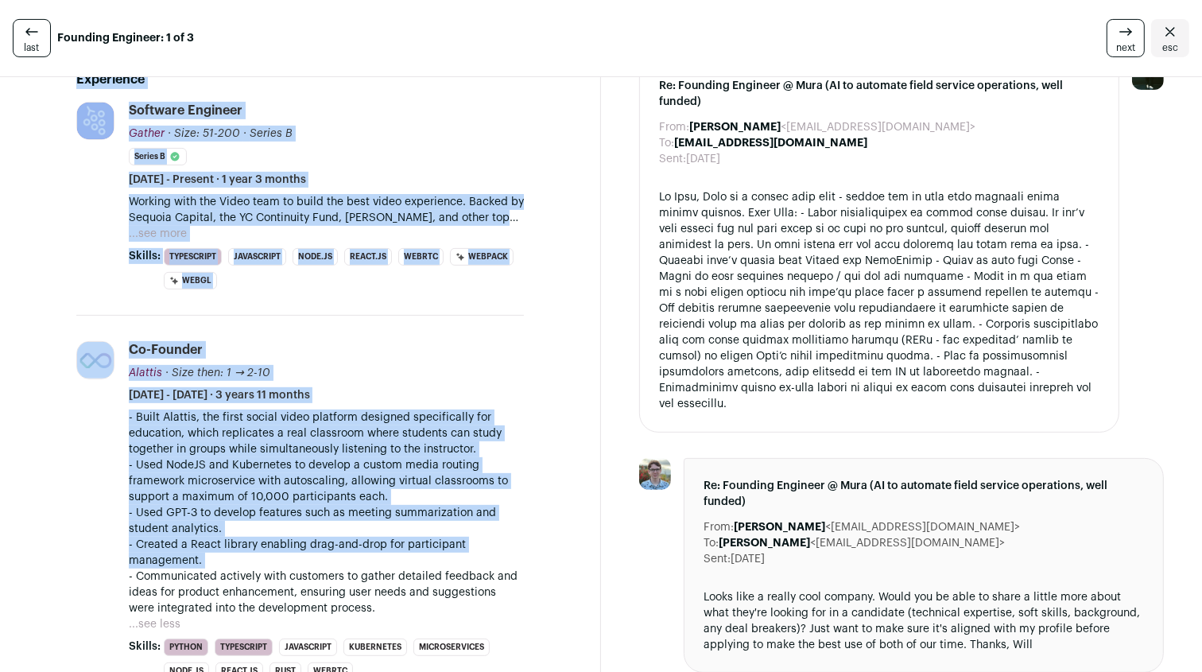
scroll to position [288, 0]
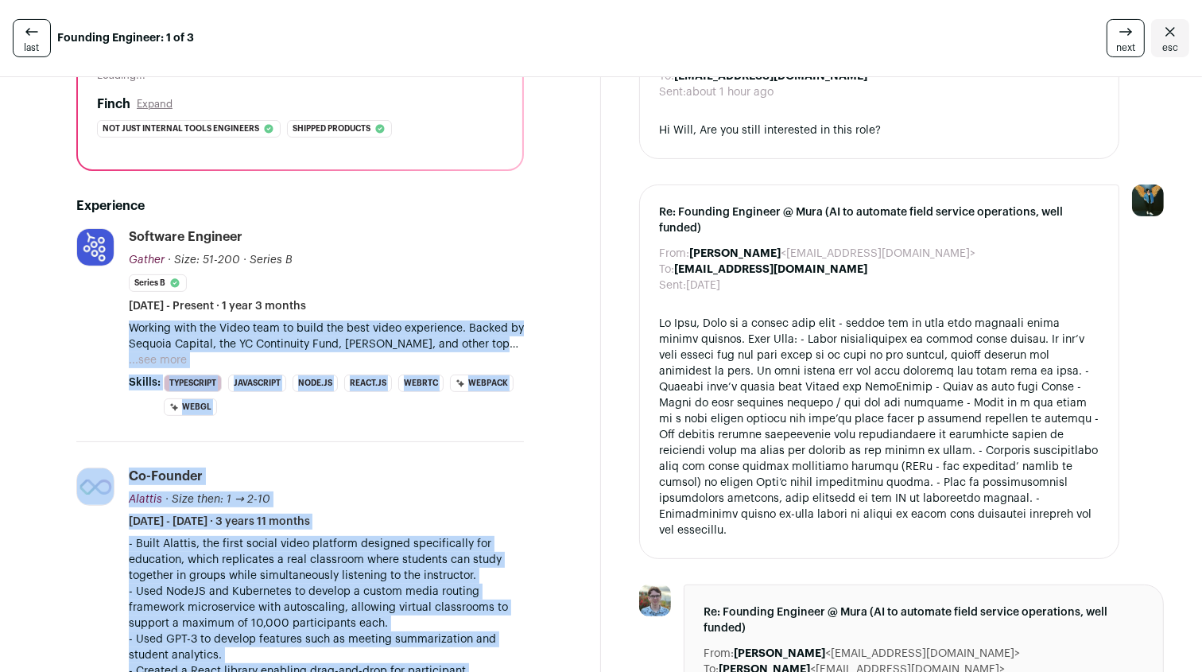
drag, startPoint x: 416, startPoint y: 351, endPoint x: 374, endPoint y: 337, distance: 44.5
click at [374, 337] on ul "Gather [DOMAIN_NAME] Add to company list Public / Private Private Valuation Unk…" at bounding box center [299, 530] width 447 height 604
click at [374, 337] on p "Working with the Video team to build the best video experience. Backed by Sequo…" at bounding box center [326, 336] width 395 height 32
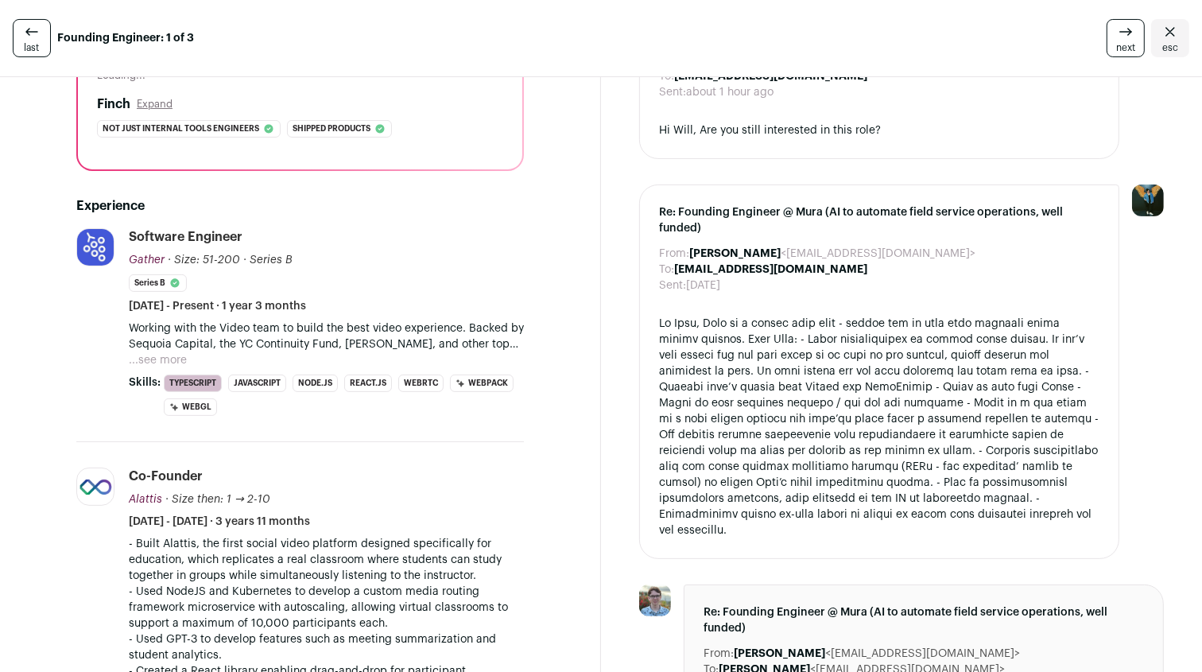
click at [158, 357] on button "...see more" at bounding box center [158, 360] width 58 height 16
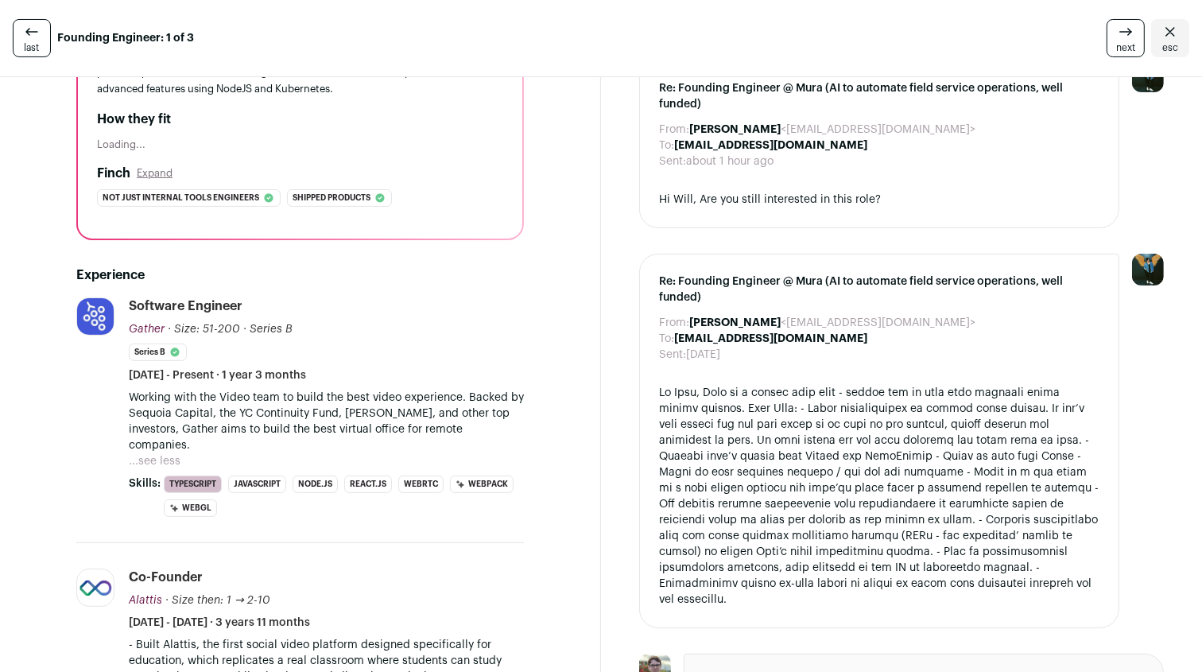
scroll to position [334, 0]
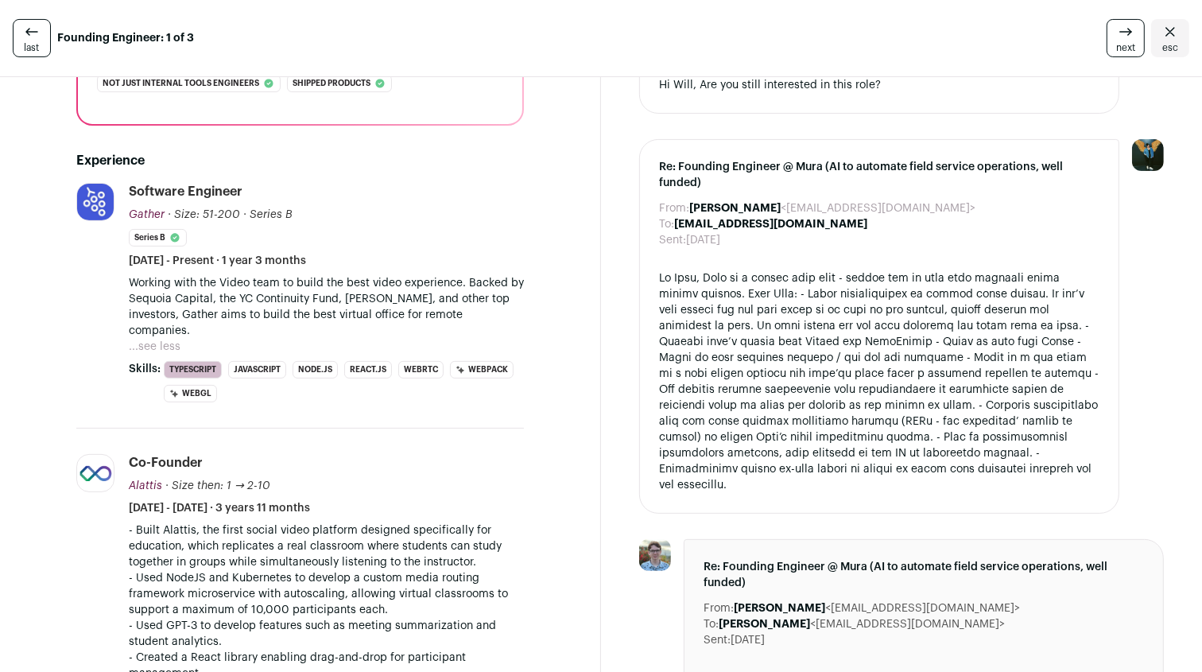
click at [907, 377] on div at bounding box center [879, 381] width 440 height 223
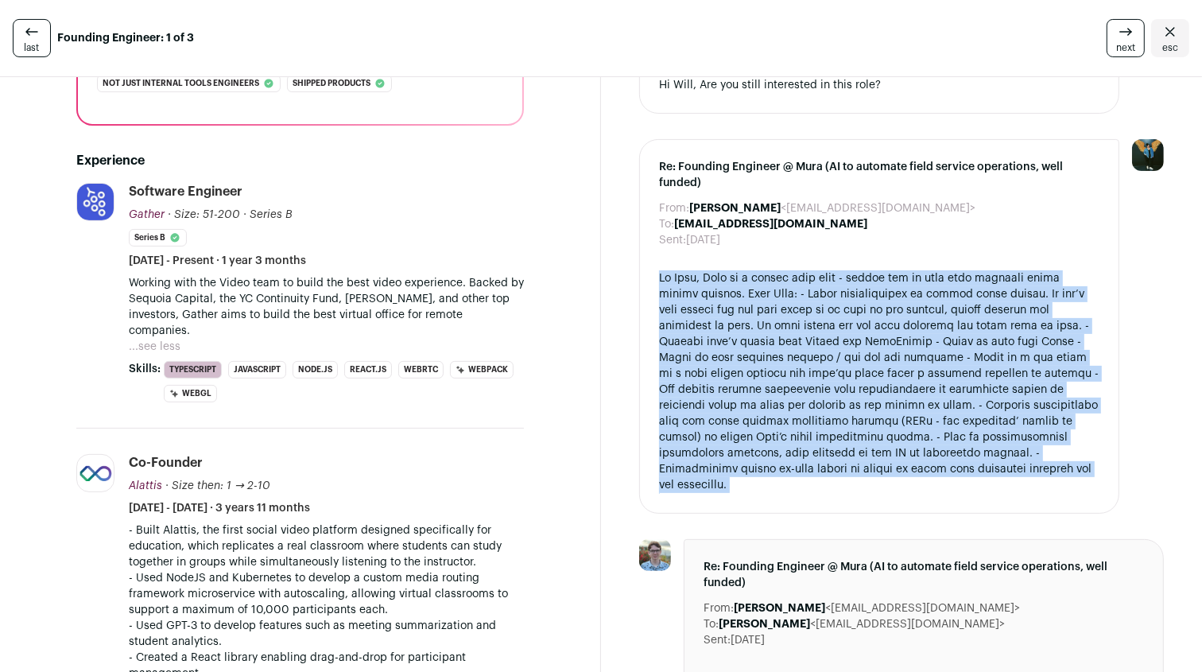
click at [907, 377] on div at bounding box center [879, 381] width 440 height 223
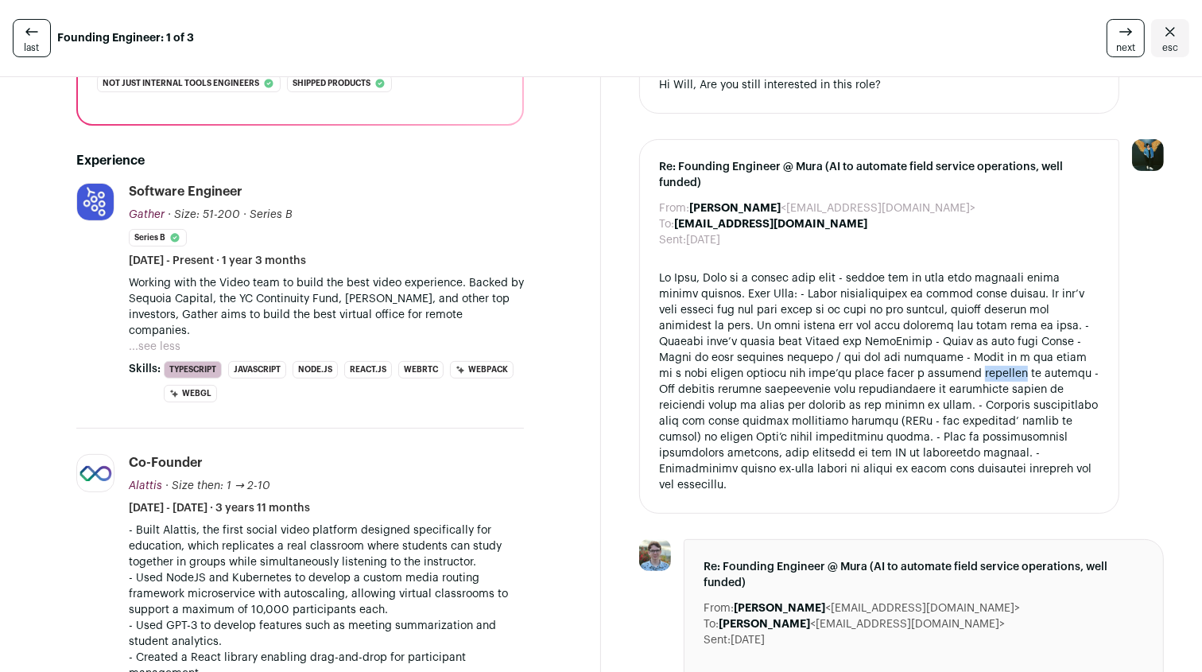
click at [907, 377] on div at bounding box center [879, 381] width 440 height 223
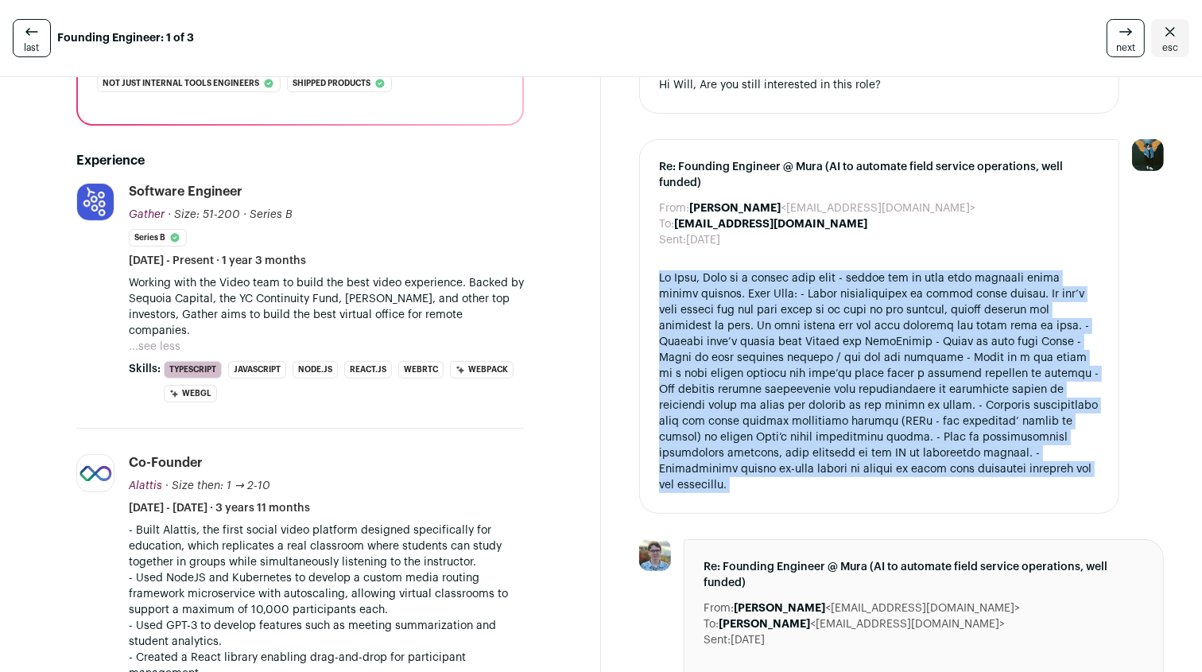
drag, startPoint x: 907, startPoint y: 377, endPoint x: 934, endPoint y: 405, distance: 38.8
click at [934, 405] on div at bounding box center [879, 381] width 440 height 223
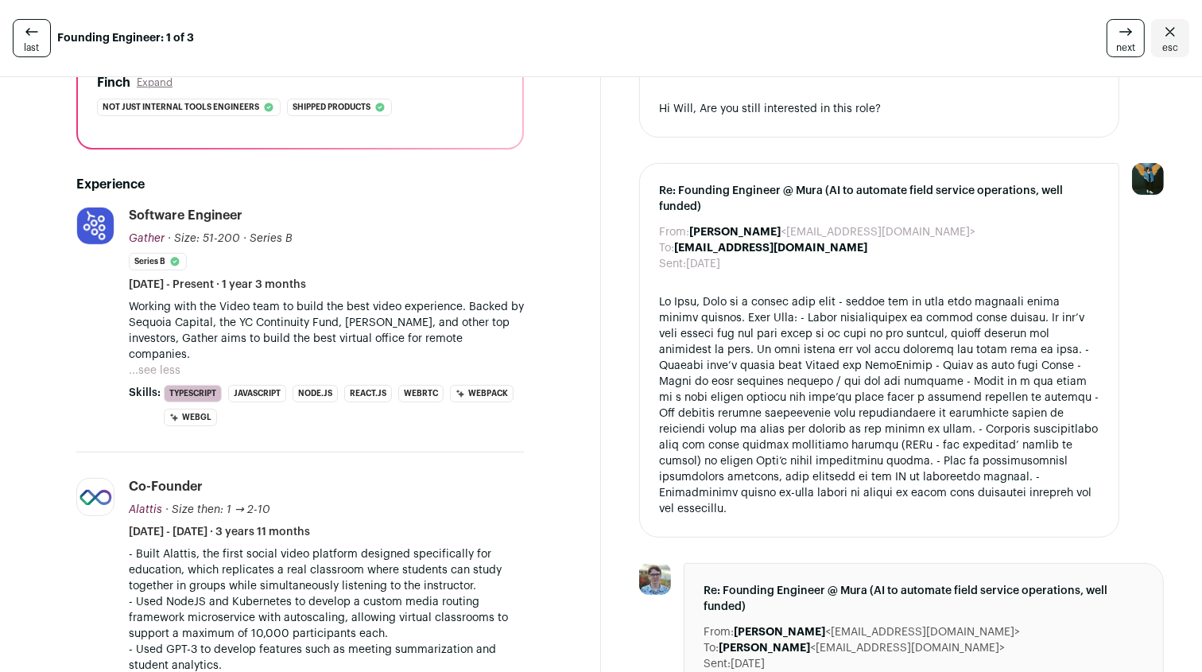
scroll to position [308, 0]
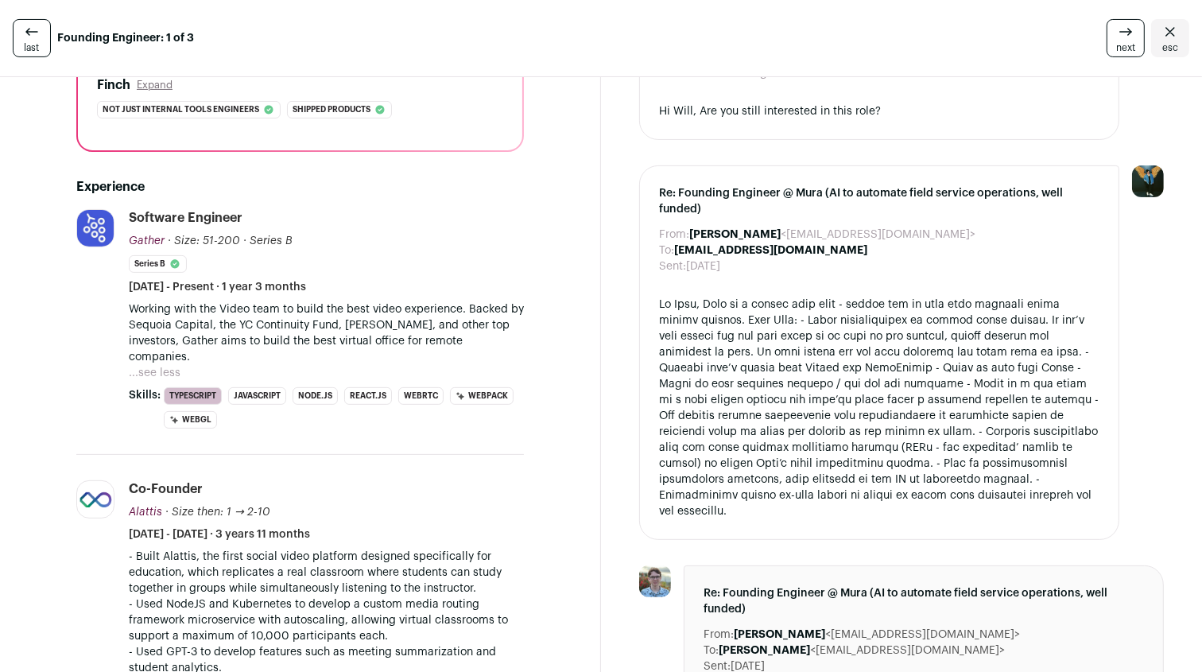
click at [934, 405] on div at bounding box center [879, 407] width 440 height 223
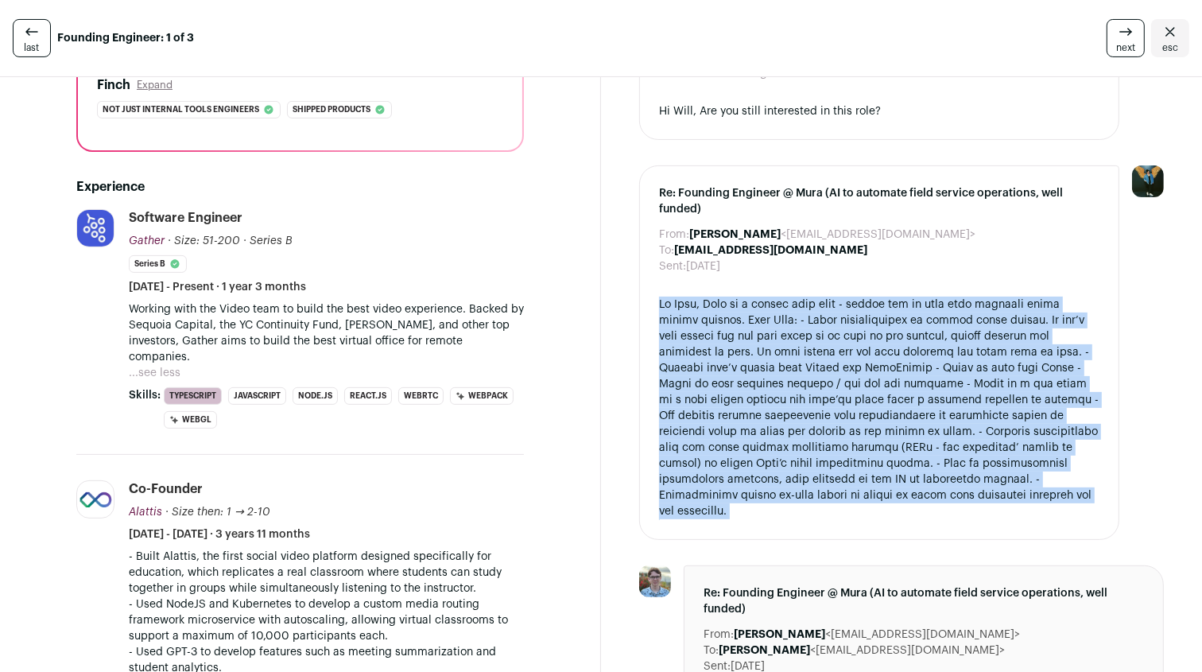
drag, startPoint x: 934, startPoint y: 405, endPoint x: 985, endPoint y: 374, distance: 59.6
click at [985, 374] on div at bounding box center [879, 407] width 440 height 223
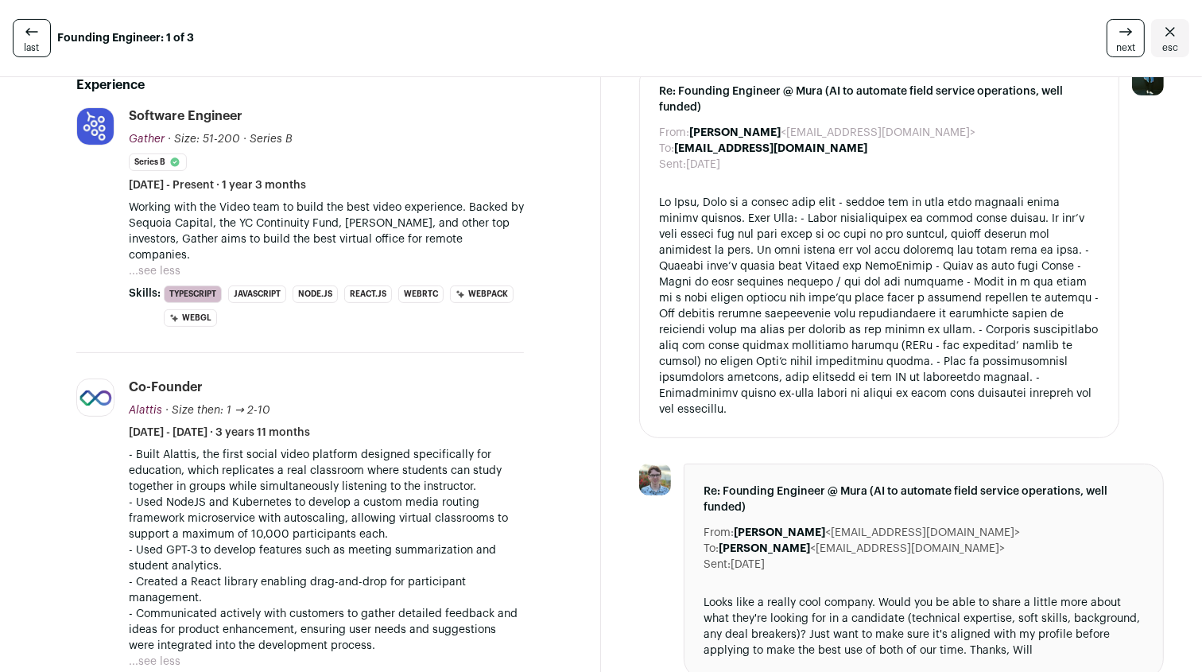
scroll to position [417, 0]
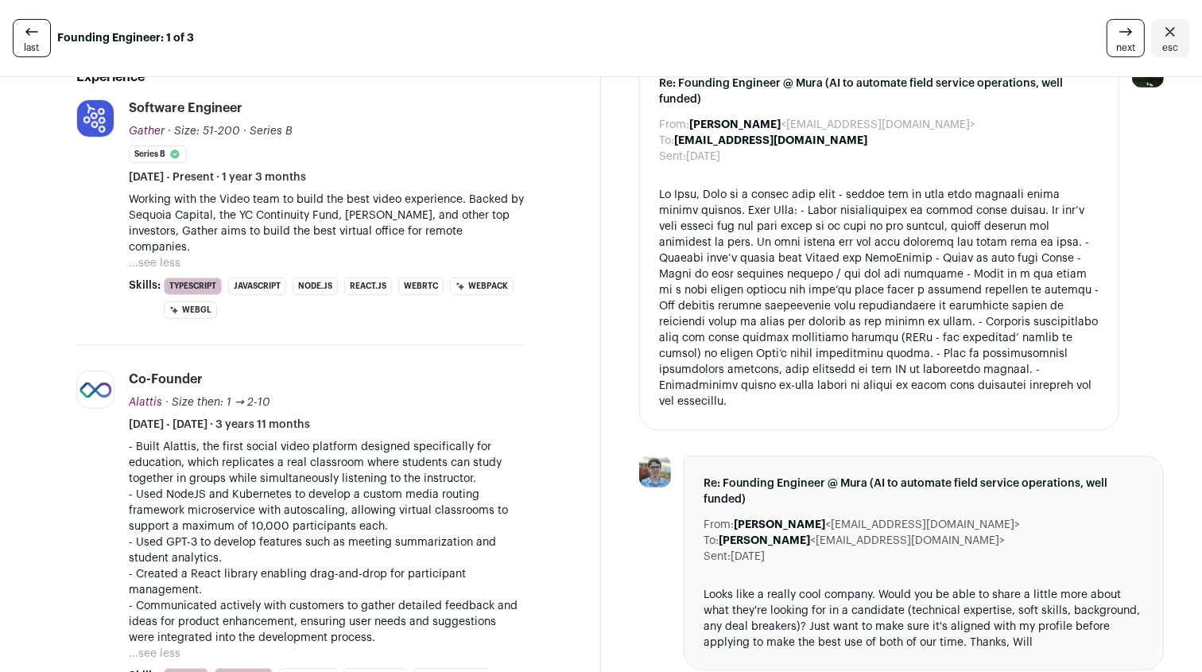
click at [985, 374] on div at bounding box center [879, 298] width 440 height 223
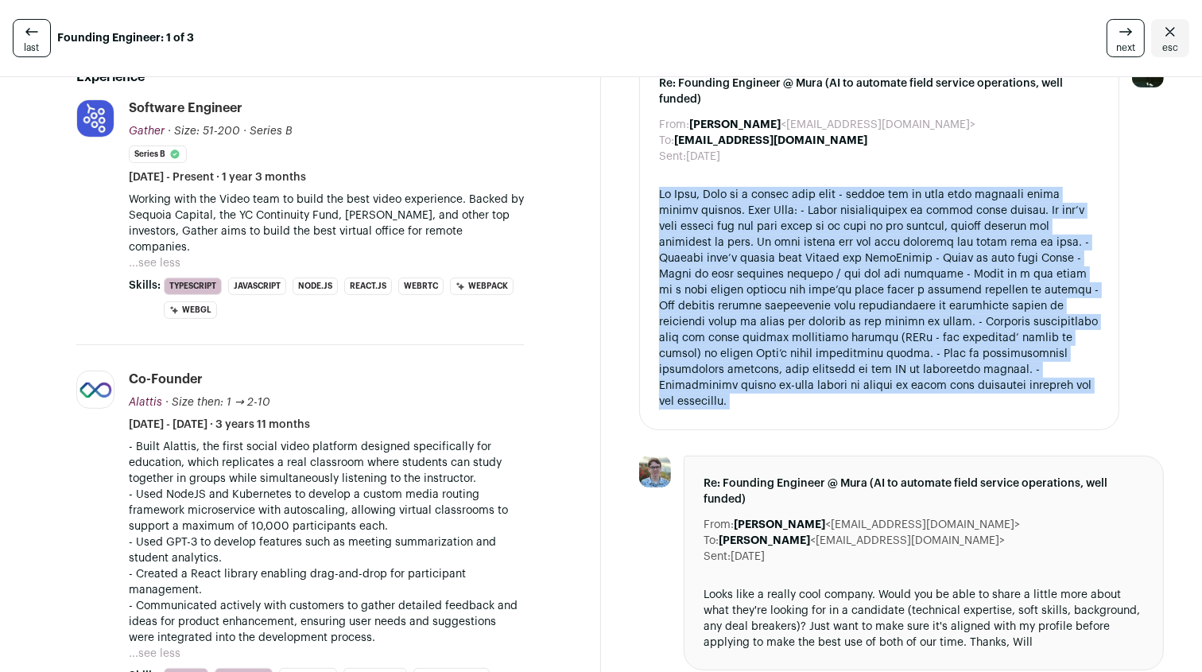
drag, startPoint x: 985, startPoint y: 374, endPoint x: 938, endPoint y: 276, distance: 109.1
click at [938, 276] on div at bounding box center [879, 298] width 440 height 223
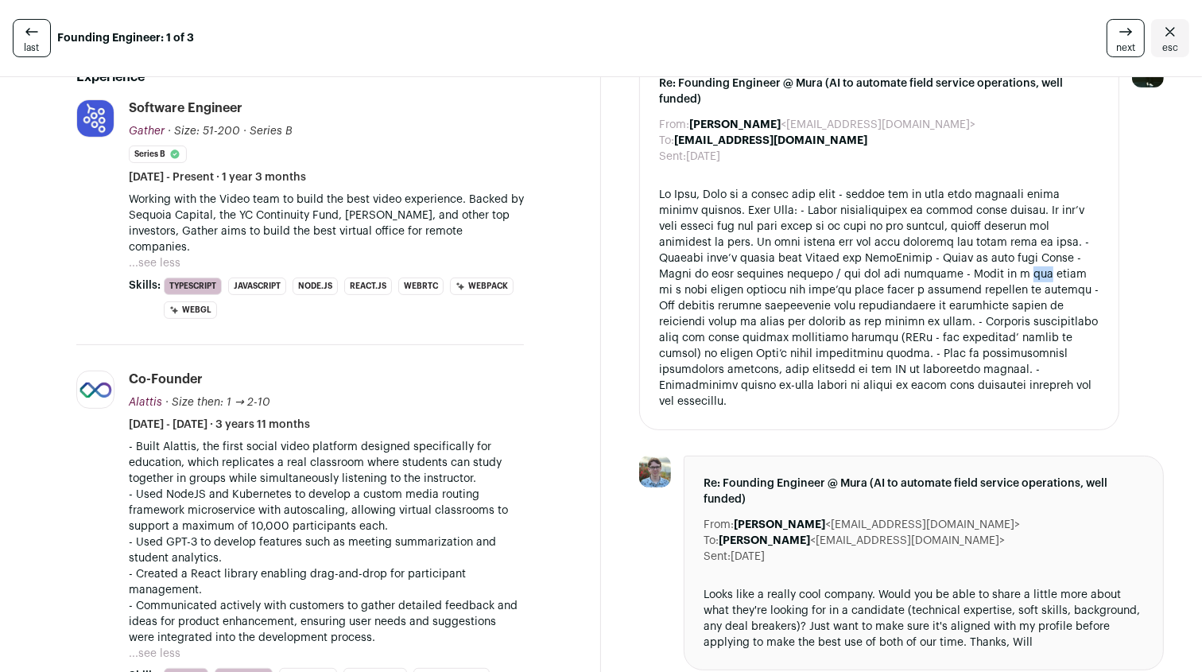
click at [938, 276] on div at bounding box center [879, 298] width 440 height 223
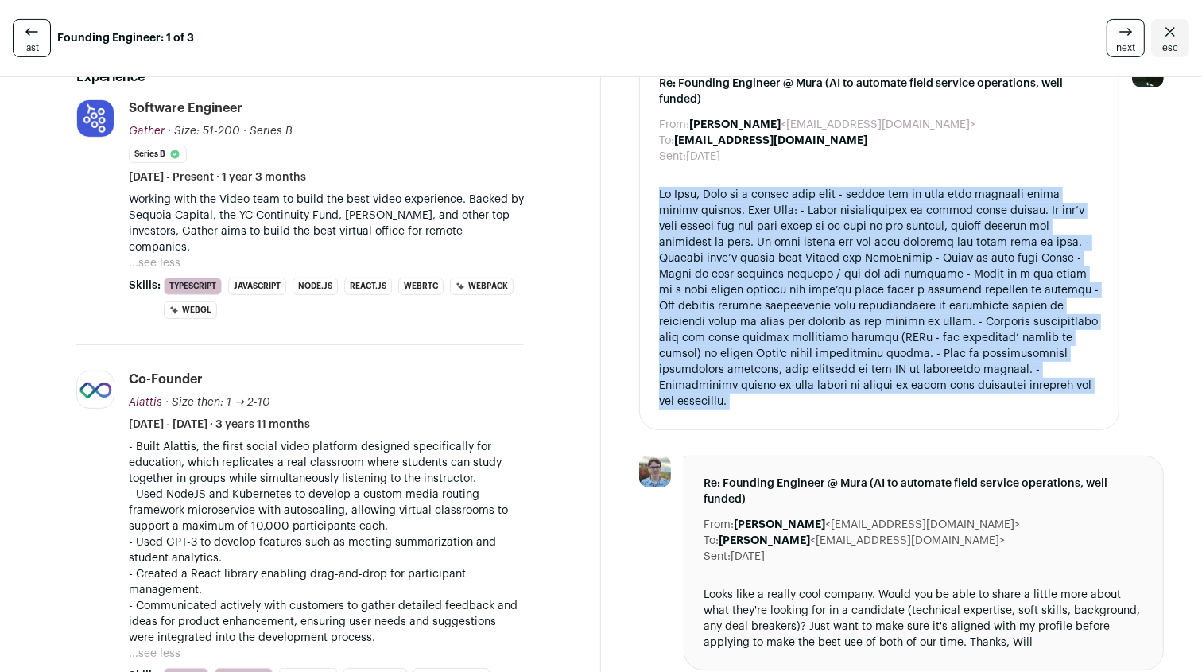
drag, startPoint x: 938, startPoint y: 276, endPoint x: 953, endPoint y: 234, distance: 44.7
click at [953, 234] on div at bounding box center [879, 298] width 440 height 223
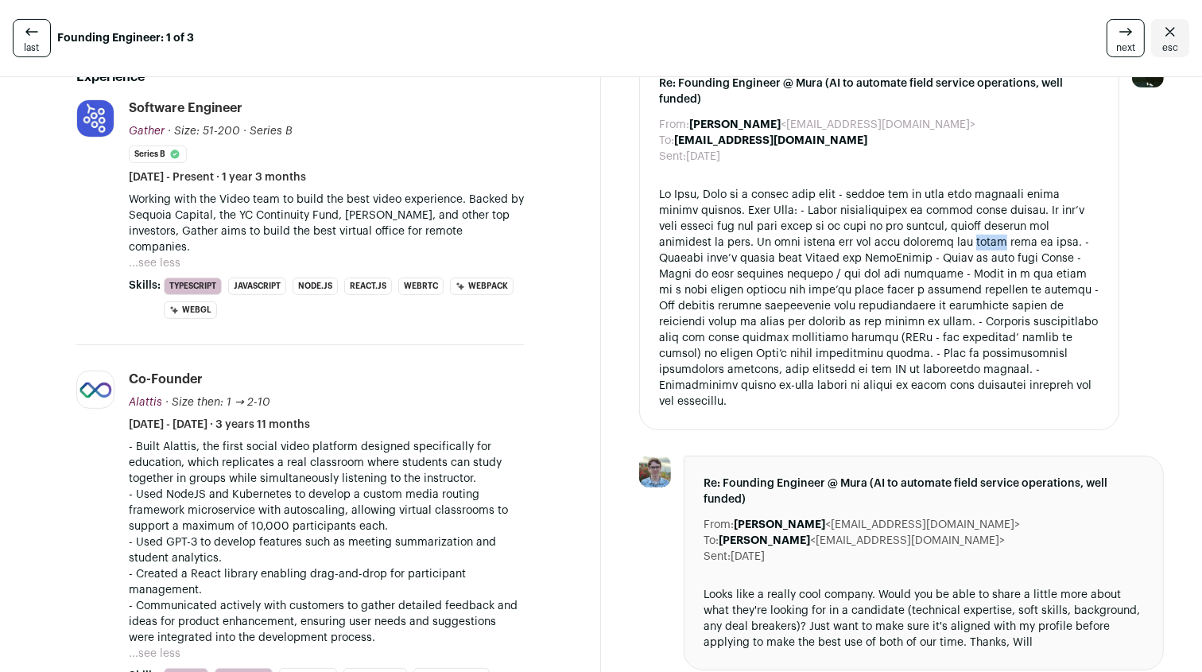
click at [953, 234] on div at bounding box center [879, 298] width 440 height 223
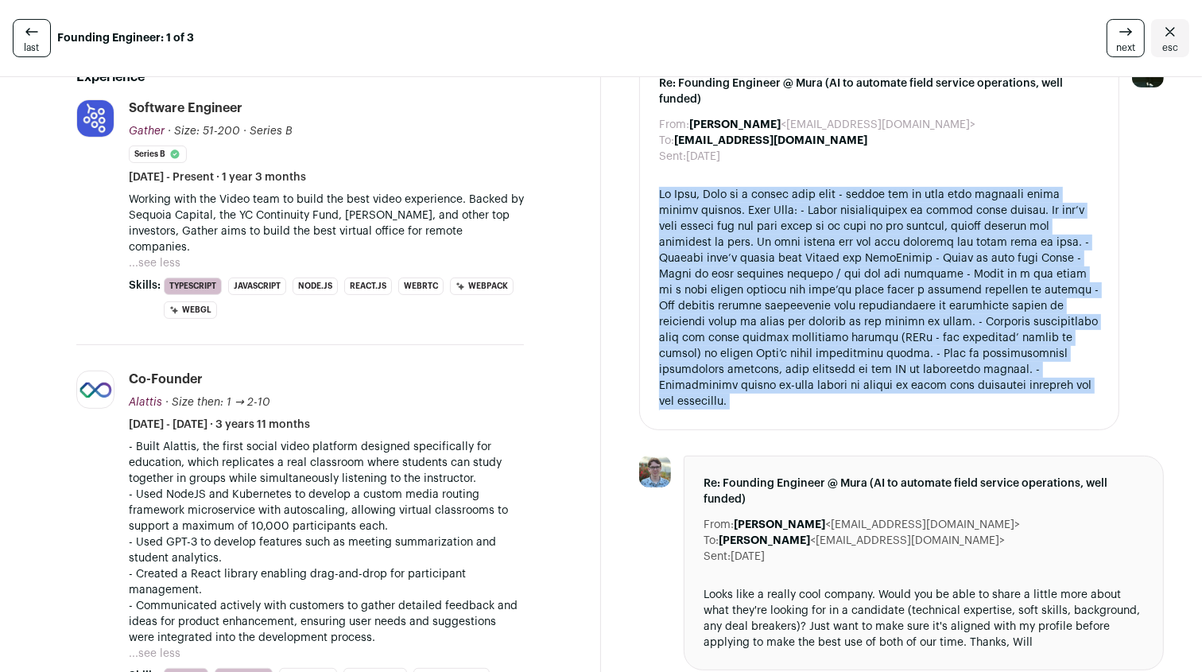
click at [953, 234] on div at bounding box center [879, 298] width 440 height 223
click at [1001, 281] on div at bounding box center [879, 298] width 440 height 223
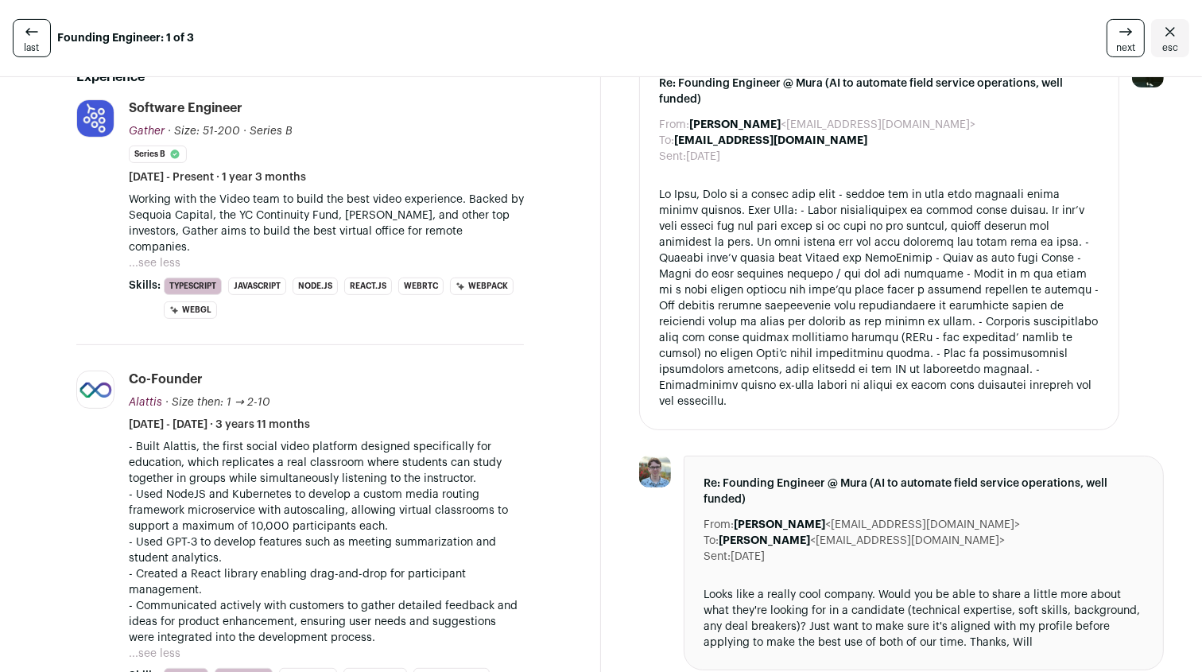
click at [1001, 281] on div at bounding box center [879, 298] width 440 height 223
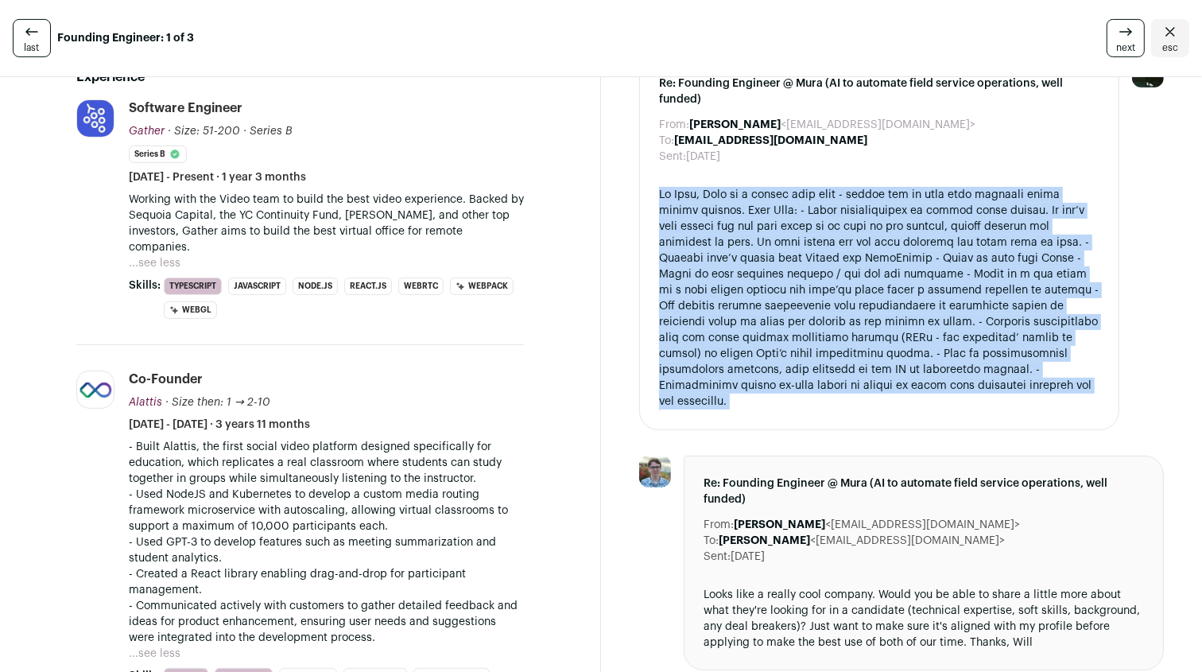
drag, startPoint x: 1001, startPoint y: 281, endPoint x: 990, endPoint y: 278, distance: 11.6
click at [990, 278] on div at bounding box center [879, 298] width 440 height 223
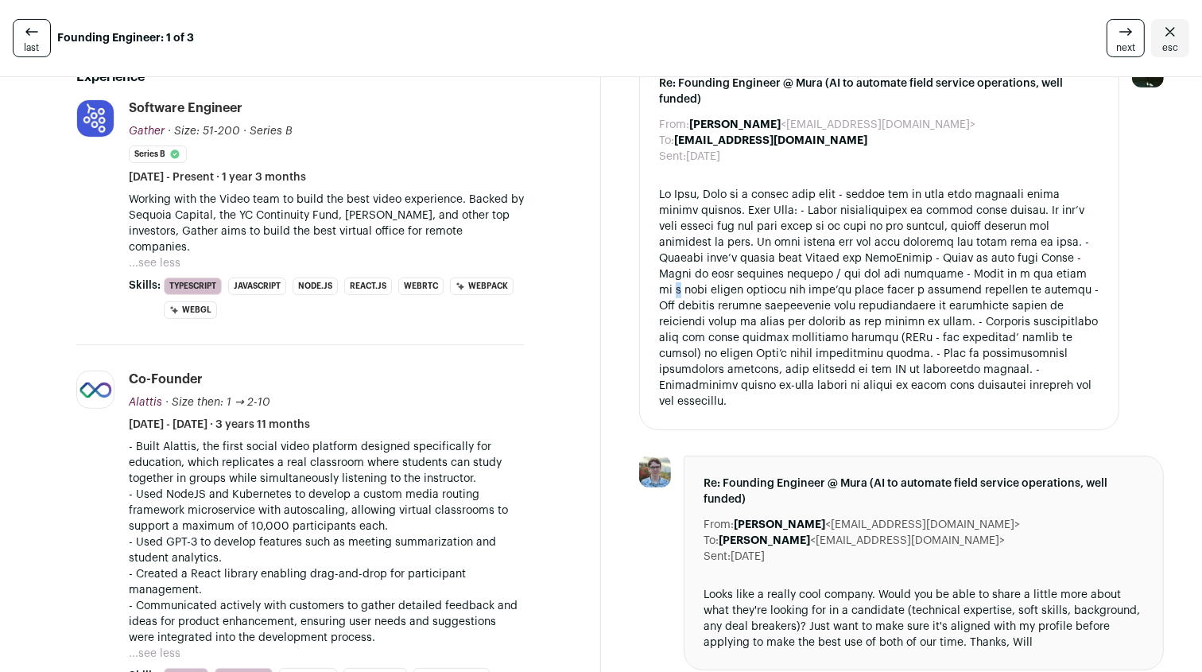
click at [990, 278] on div at bounding box center [879, 298] width 440 height 223
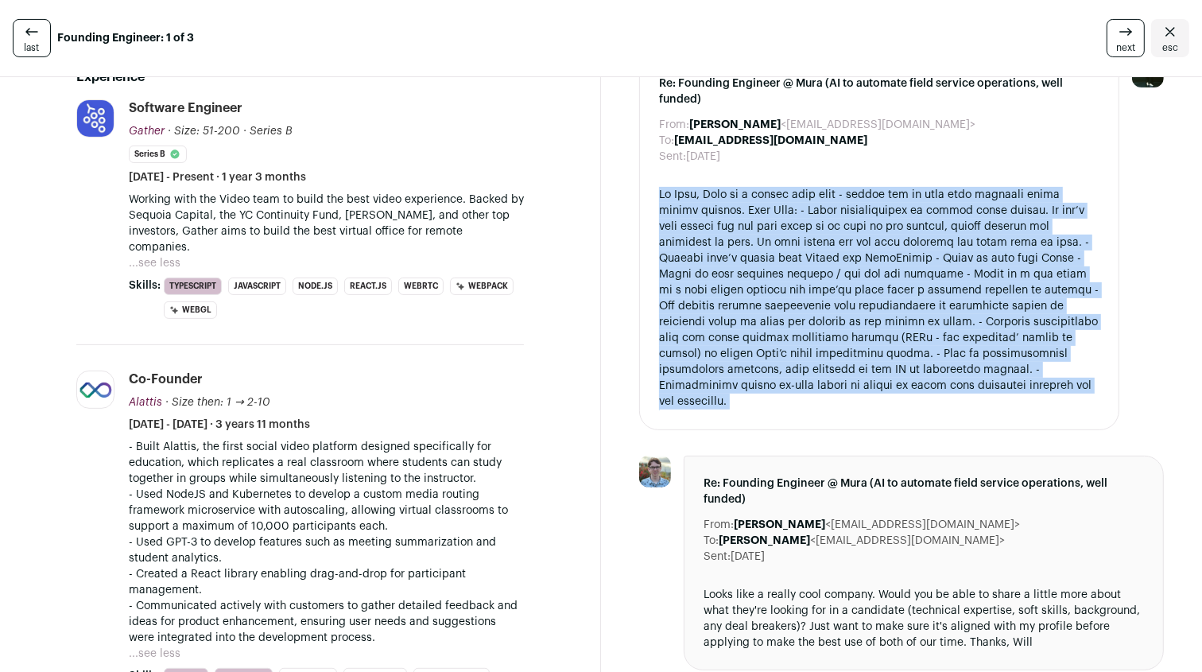
drag, startPoint x: 990, startPoint y: 278, endPoint x: 986, endPoint y: 301, distance: 23.4
click at [986, 304] on div at bounding box center [879, 298] width 440 height 223
click at [986, 301] on div at bounding box center [879, 298] width 440 height 223
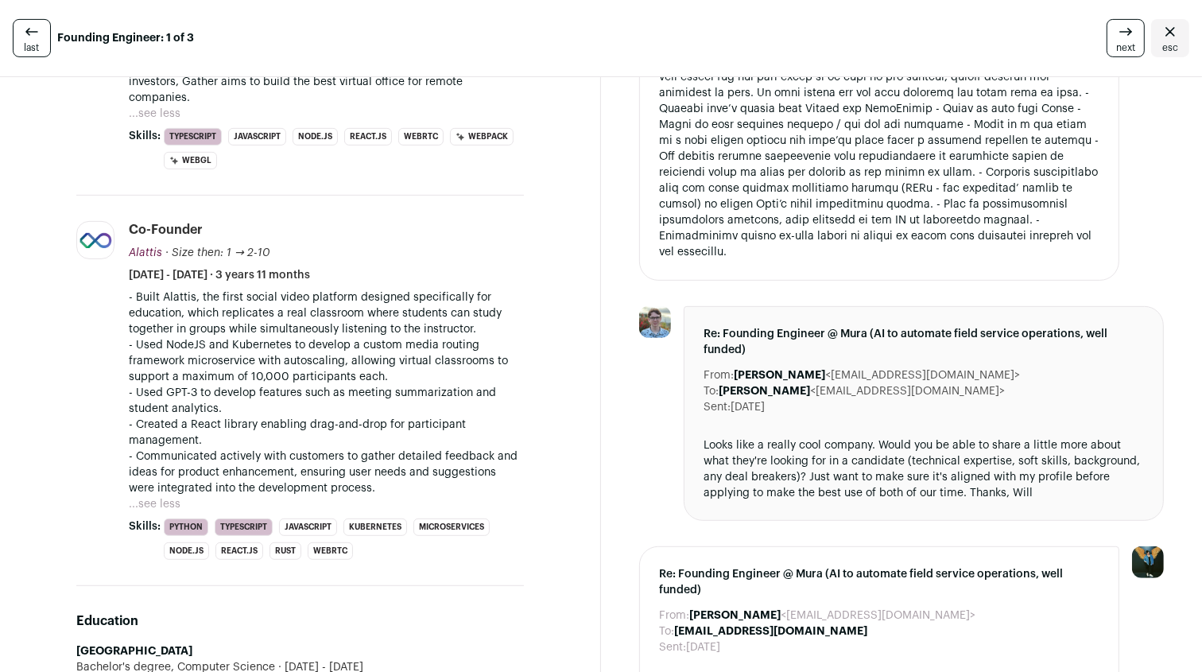
scroll to position [560, 0]
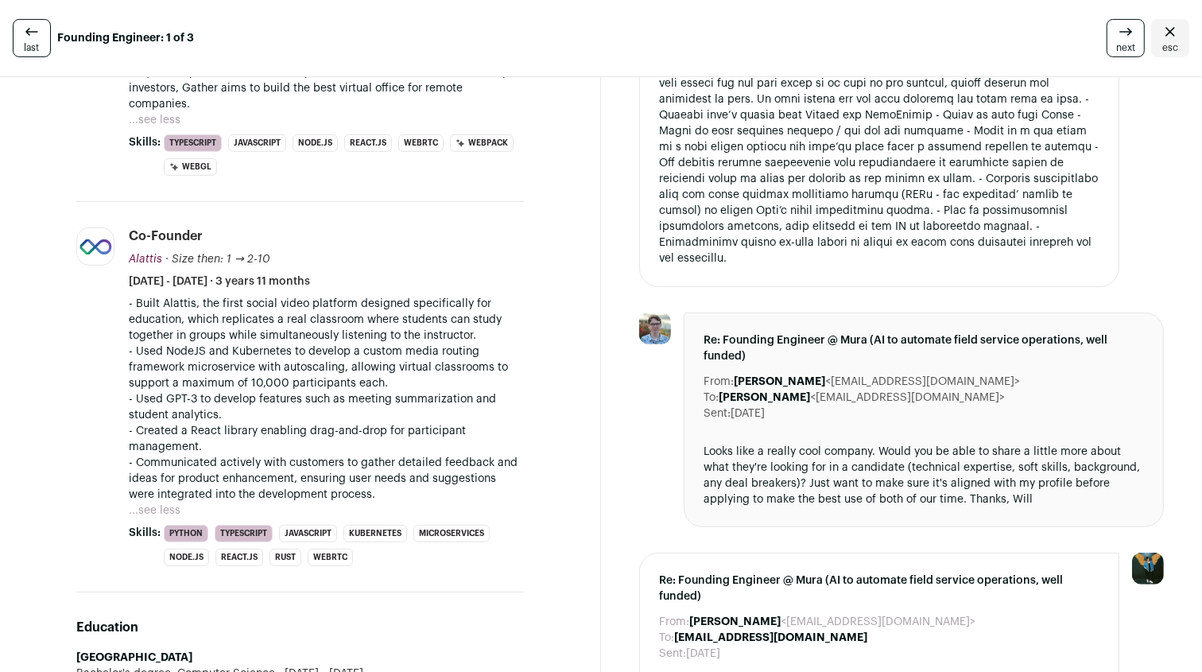
click at [989, 423] on div "Re: Founding Engineer @ Mura (AI to automate field service operations, well fun…" at bounding box center [923, 419] width 480 height 215
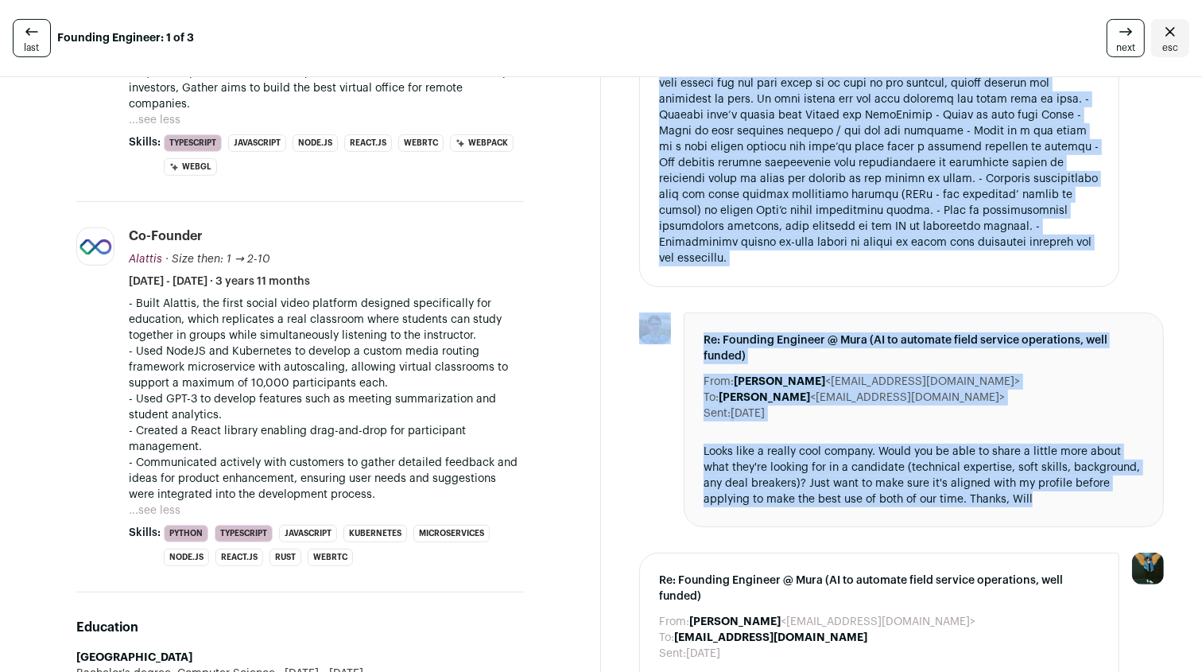
drag, startPoint x: 989, startPoint y: 423, endPoint x: 985, endPoint y: 148, distance: 275.0
click at [985, 148] on div at bounding box center [879, 155] width 440 height 223
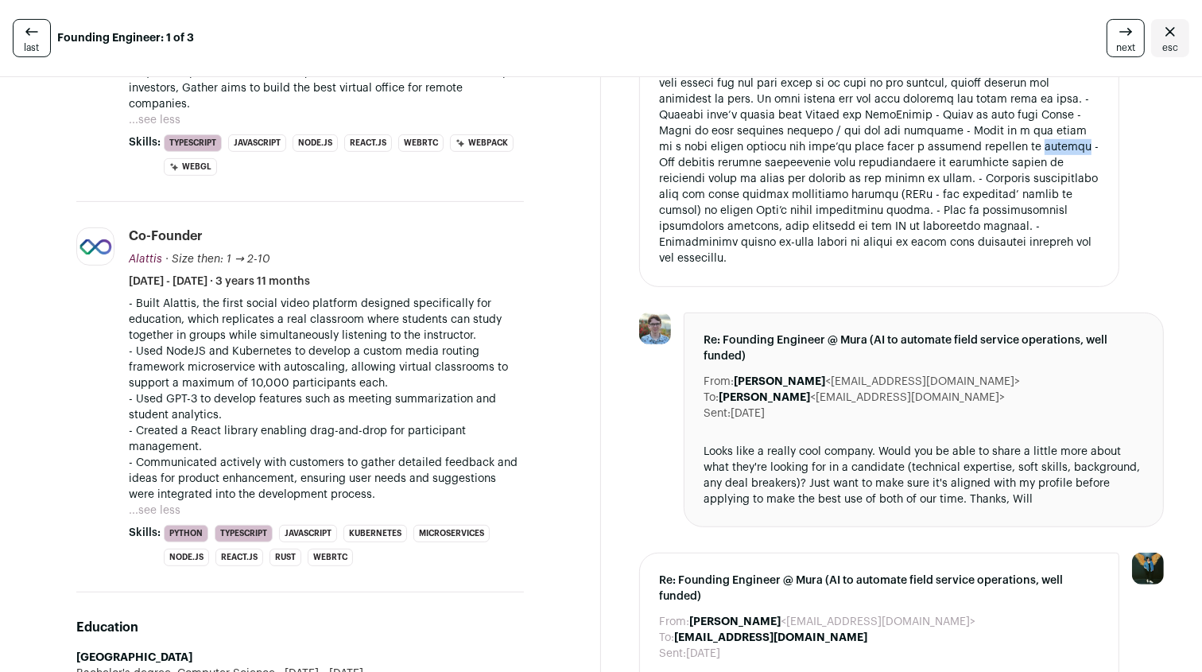
click at [985, 148] on div at bounding box center [879, 155] width 440 height 223
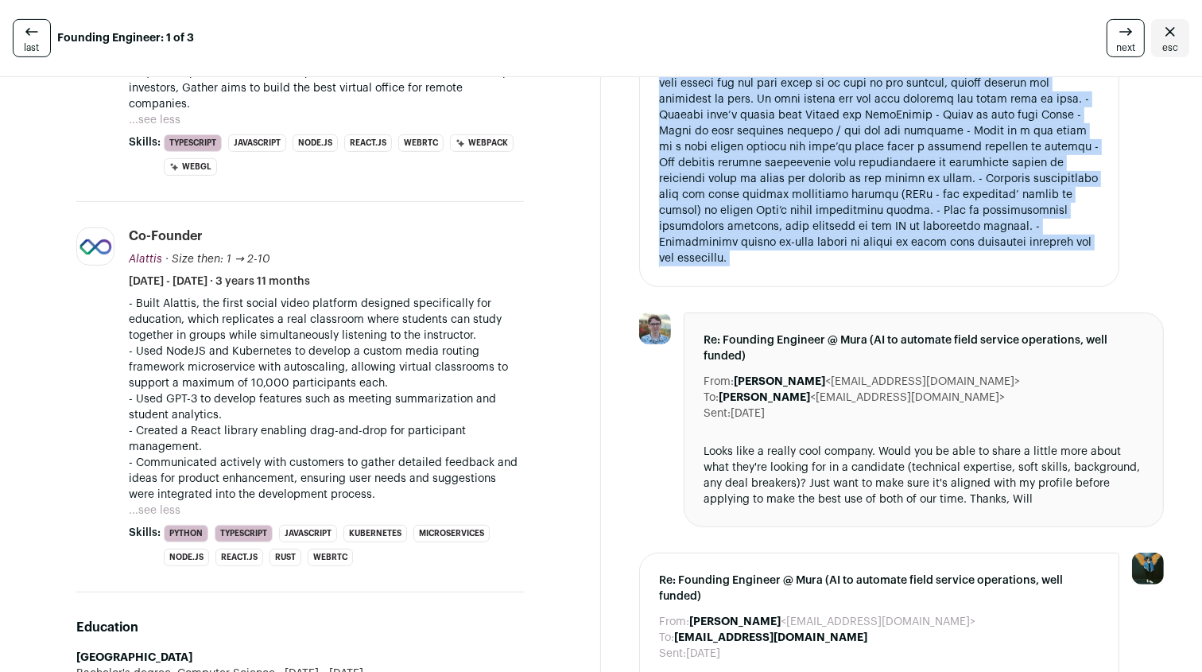
drag, startPoint x: 985, startPoint y: 148, endPoint x: 989, endPoint y: 126, distance: 22.0
click at [989, 126] on div at bounding box center [879, 155] width 440 height 223
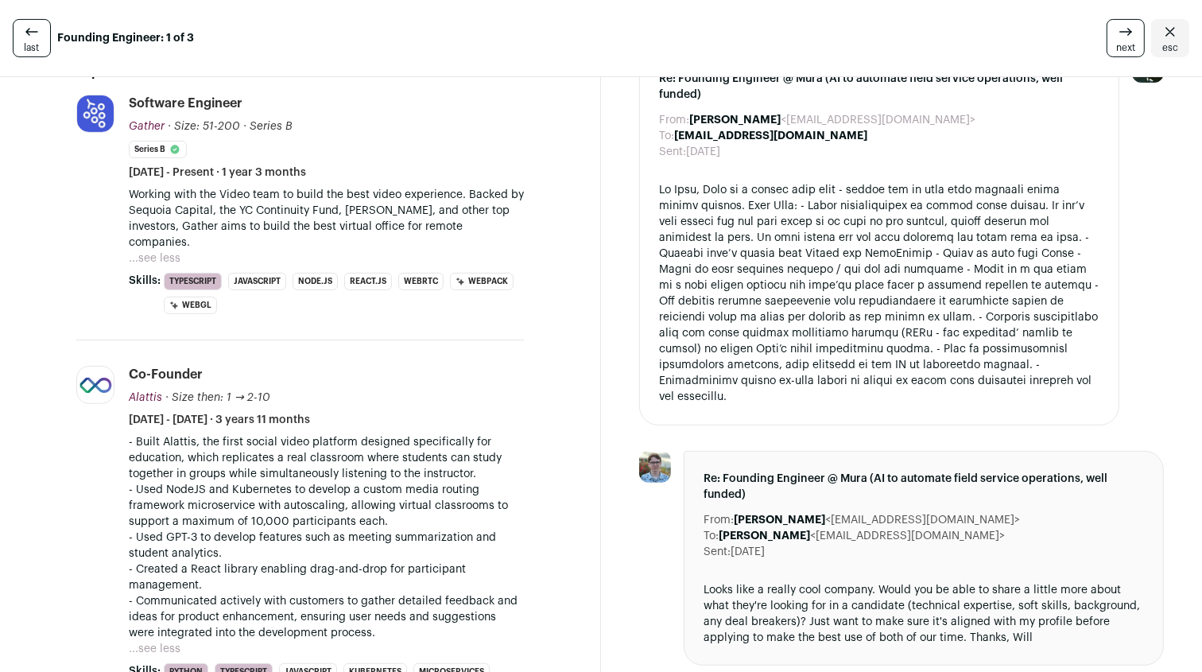
scroll to position [435, 0]
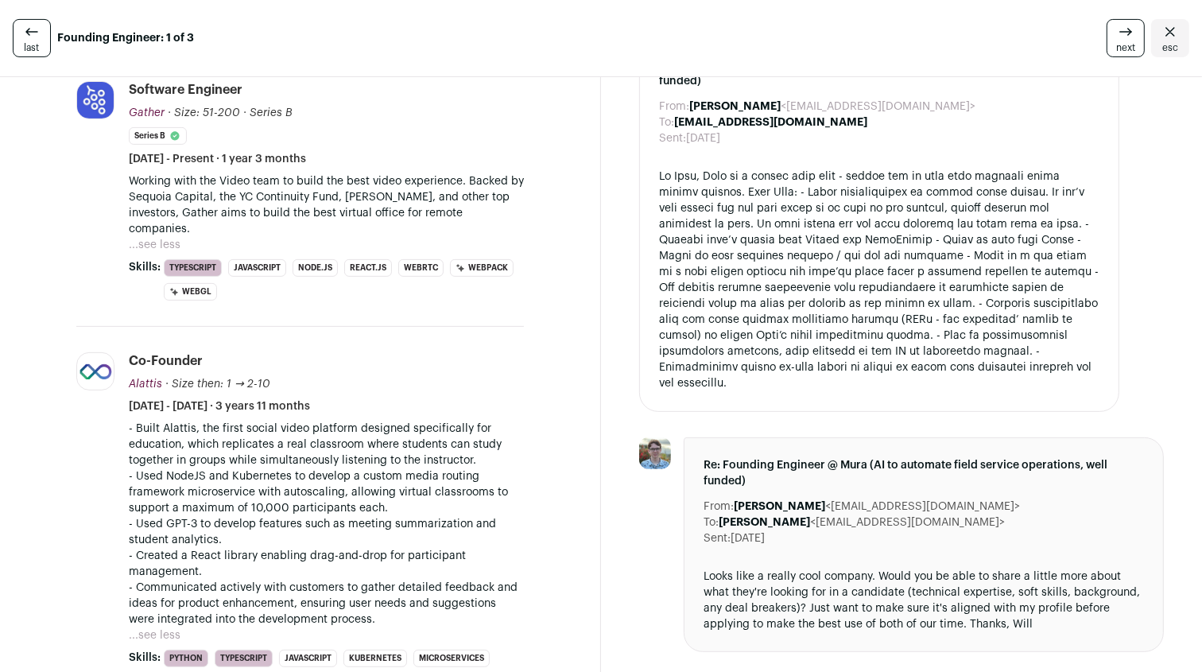
click at [939, 233] on div at bounding box center [879, 279] width 440 height 223
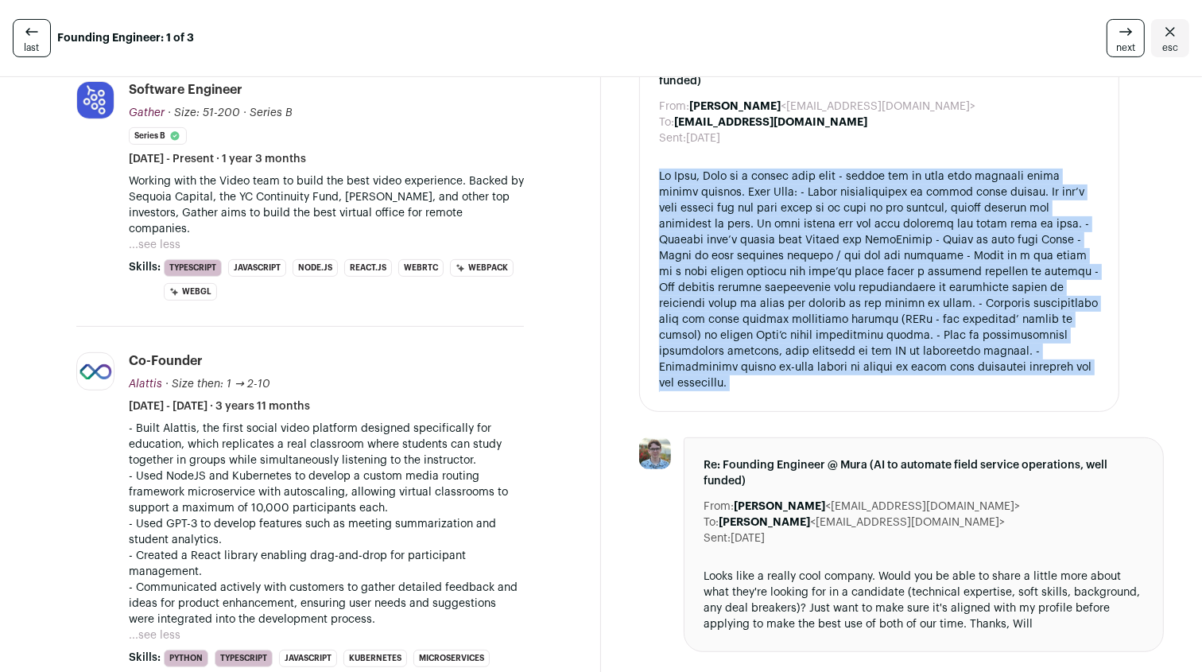
drag, startPoint x: 939, startPoint y: 233, endPoint x: 940, endPoint y: 195, distance: 38.2
click at [940, 203] on div at bounding box center [879, 279] width 440 height 223
click at [940, 195] on div at bounding box center [879, 279] width 440 height 223
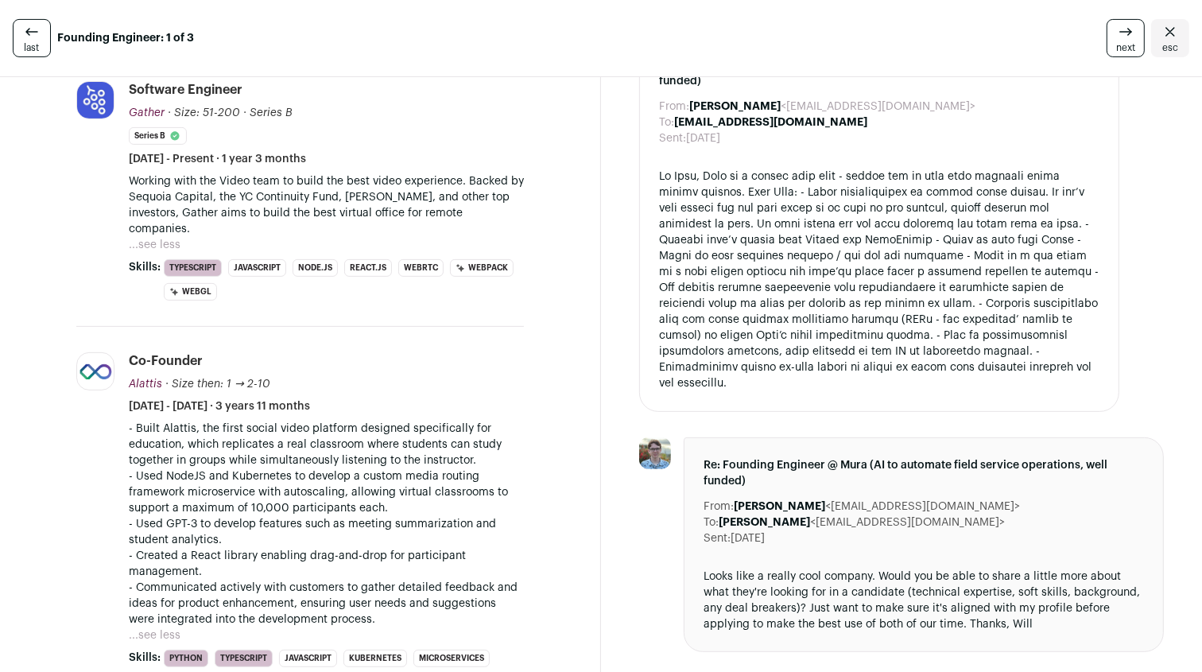
click at [849, 224] on div at bounding box center [879, 279] width 440 height 223
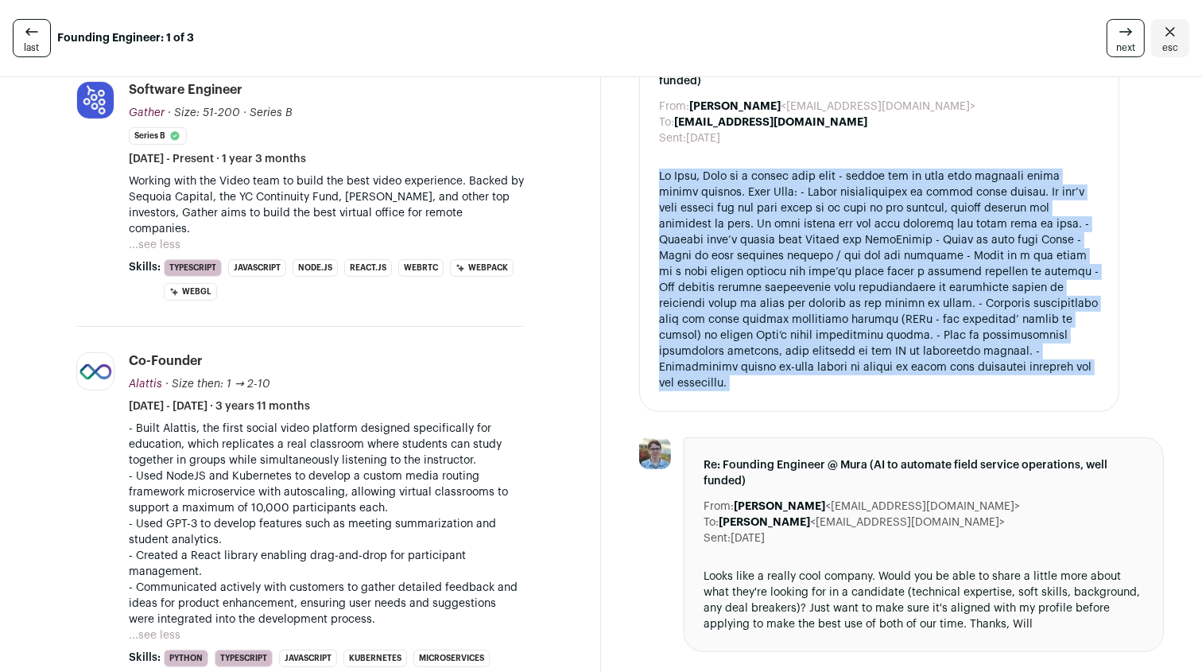
drag, startPoint x: 849, startPoint y: 224, endPoint x: 904, endPoint y: 227, distance: 54.9
click at [904, 227] on div at bounding box center [879, 279] width 440 height 223
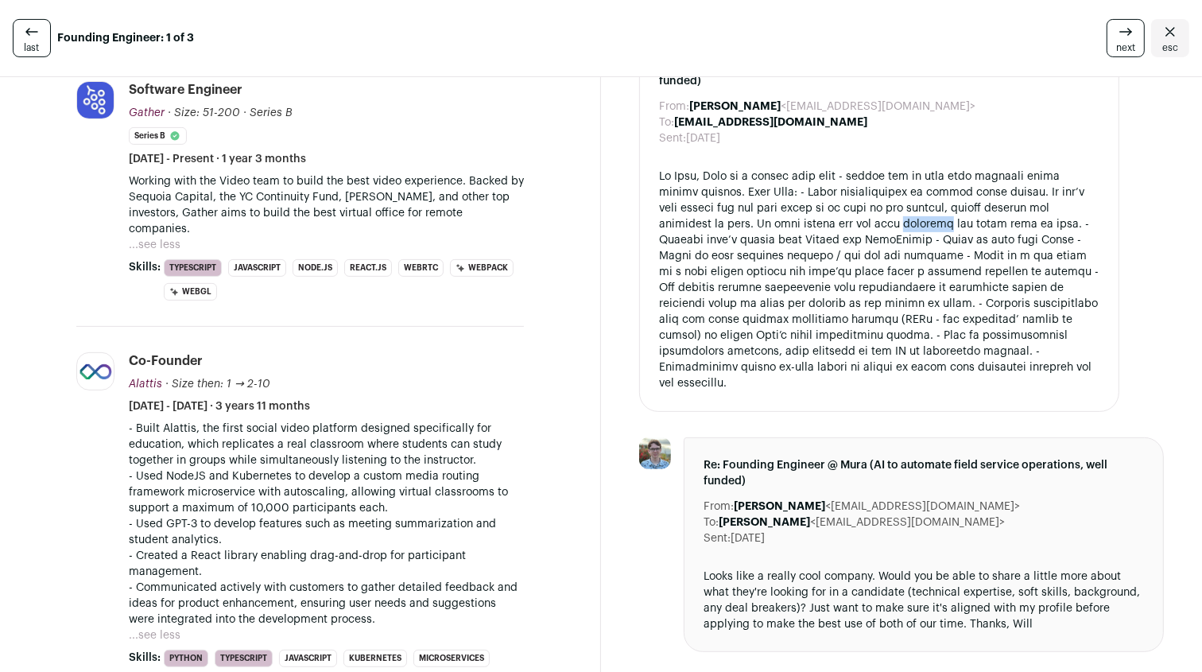
click at [904, 227] on div at bounding box center [879, 279] width 440 height 223
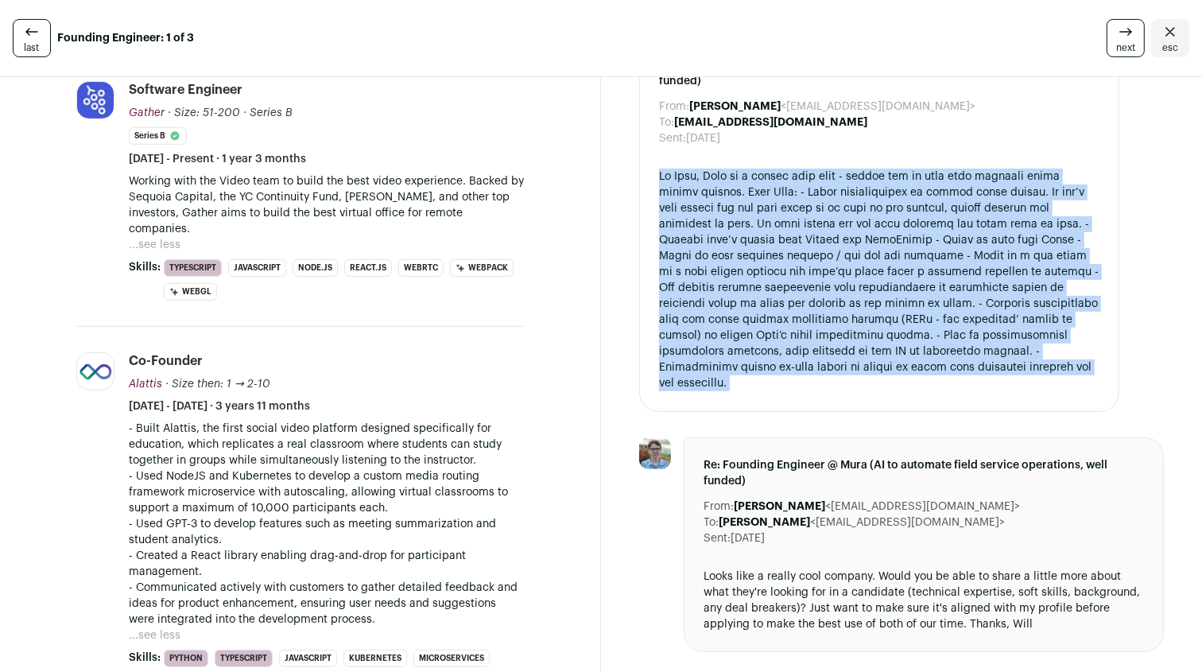
drag, startPoint x: 904, startPoint y: 227, endPoint x: 965, endPoint y: 269, distance: 73.8
click at [965, 269] on div at bounding box center [879, 279] width 440 height 223
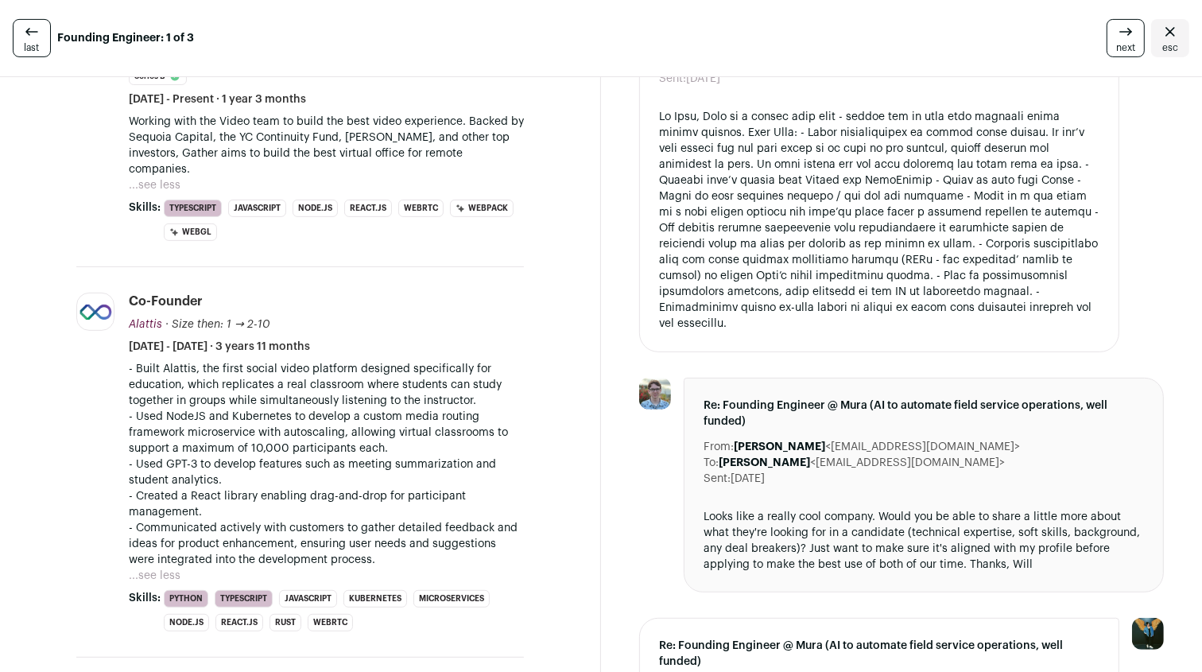
scroll to position [263, 0]
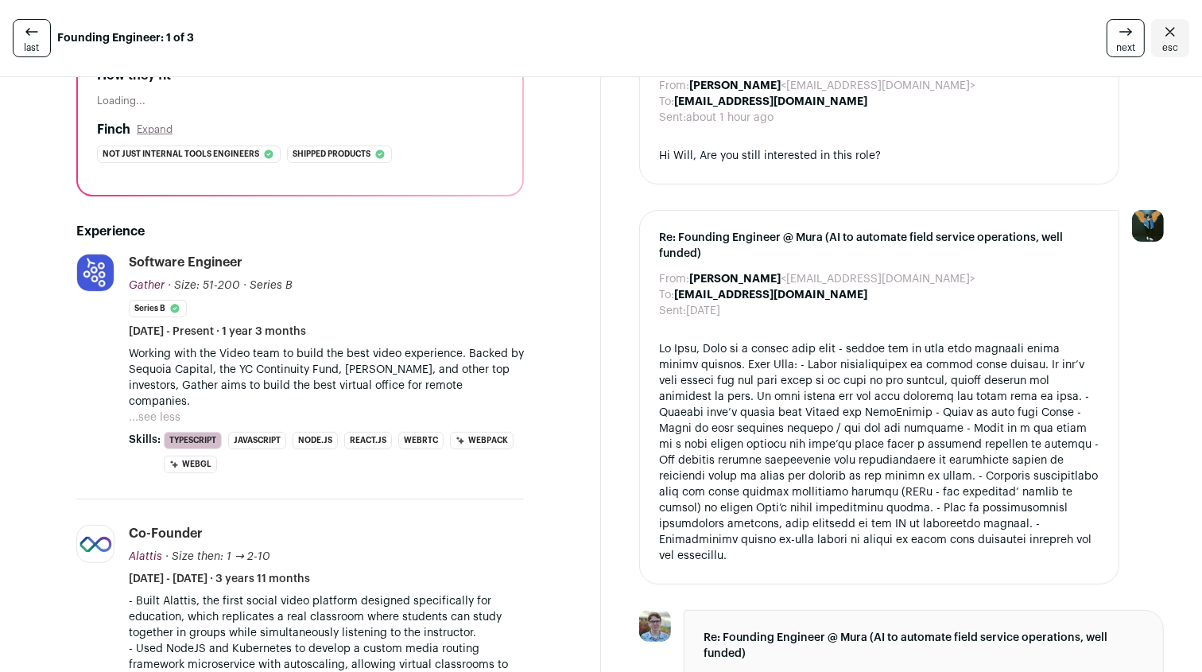
click at [929, 376] on div at bounding box center [879, 452] width 440 height 223
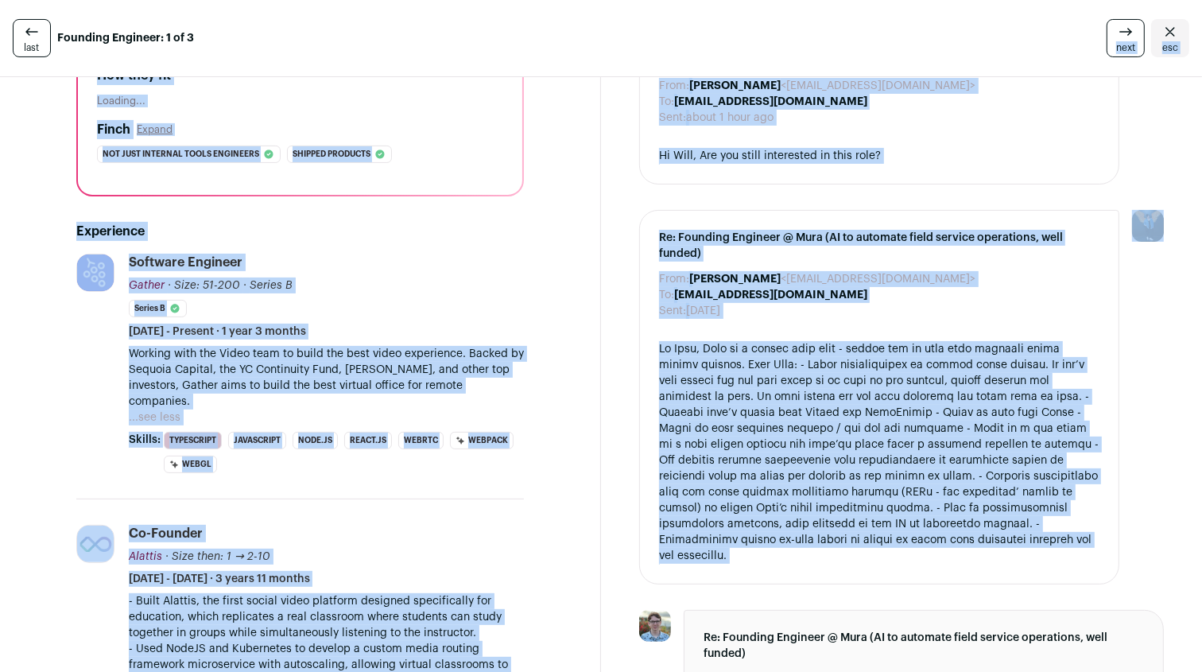
scroll to position [0, 0]
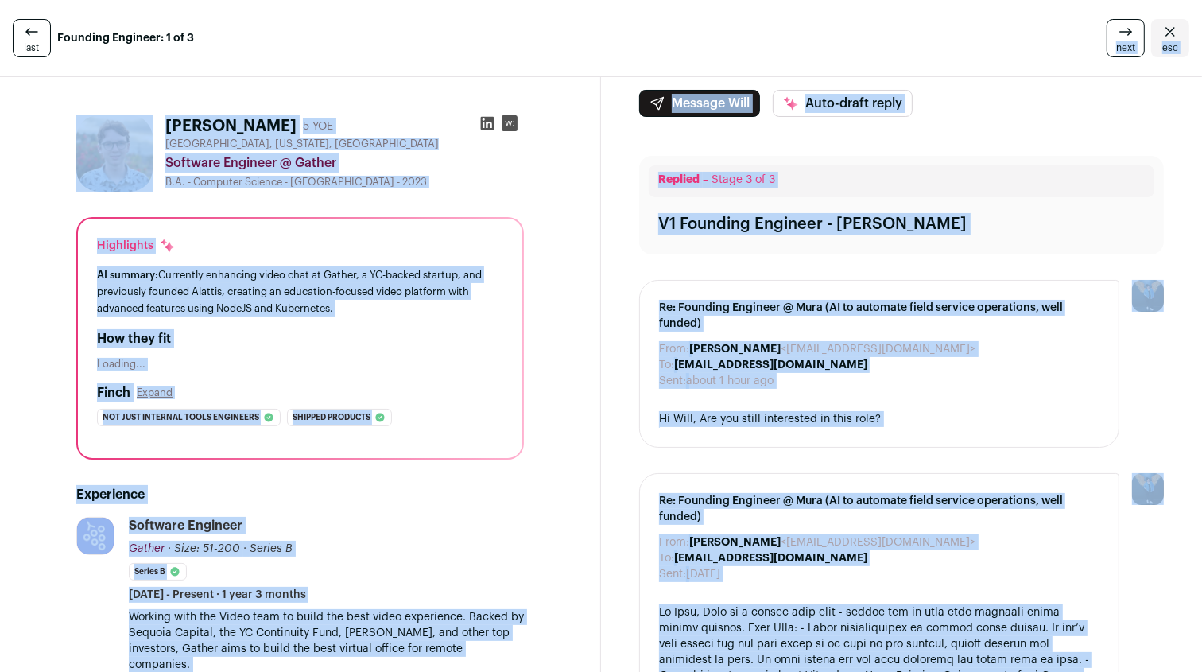
drag, startPoint x: 929, startPoint y: 376, endPoint x: 1033, endPoint y: 72, distance: 321.7
click at [1086, 122] on div "Message Will Auto-draft reply" at bounding box center [901, 103] width 601 height 53
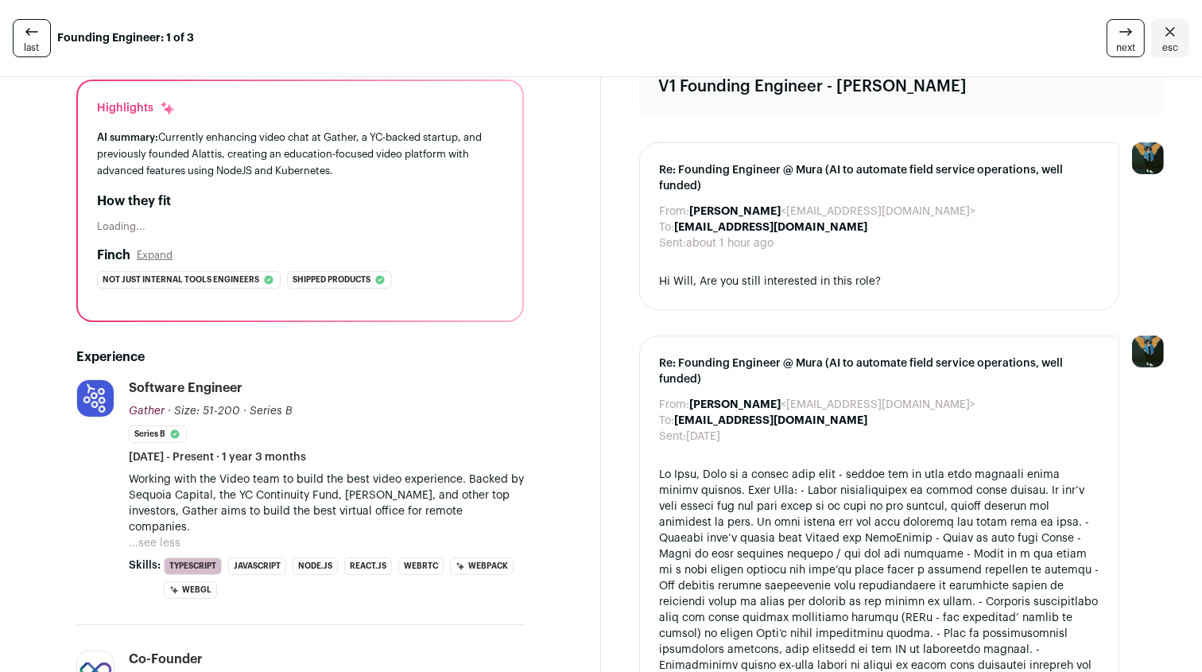
scroll to position [155, 0]
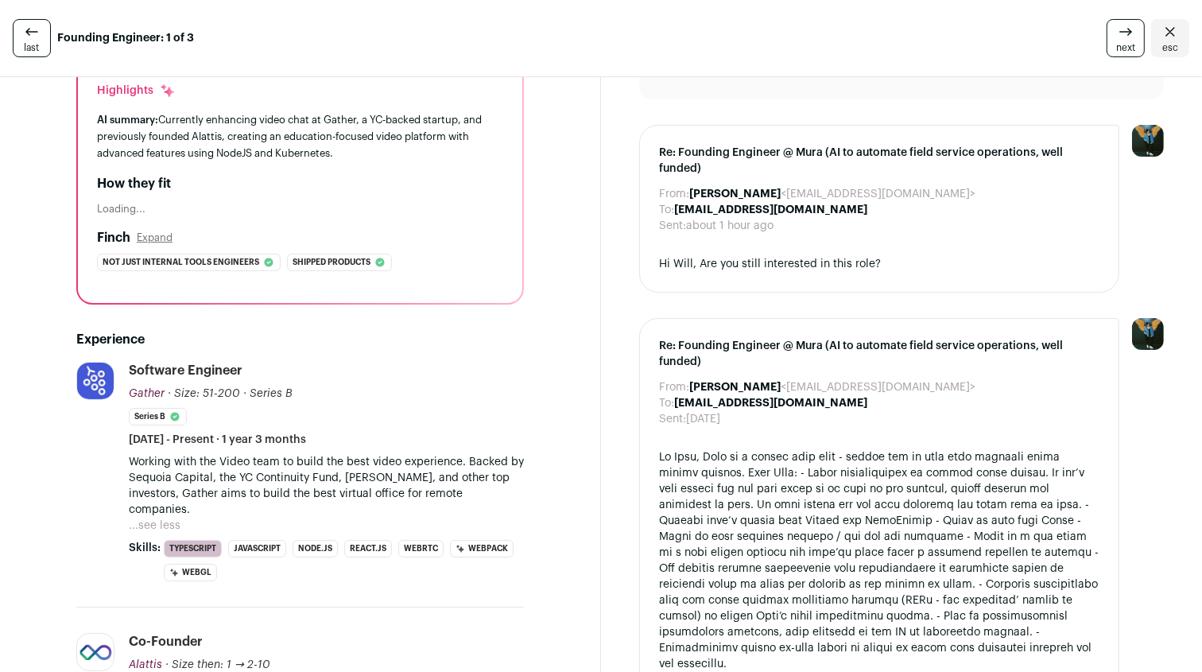
click at [260, 489] on p "Working with the Video team to build the best video experience. Backed by Sequo…" at bounding box center [326, 486] width 395 height 64
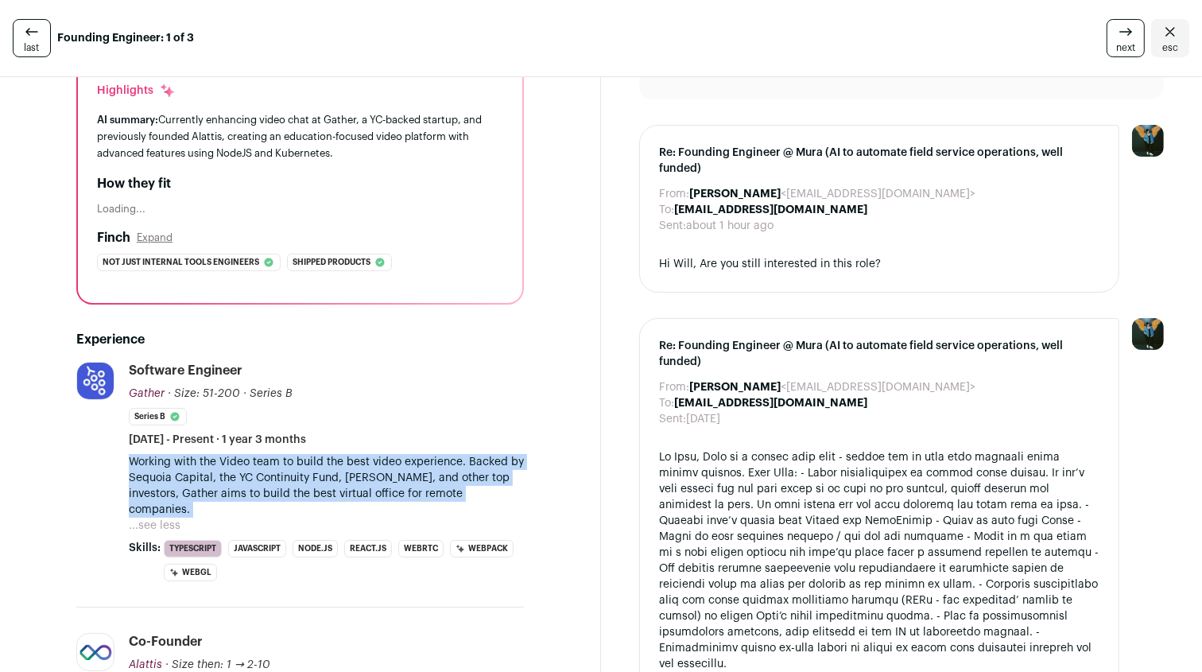
click at [260, 489] on p "Working with the Video team to build the best video experience. Backed by Sequo…" at bounding box center [326, 486] width 395 height 64
click at [282, 480] on p "Working with the Video team to build the best video experience. Backed by Sequo…" at bounding box center [326, 486] width 395 height 64
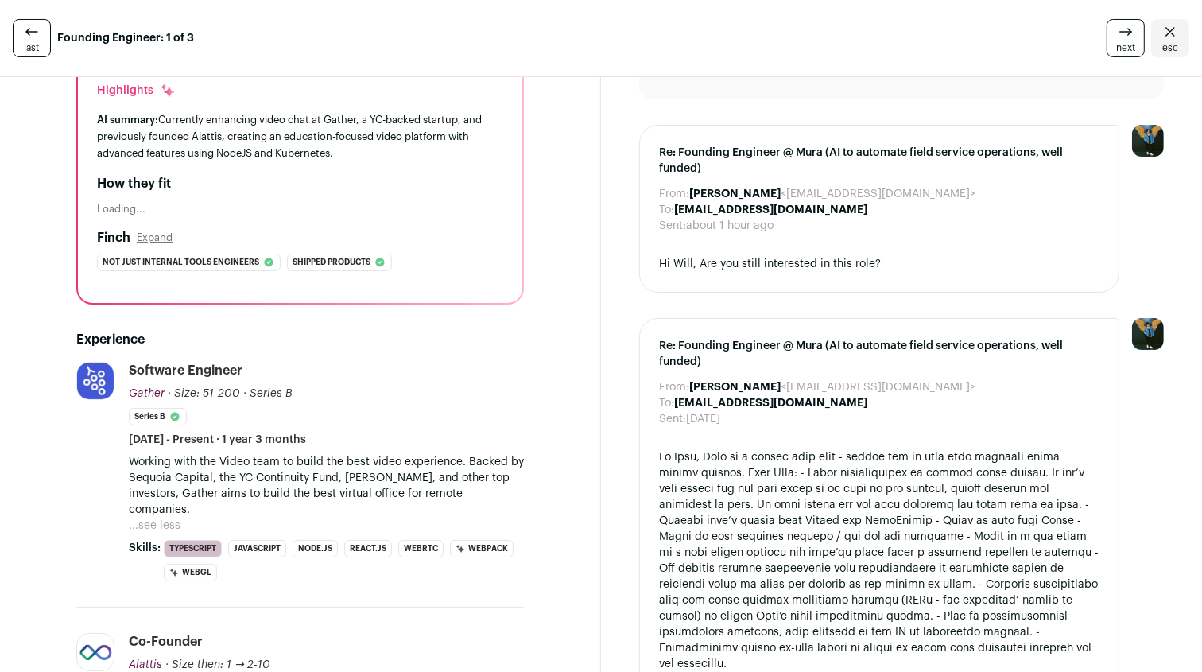
click at [161, 517] on button "...see less" at bounding box center [155, 525] width 52 height 16
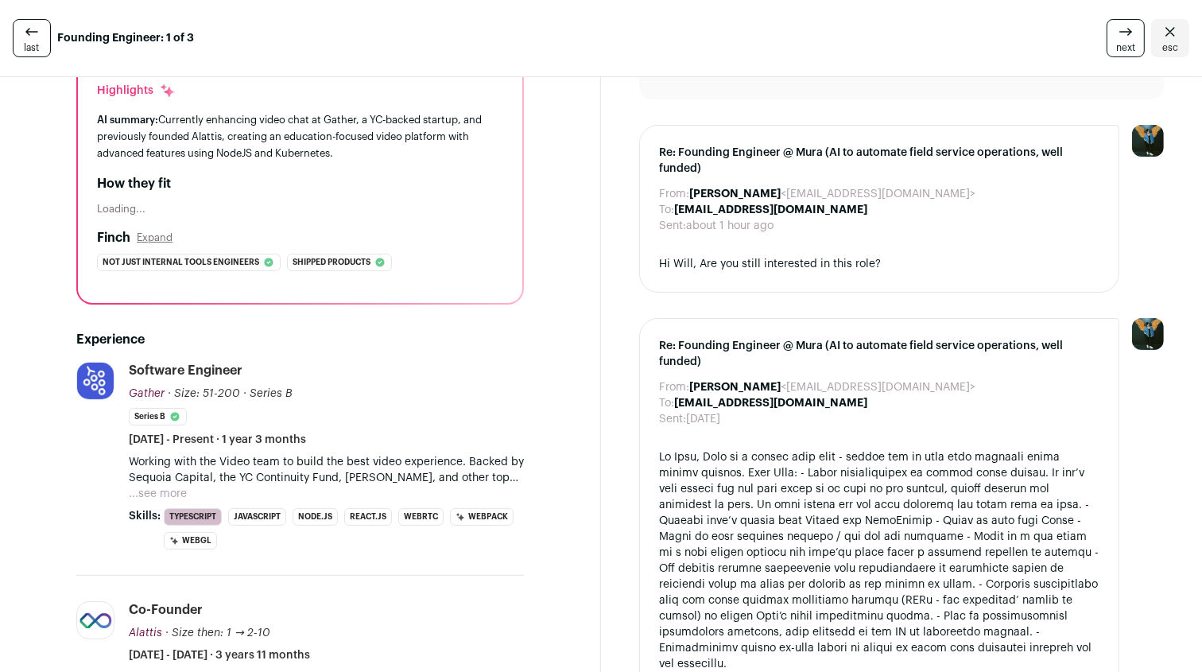
click at [254, 470] on p "Working with the Video team to build the best video experience. Backed by Sequo…" at bounding box center [326, 470] width 395 height 32
click at [159, 494] on button "...see more" at bounding box center [158, 494] width 58 height 16
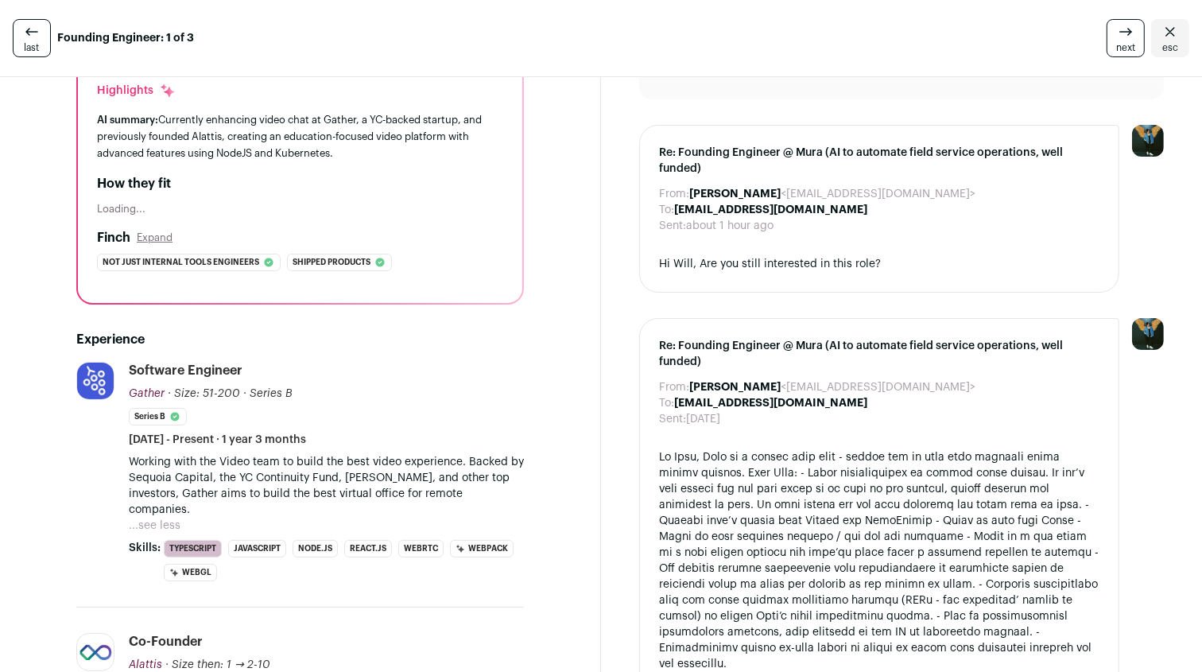
click at [280, 459] on p "Working with the Video team to build the best video experience. Backed by Sequo…" at bounding box center [326, 486] width 395 height 64
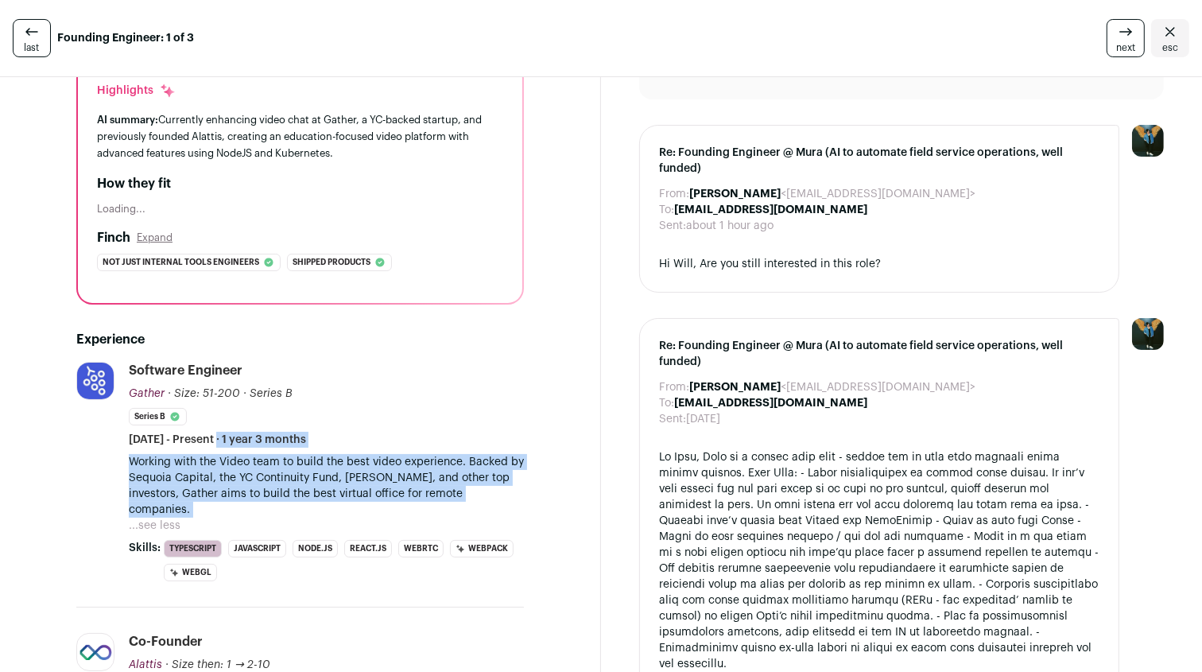
drag, startPoint x: 280, startPoint y: 459, endPoint x: 343, endPoint y: 439, distance: 66.6
click at [343, 439] on li "Software Engineer Gather Gather [DOMAIN_NAME] Add to company list Public / Priv…" at bounding box center [326, 471] width 395 height 219
click at [378, 466] on p "Working with the Video team to build the best video experience. Backed by Sequo…" at bounding box center [326, 486] width 395 height 64
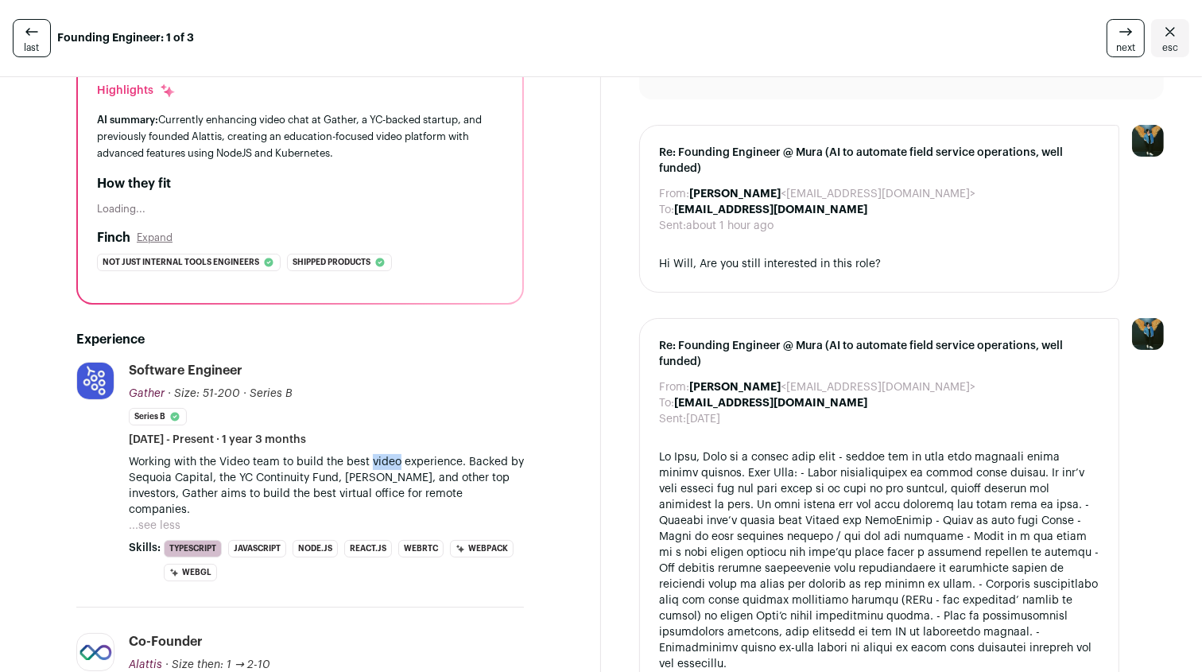
click at [378, 466] on p "Working with the Video team to build the best video experience. Backed by Sequo…" at bounding box center [326, 486] width 395 height 64
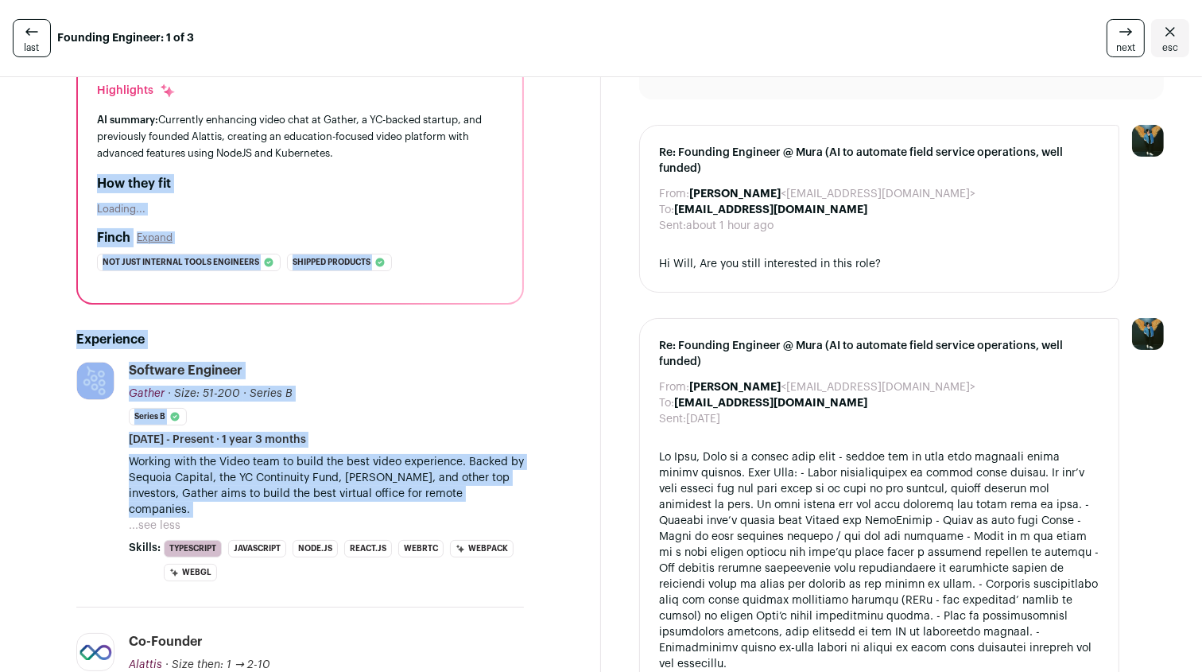
drag, startPoint x: 378, startPoint y: 466, endPoint x: 378, endPoint y: 172, distance: 294.0
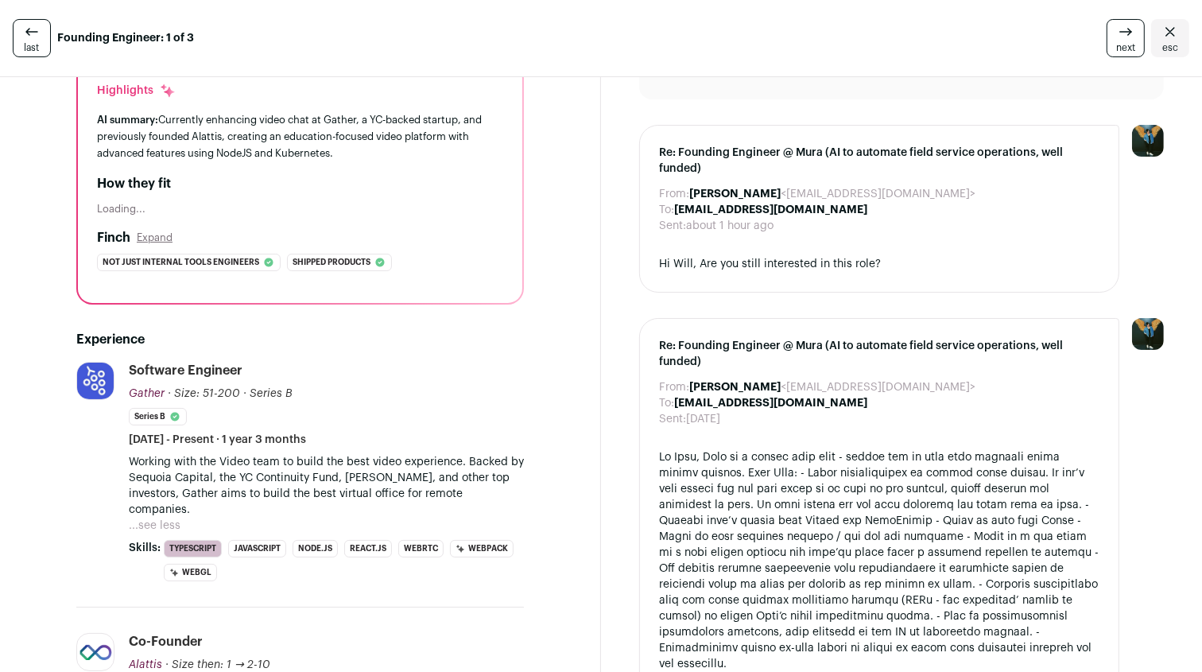
click at [394, 137] on div "AI summary: Currently enhancing video chat at Gather, a YC-backed startup, and …" at bounding box center [300, 136] width 406 height 50
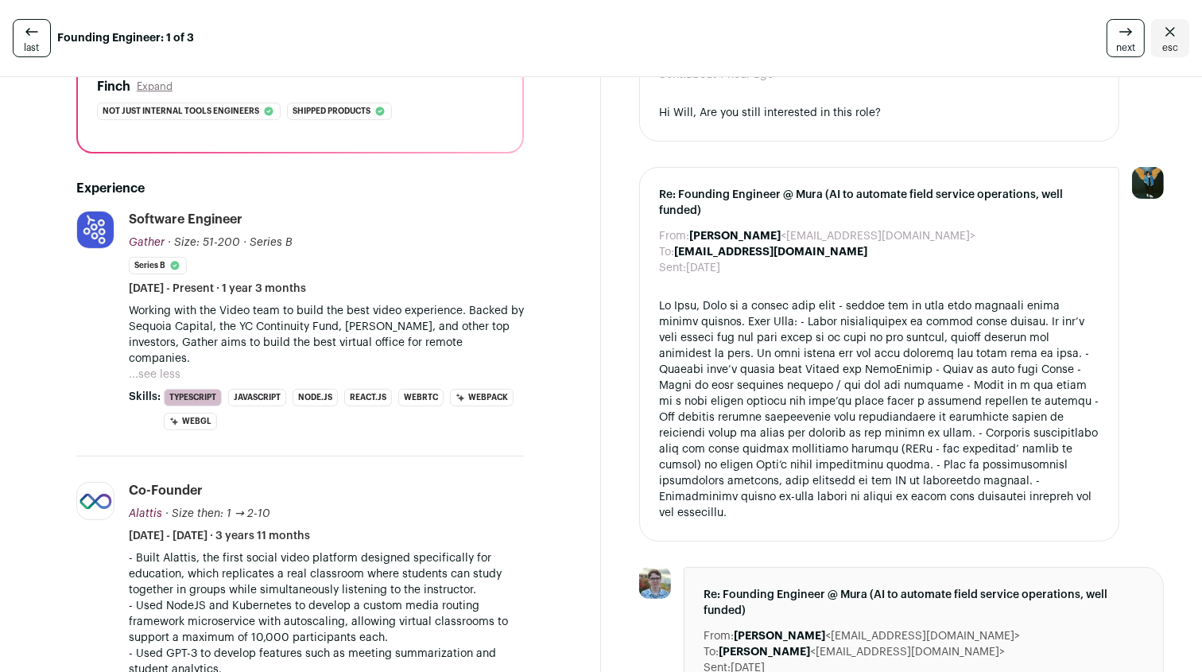
scroll to position [343, 0]
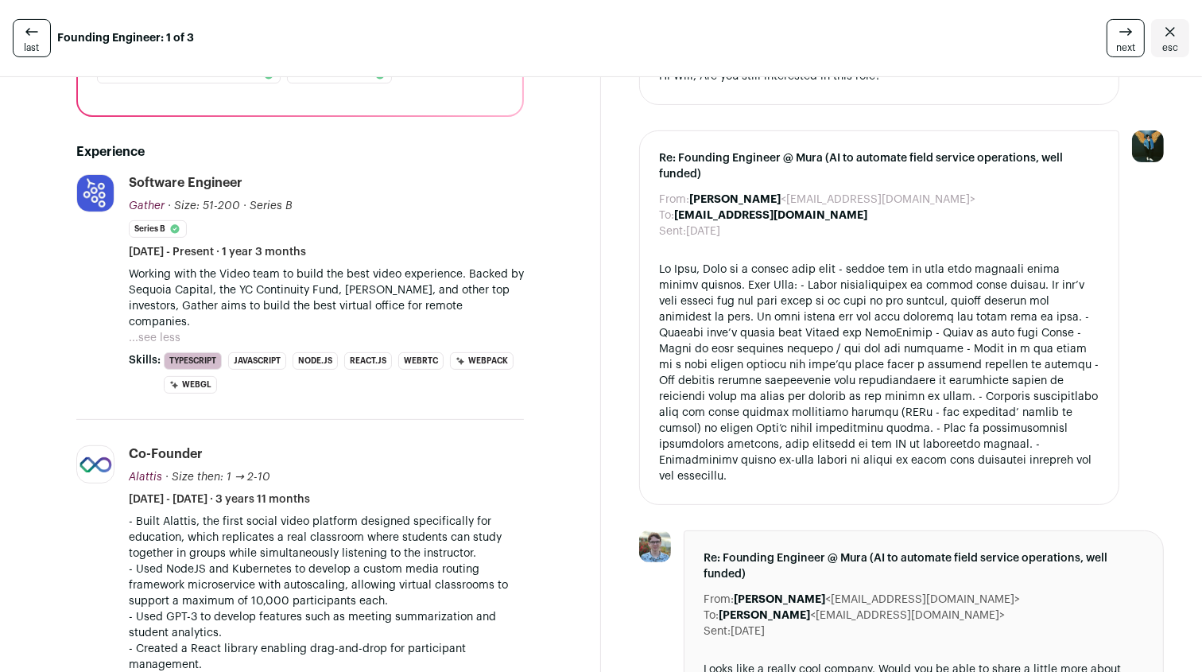
click at [839, 331] on div at bounding box center [879, 372] width 440 height 223
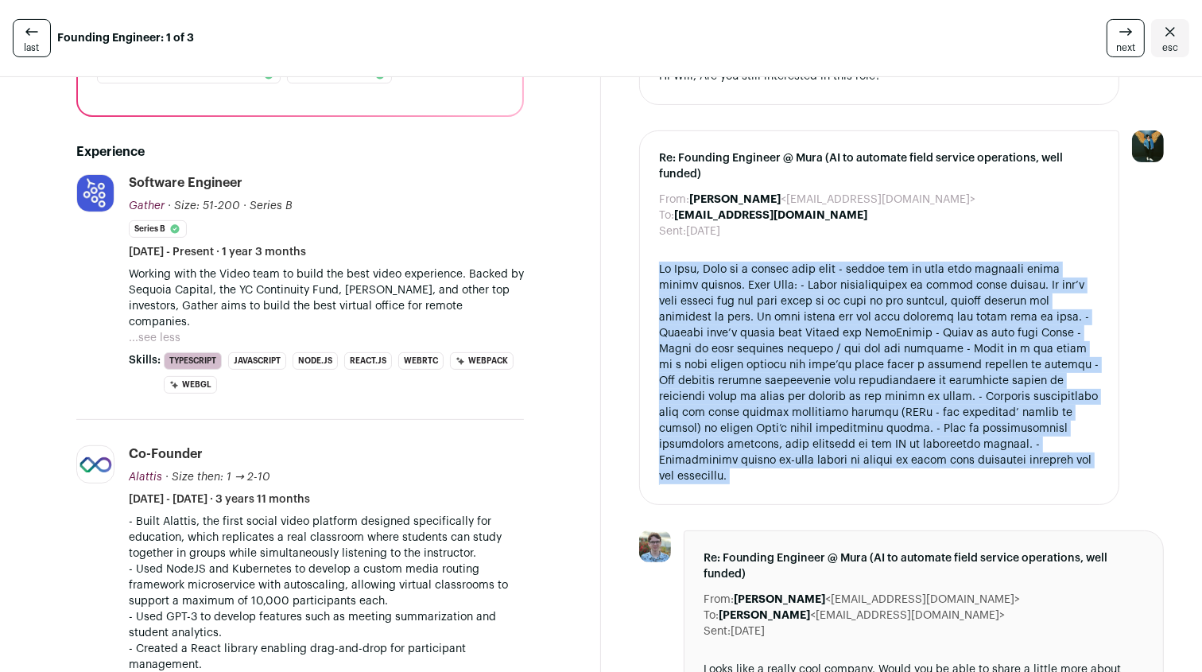
drag, startPoint x: 839, startPoint y: 331, endPoint x: 950, endPoint y: 370, distance: 117.1
click at [950, 373] on div at bounding box center [879, 372] width 440 height 223
click at [950, 370] on div at bounding box center [879, 372] width 440 height 223
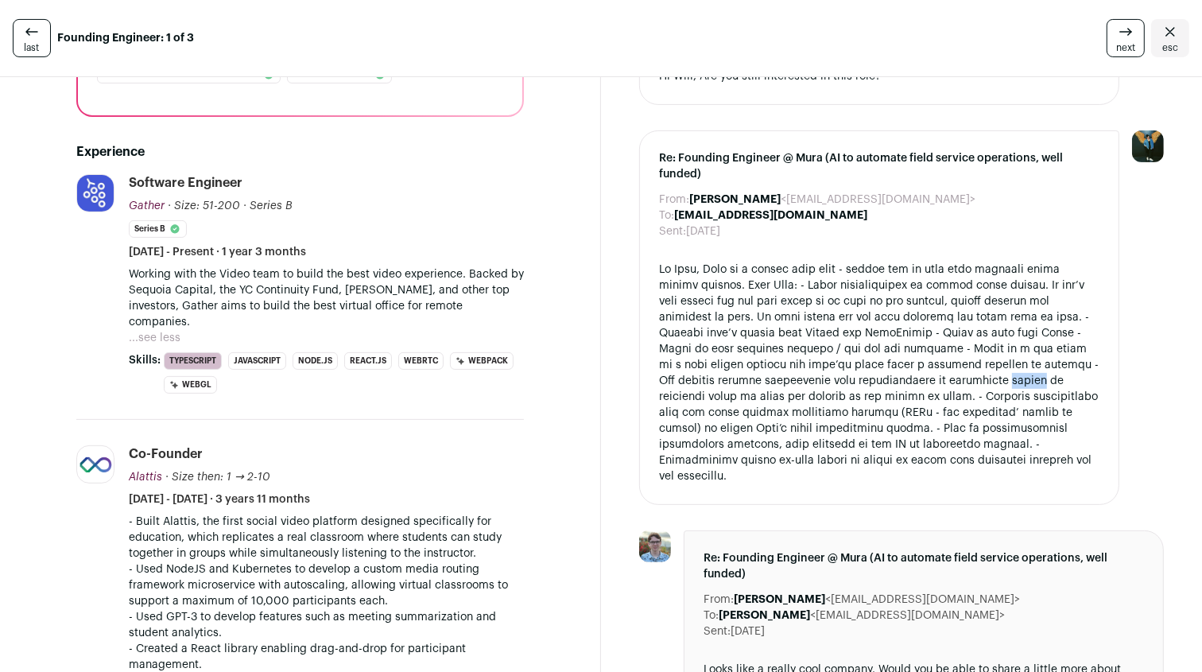
click at [950, 370] on div at bounding box center [879, 372] width 440 height 223
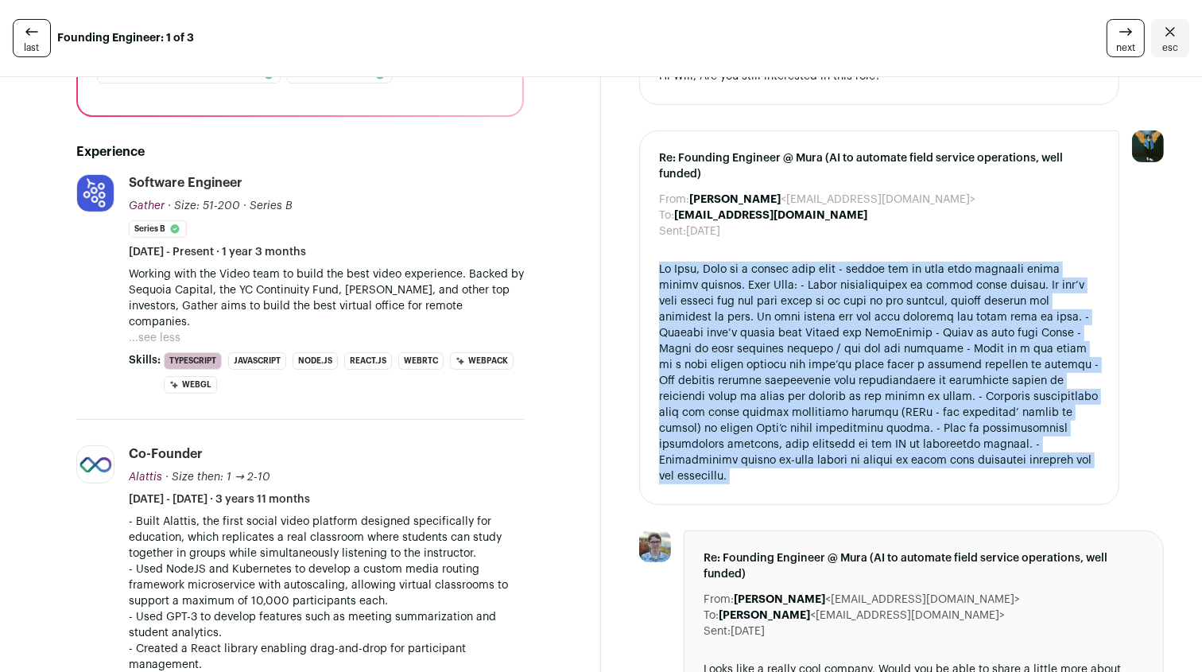
drag, startPoint x: 950, startPoint y: 370, endPoint x: 1011, endPoint y: 370, distance: 61.2
click at [1011, 370] on div at bounding box center [879, 372] width 440 height 223
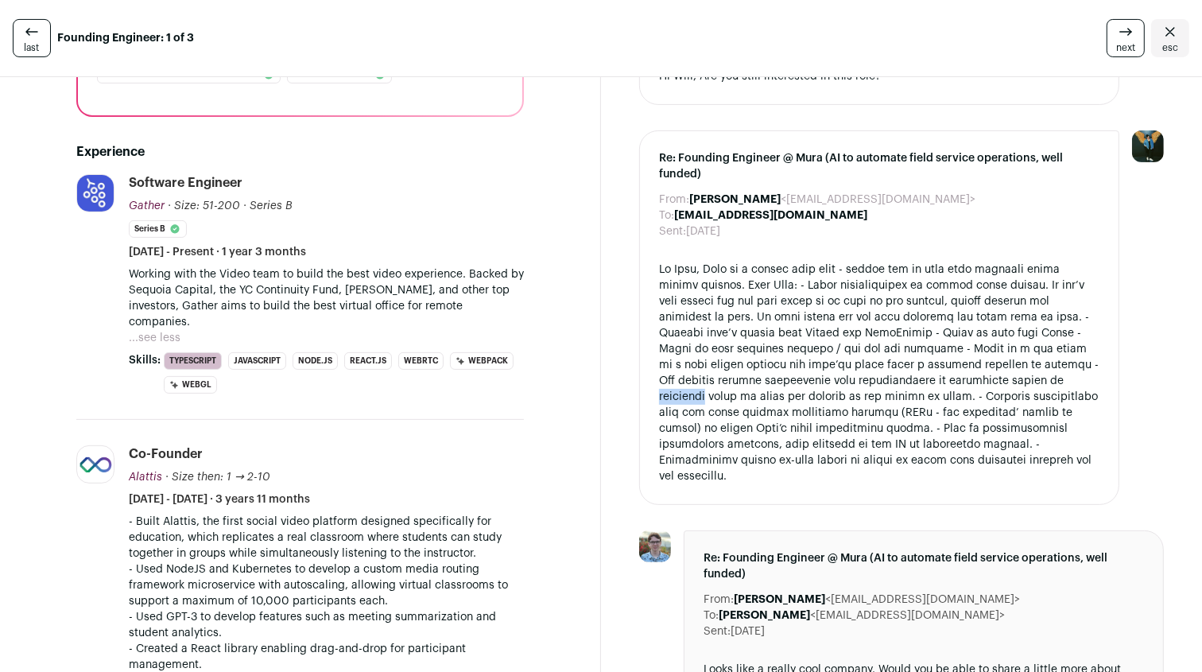
click at [1011, 370] on div at bounding box center [879, 372] width 440 height 223
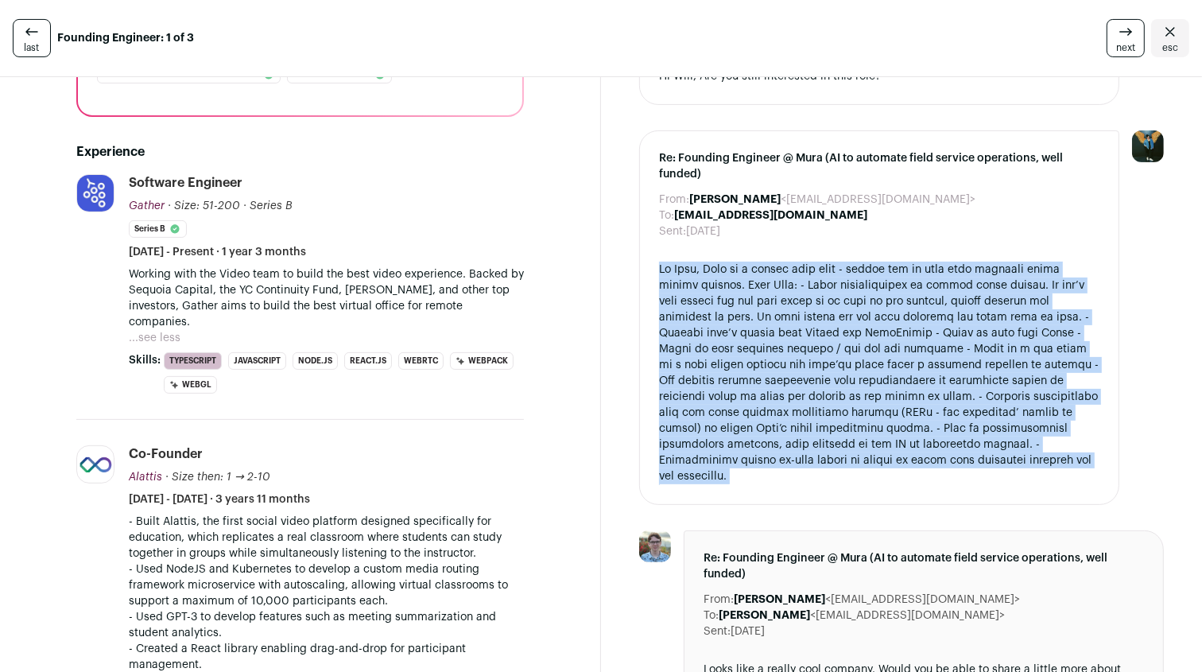
drag, startPoint x: 1011, startPoint y: 370, endPoint x: 1009, endPoint y: 358, distance: 12.0
click at [1009, 362] on div at bounding box center [879, 372] width 440 height 223
click at [1009, 358] on div at bounding box center [879, 372] width 440 height 223
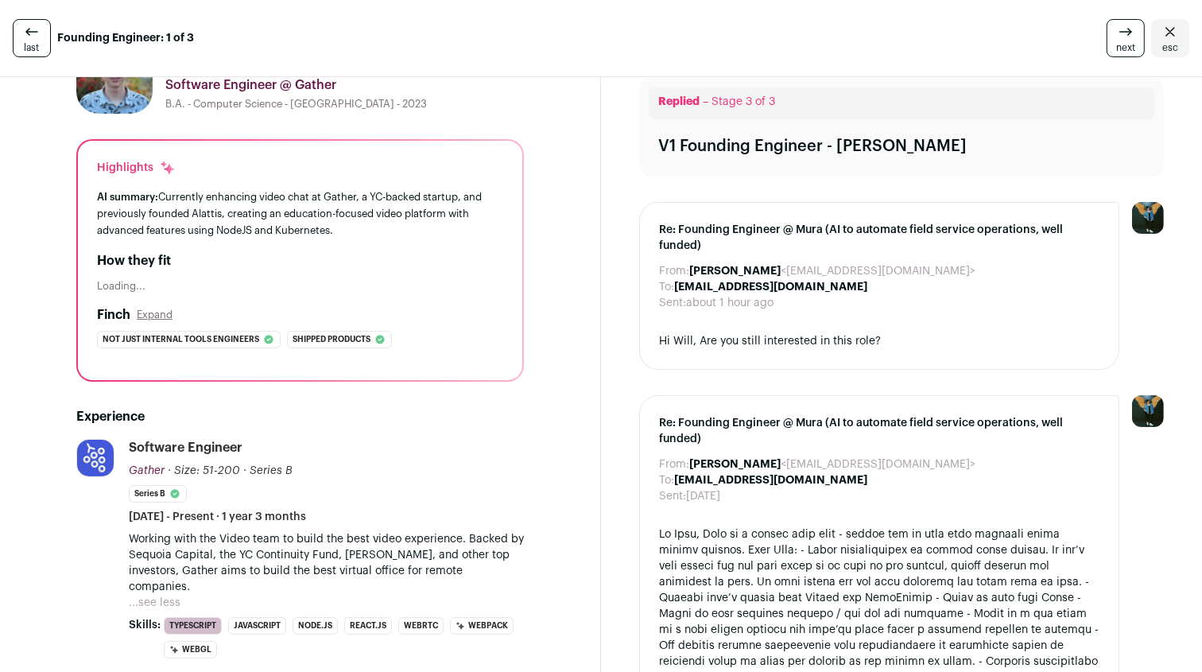
scroll to position [0, 0]
